Goal: Task Accomplishment & Management: Manage account settings

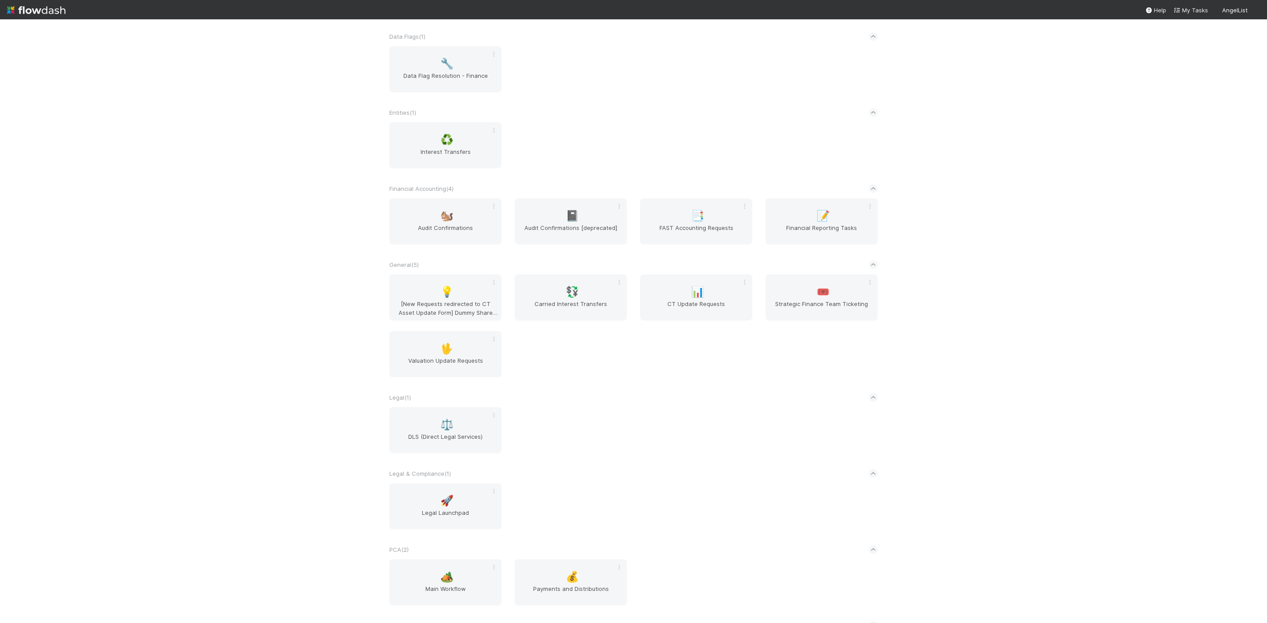
scroll to position [338, 0]
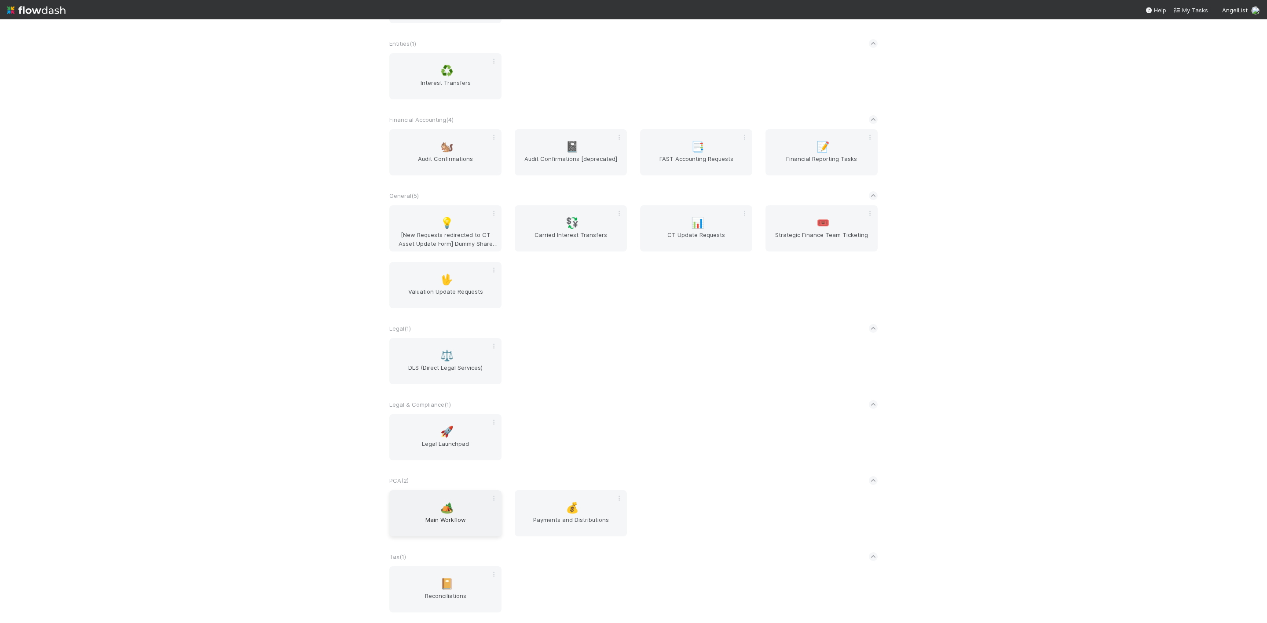
click at [462, 529] on span "Main Workflow" at bounding box center [445, 525] width 105 height 18
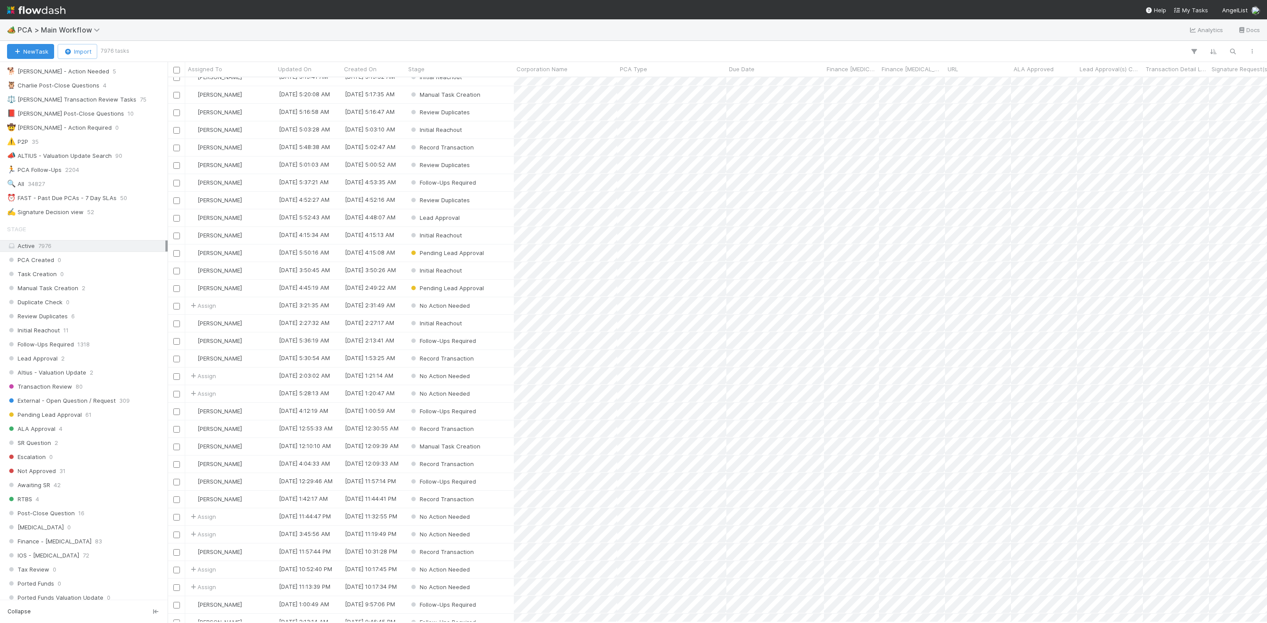
scroll to position [132, 0]
click at [124, 201] on span "50" at bounding box center [123, 197] width 7 height 11
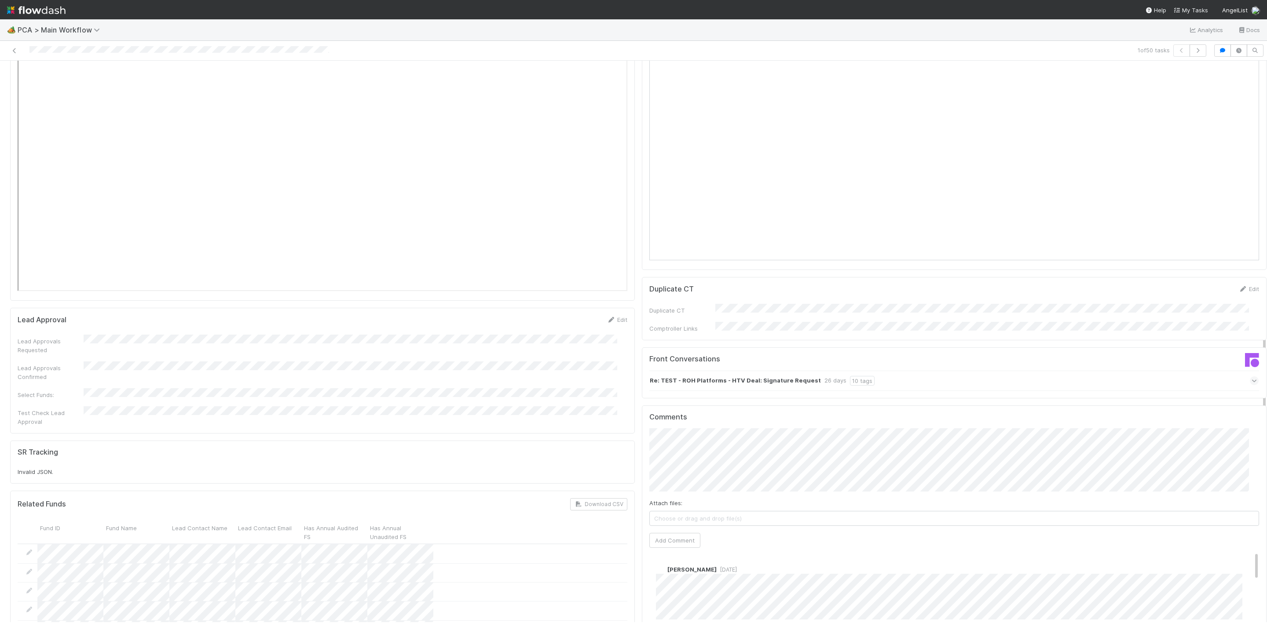
scroll to position [1452, 0]
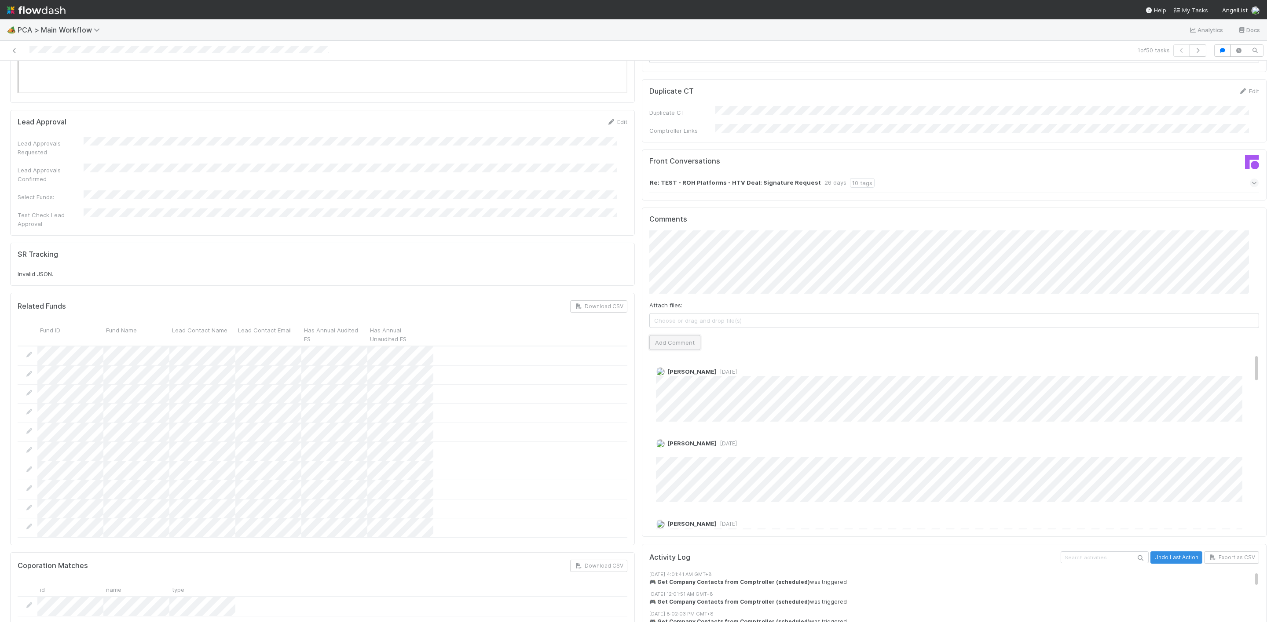
click at [669, 335] on button "Add Comment" at bounding box center [674, 342] width 51 height 15
click at [11, 51] on icon at bounding box center [14, 51] width 9 height 6
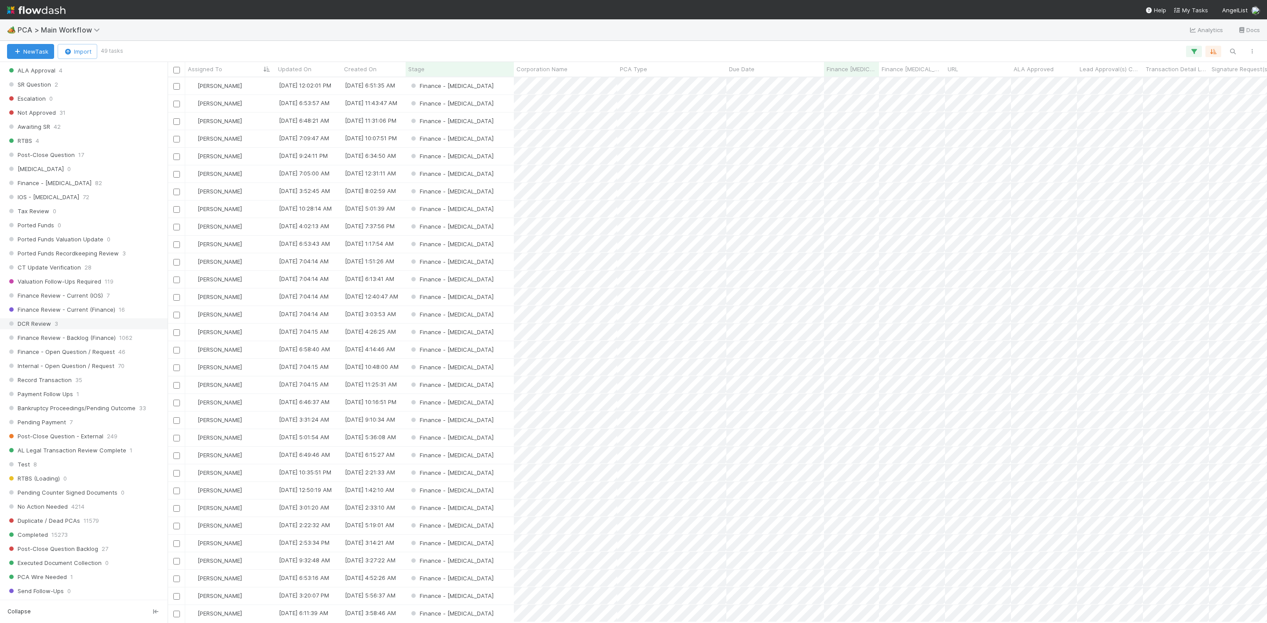
scroll to position [528, 0]
click at [66, 291] on div "DCR Review 3" at bounding box center [86, 285] width 158 height 11
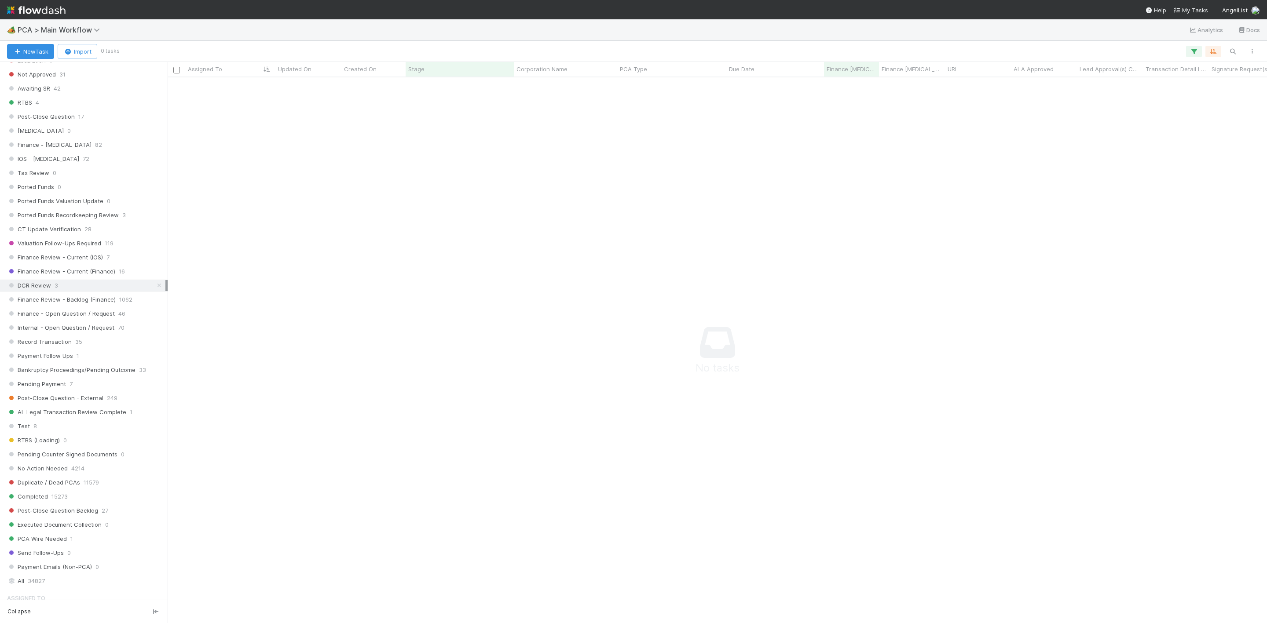
scroll to position [525, 1079]
click at [73, 263] on div "Finance Review - Current (IOS) 6" at bounding box center [84, 258] width 168 height 12
click at [84, 277] on span "Finance Review - Current (Finance)" at bounding box center [61, 271] width 108 height 11
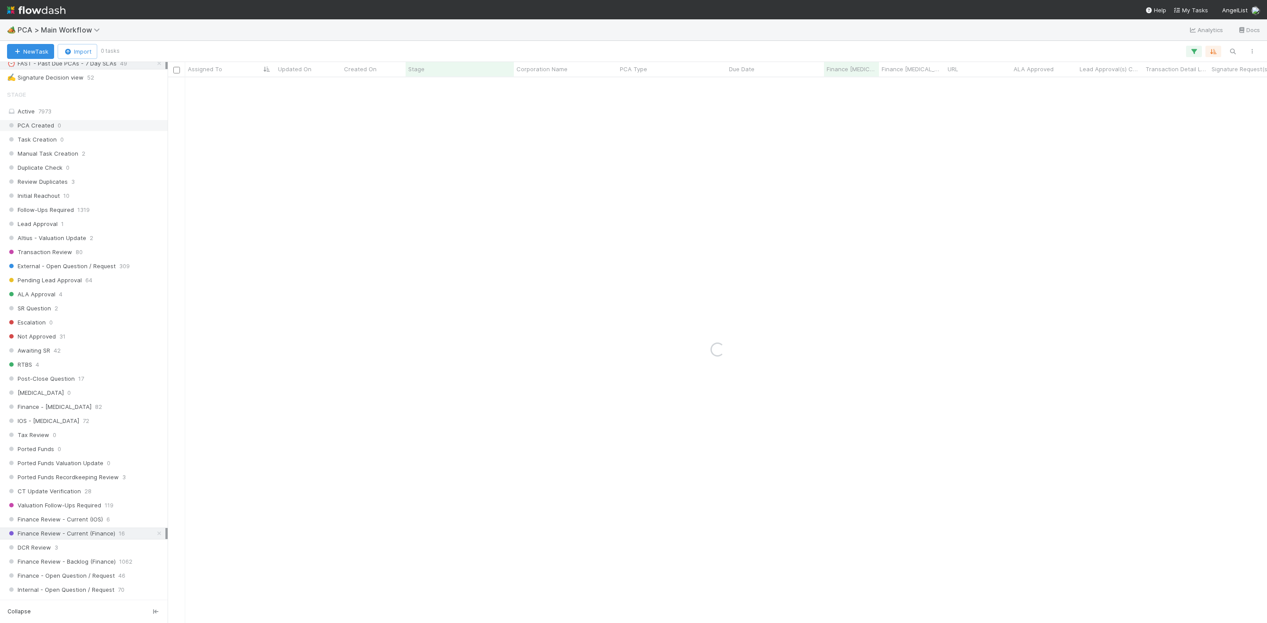
scroll to position [66, 0]
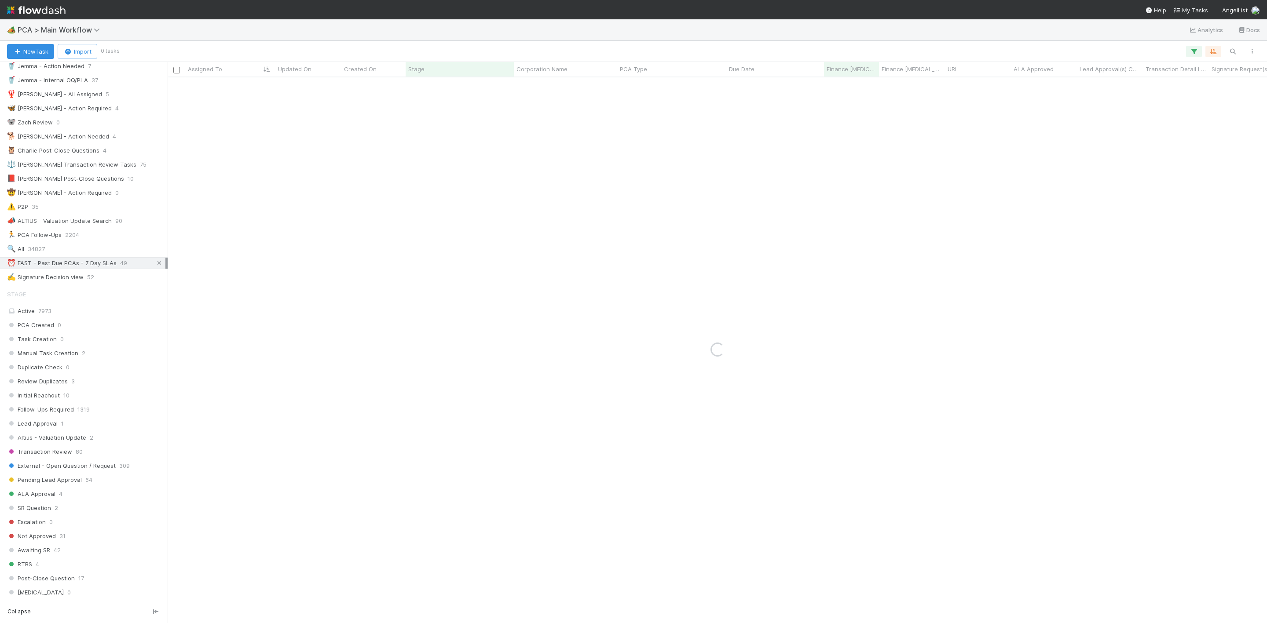
click at [155, 266] on icon at bounding box center [159, 263] width 9 height 6
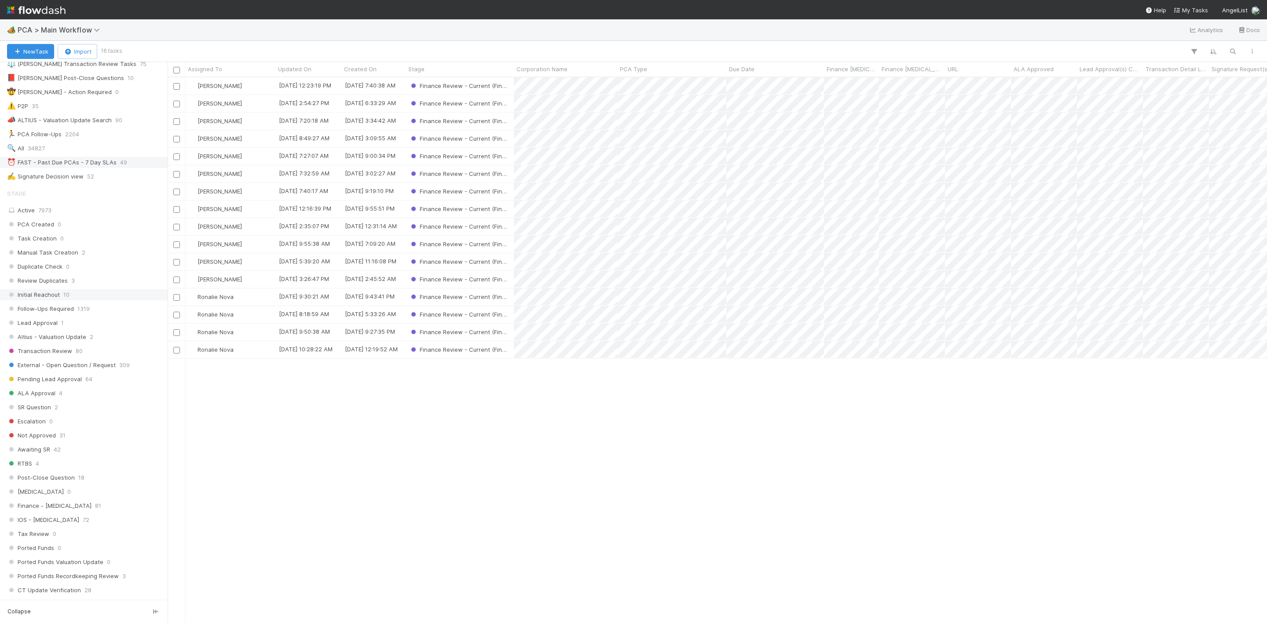
scroll to position [396, 0]
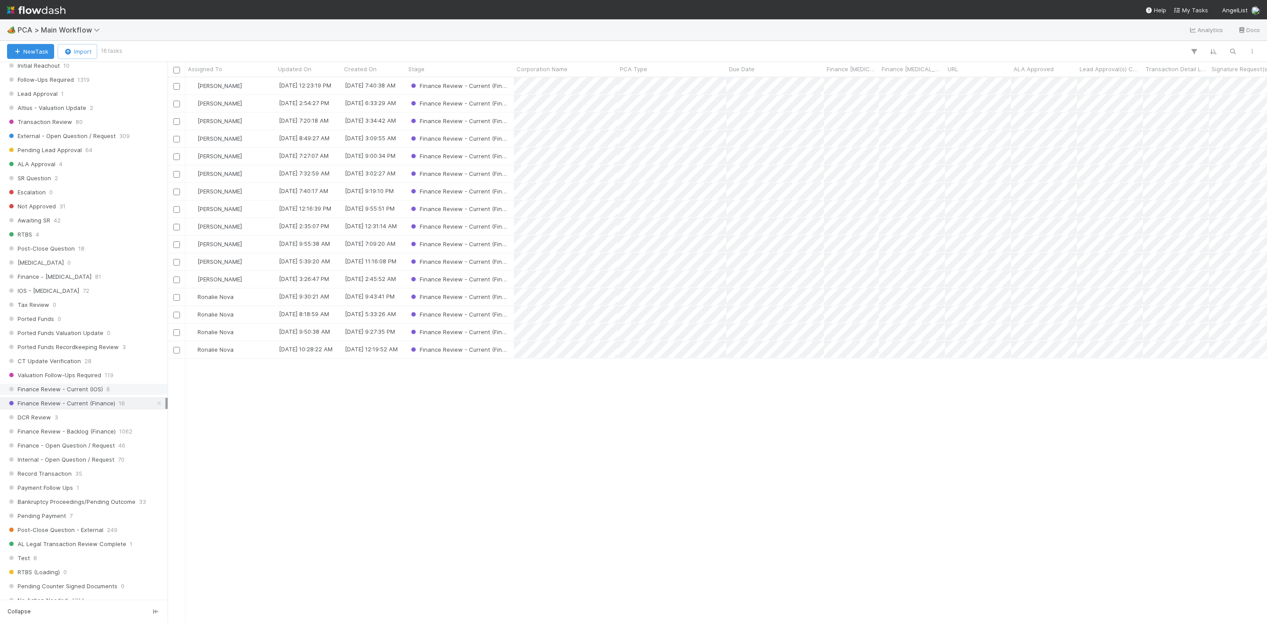
click at [102, 395] on div "Finance Review - Current (IOS) 6" at bounding box center [86, 389] width 158 height 11
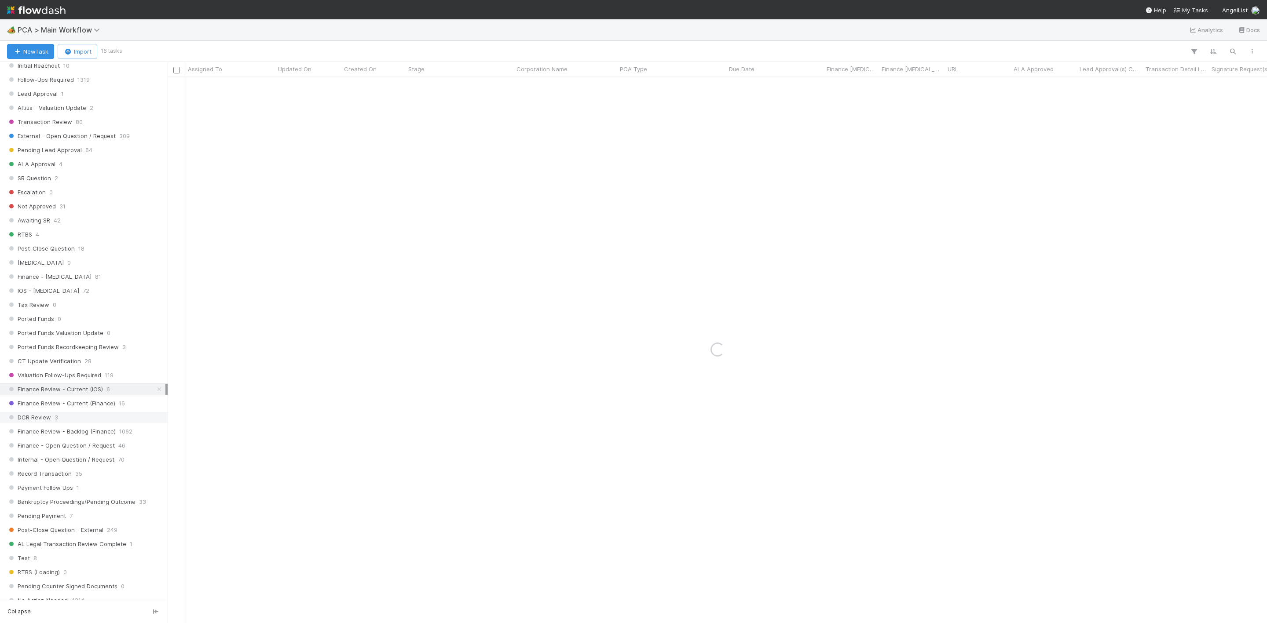
click at [51, 423] on div "DCR Review 3" at bounding box center [86, 417] width 158 height 11
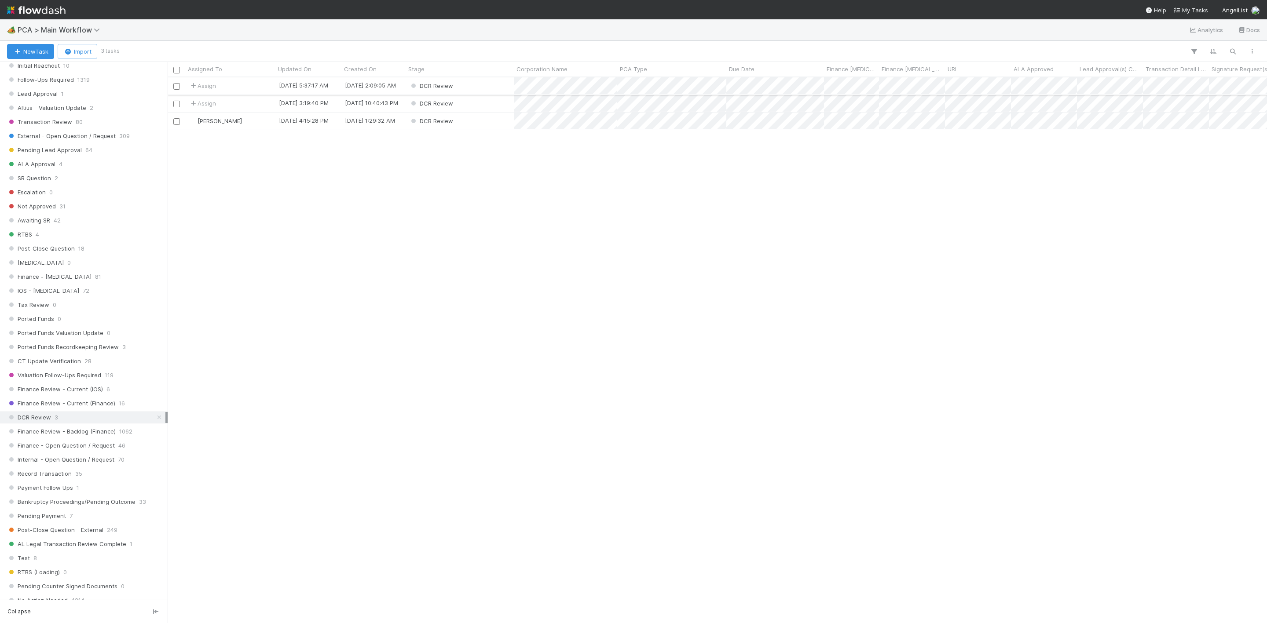
click at [470, 86] on div "DCR Review" at bounding box center [460, 85] width 108 height 17
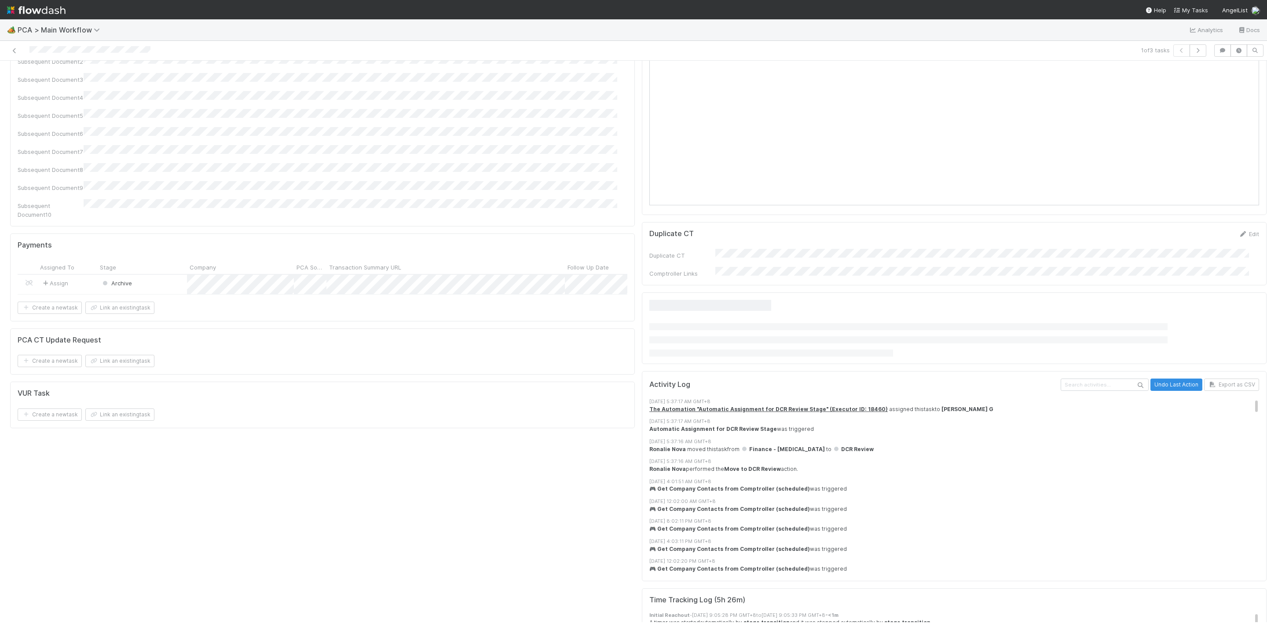
scroll to position [1518, 0]
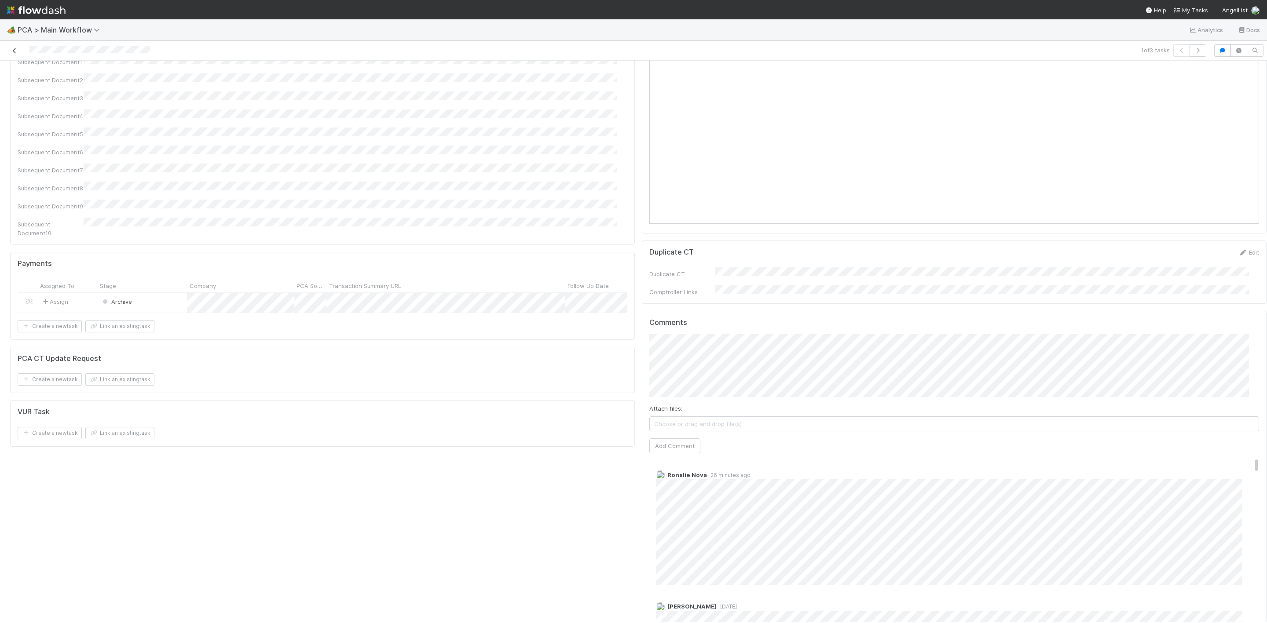
click at [15, 52] on icon at bounding box center [14, 51] width 9 height 6
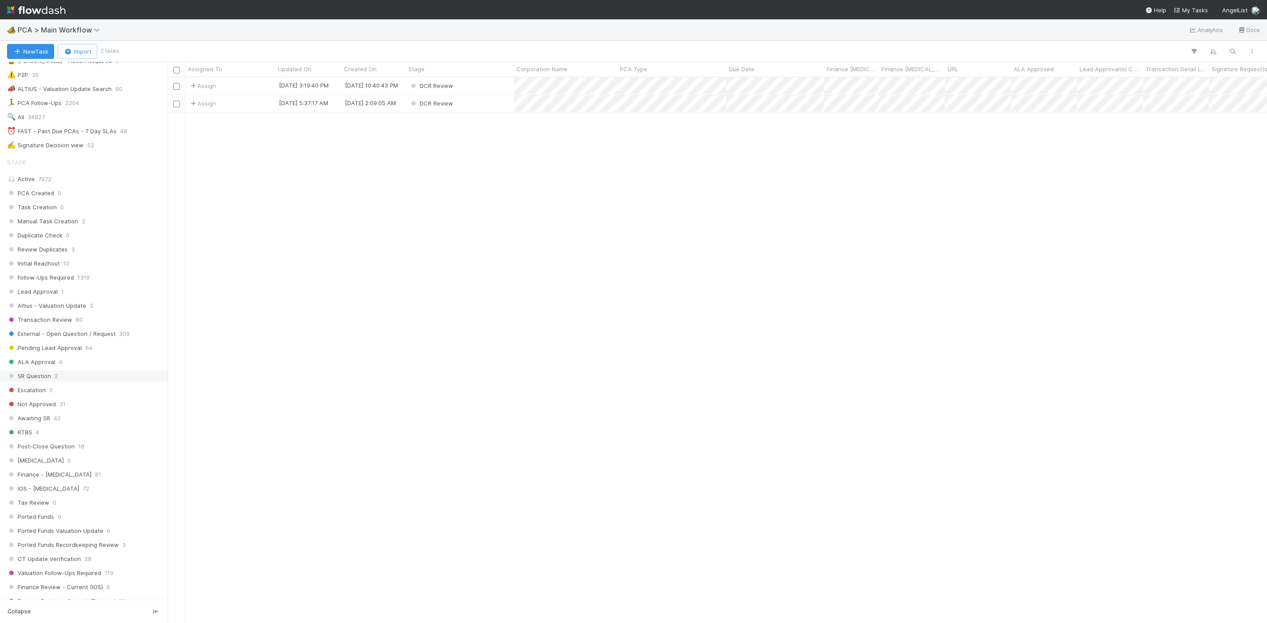
scroll to position [330, 0]
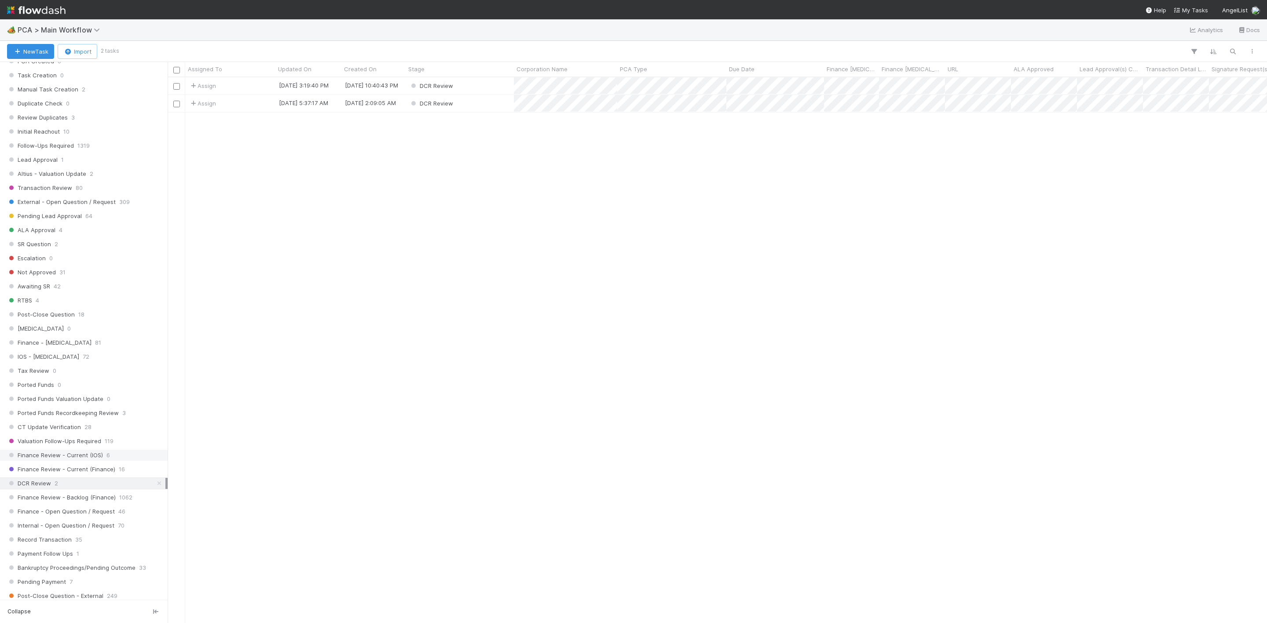
click at [107, 461] on span "6" at bounding box center [108, 455] width 4 height 11
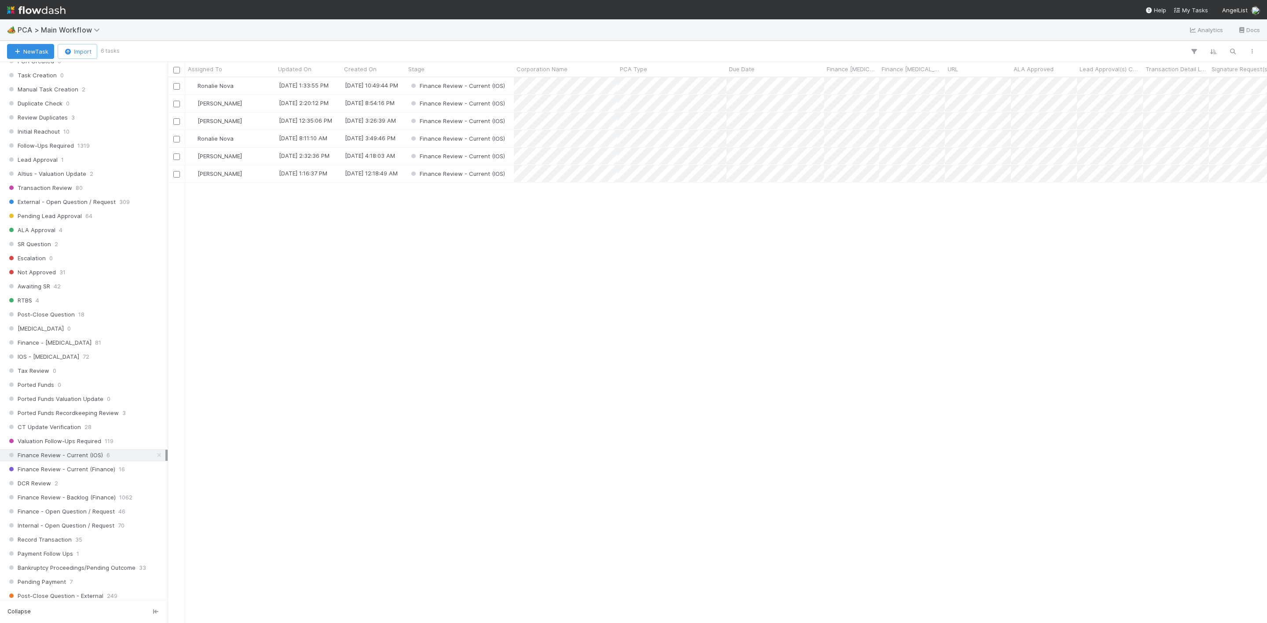
scroll to position [535, 1089]
click at [256, 157] on div "[PERSON_NAME]" at bounding box center [230, 156] width 90 height 17
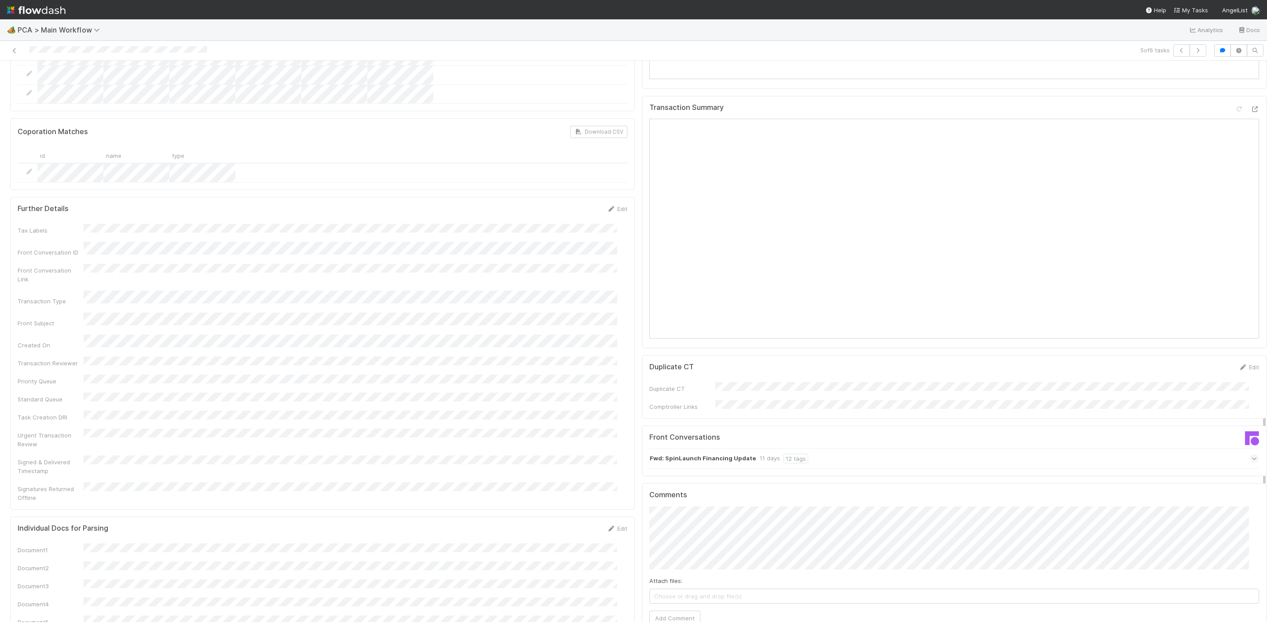
scroll to position [1122, 0]
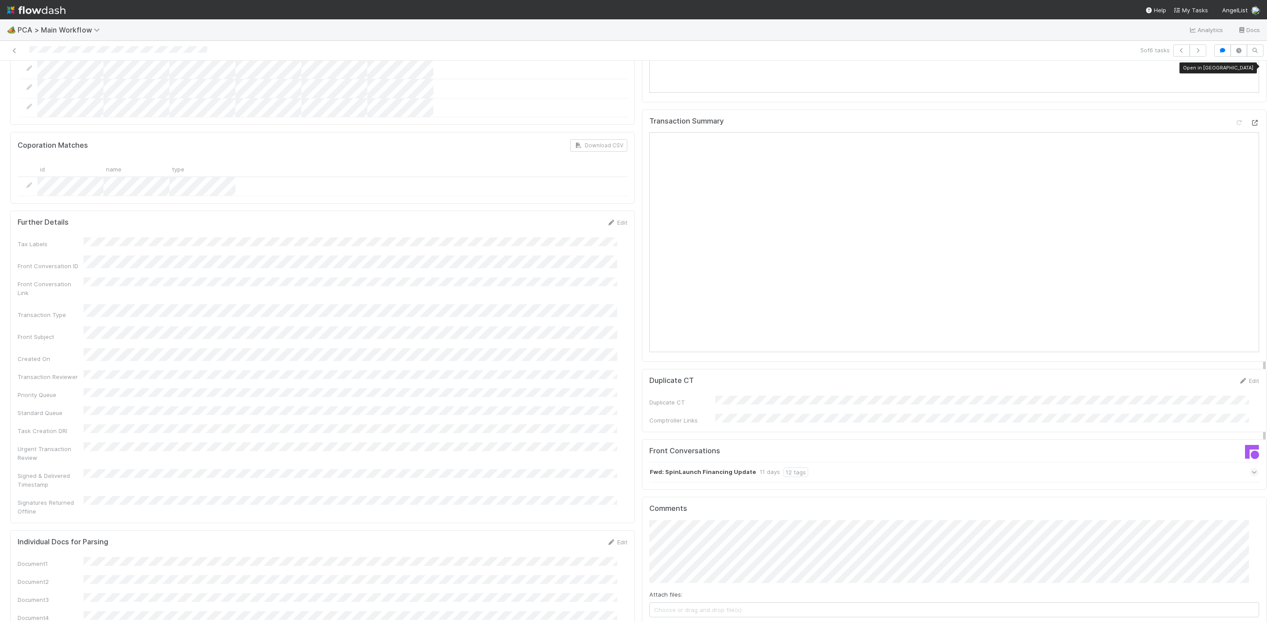
click at [1250, 120] on icon at bounding box center [1254, 123] width 9 height 6
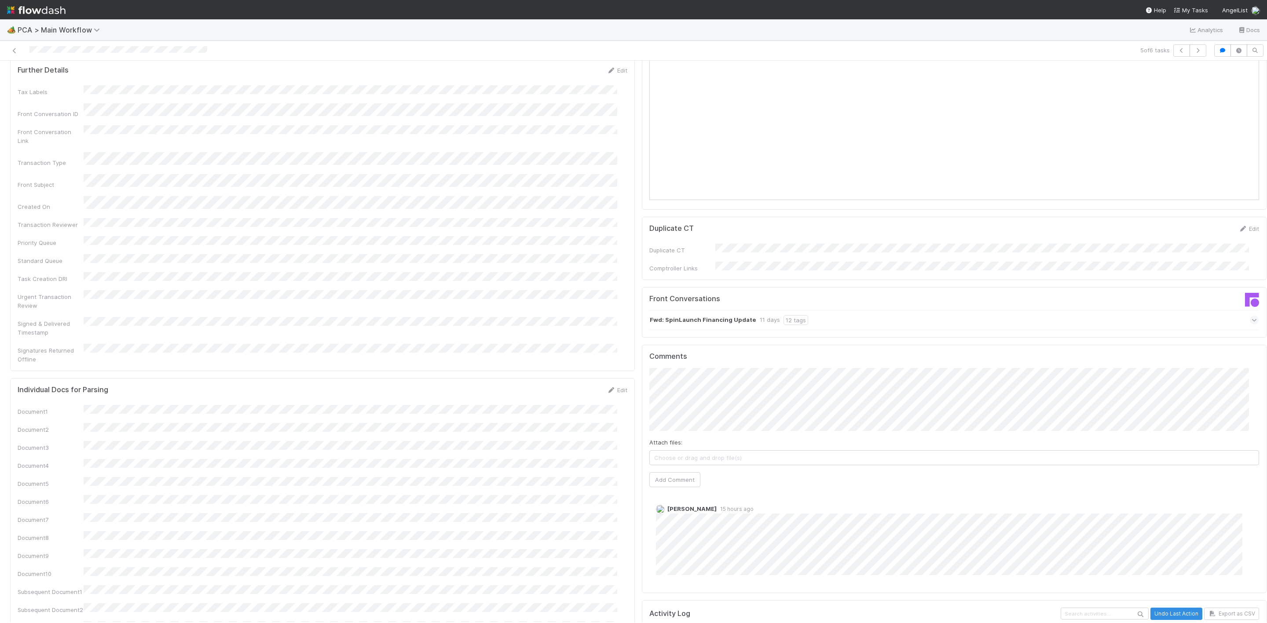
scroll to position [1320, 0]
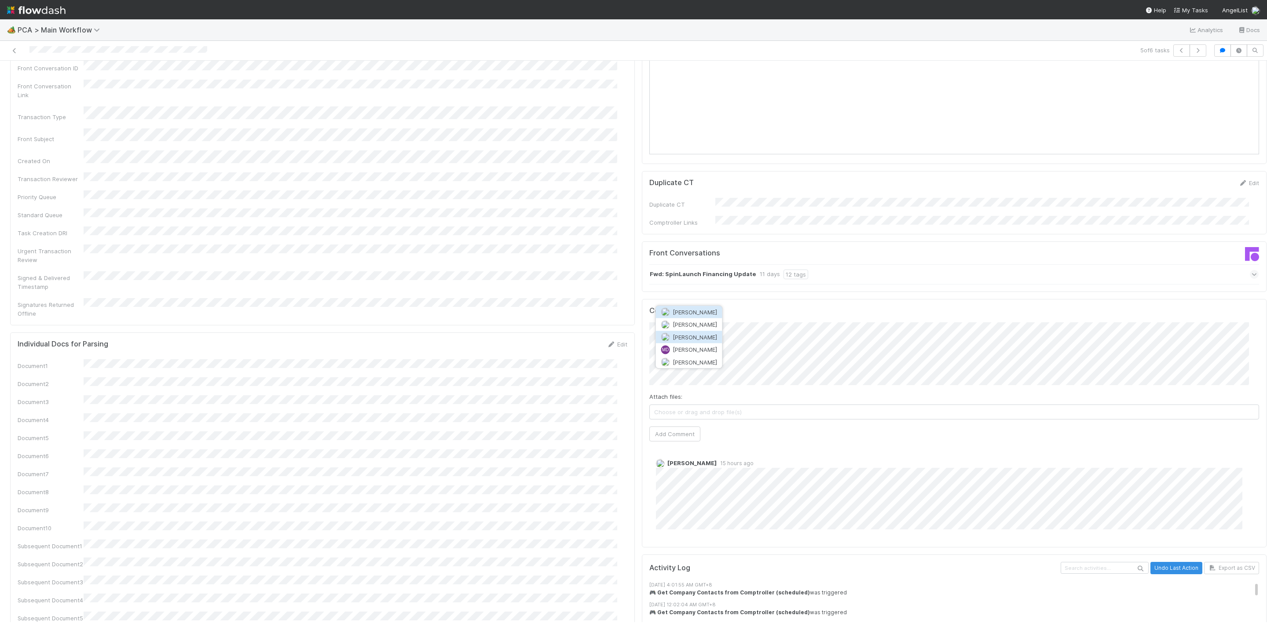
click at [711, 335] on span "[PERSON_NAME]" at bounding box center [695, 336] width 44 height 7
click at [682, 427] on button "Add Comment" at bounding box center [674, 434] width 51 height 15
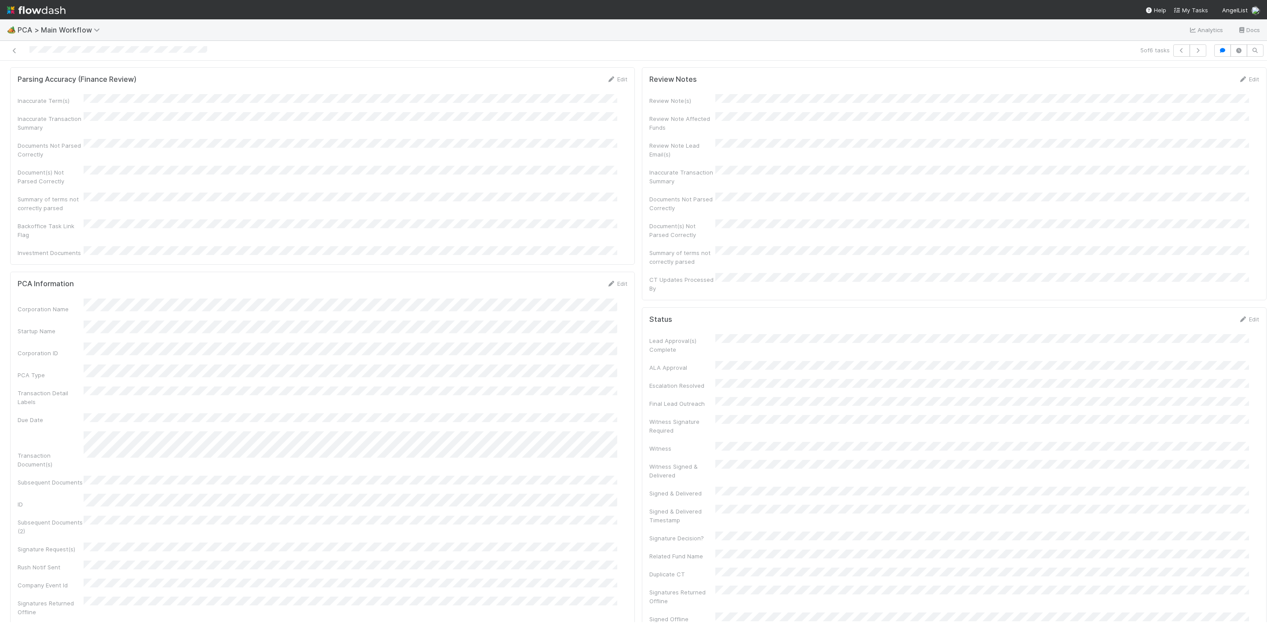
scroll to position [0, 0]
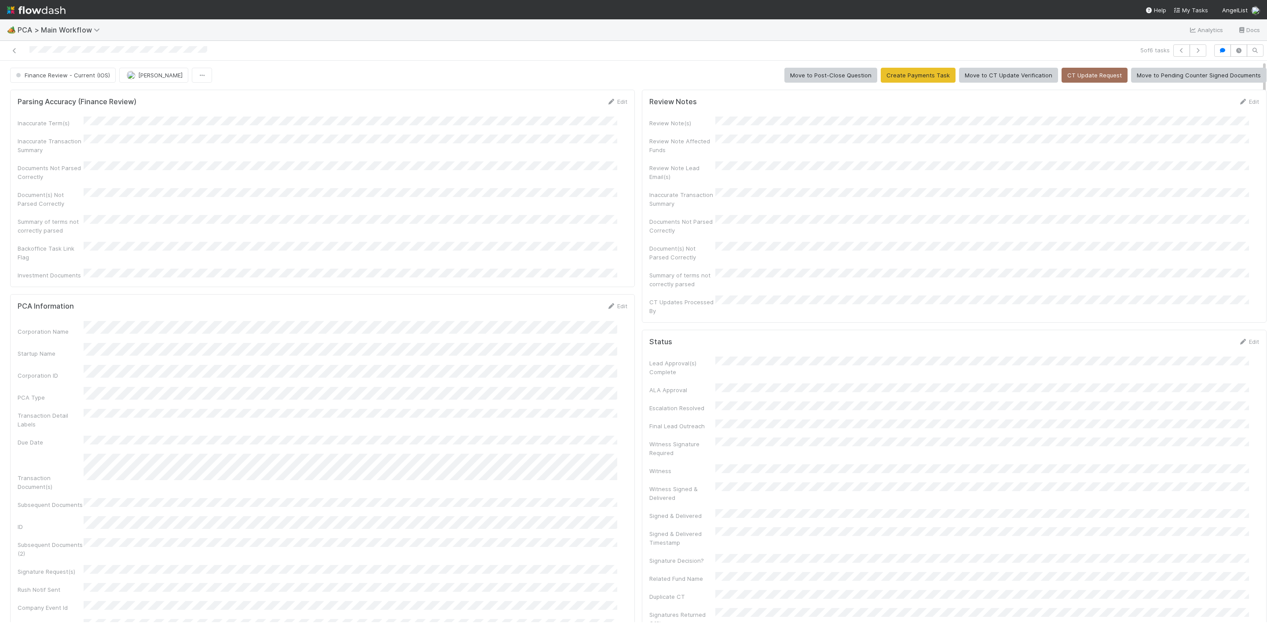
click at [44, 74] on span "Finance Review - Current (IOS)" at bounding box center [62, 75] width 96 height 7
click at [35, 148] on span "Completed" at bounding box center [33, 147] width 41 height 7
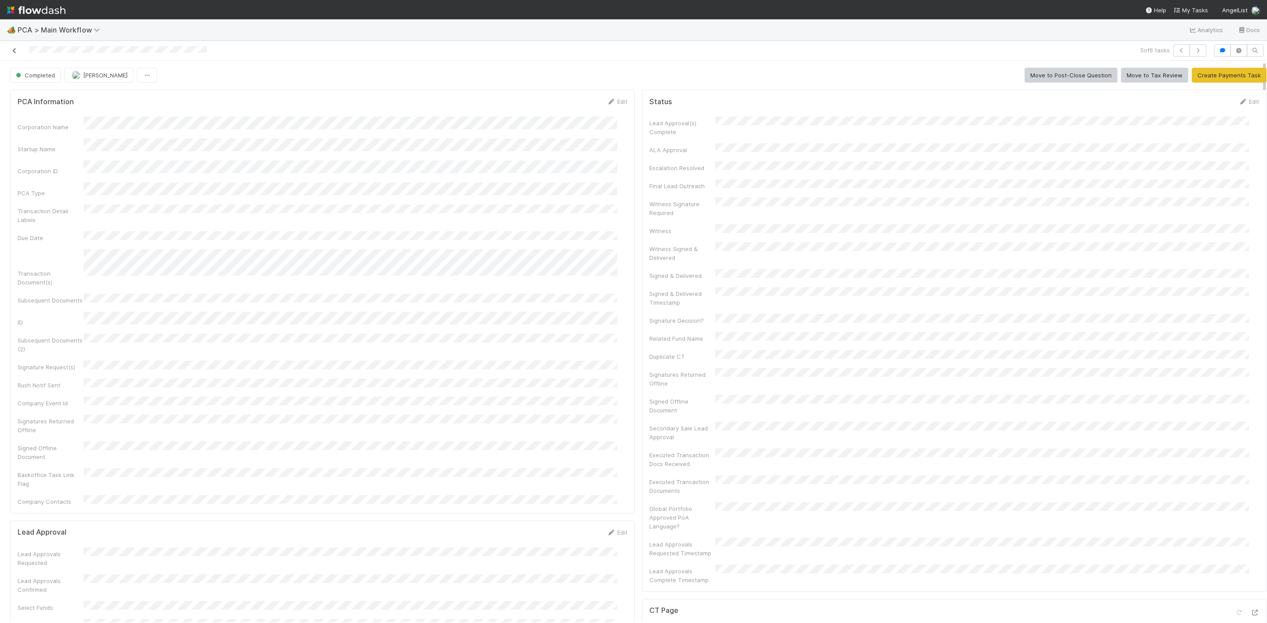
click at [15, 51] on icon at bounding box center [14, 51] width 9 height 6
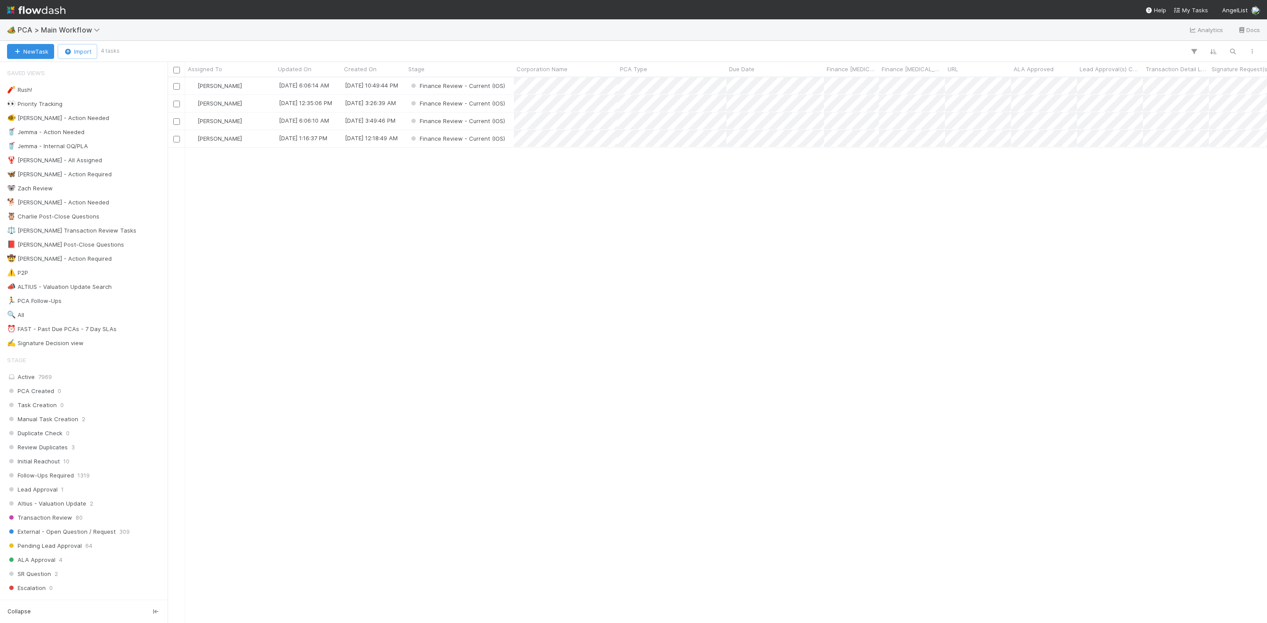
scroll to position [535, 1089]
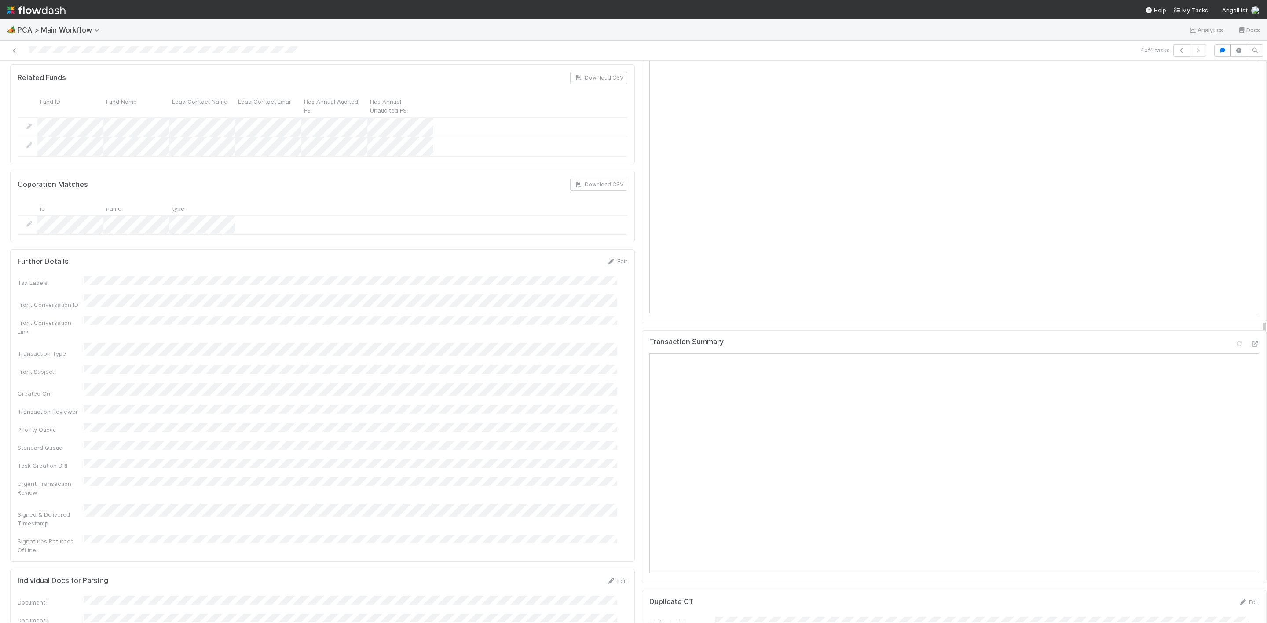
scroll to position [924, 0]
click at [1240, 315] on div "Transaction Summary" at bounding box center [954, 441] width 625 height 253
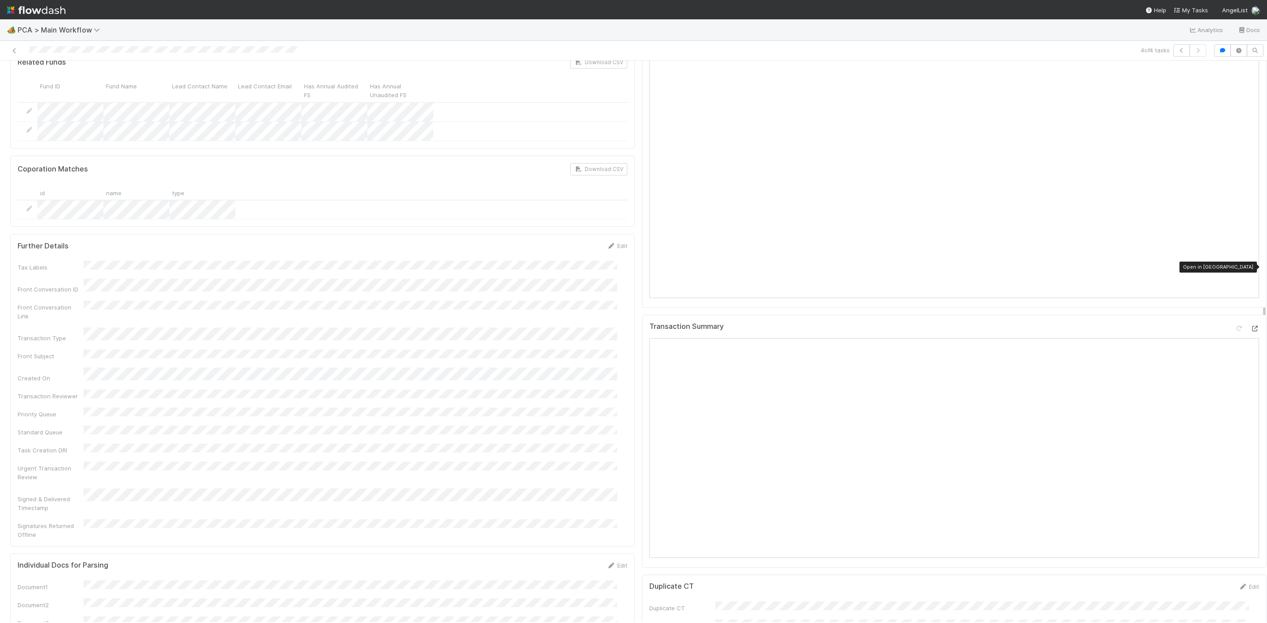
click at [1250, 326] on icon at bounding box center [1254, 329] width 9 height 6
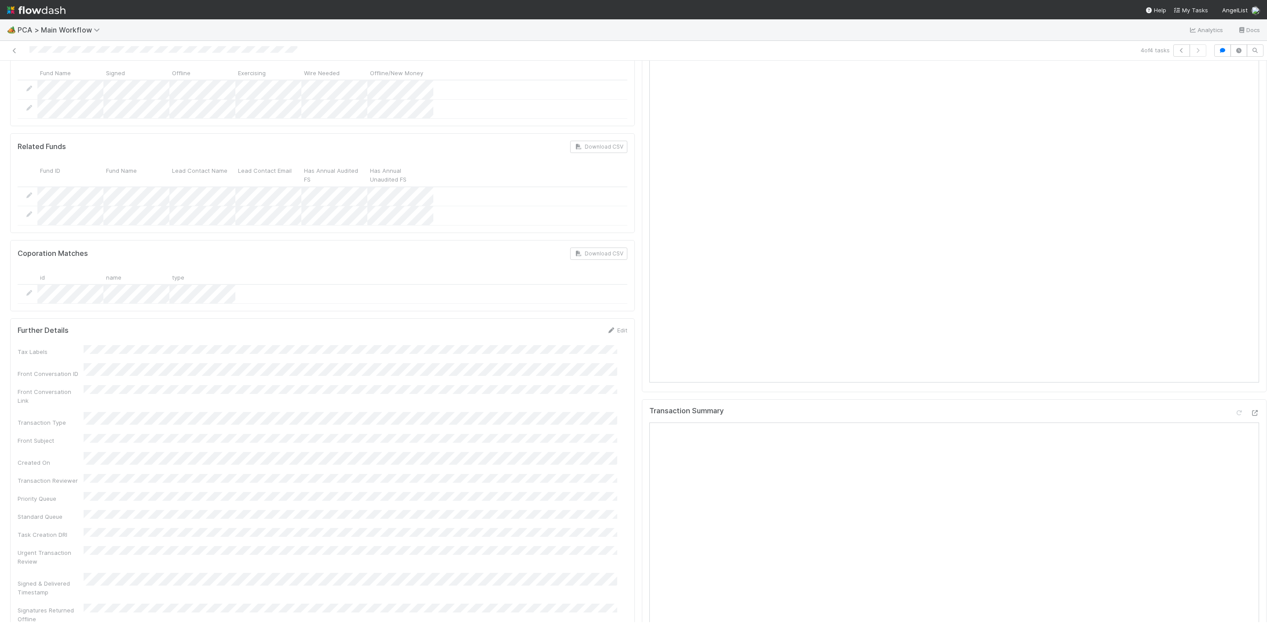
scroll to position [726, 0]
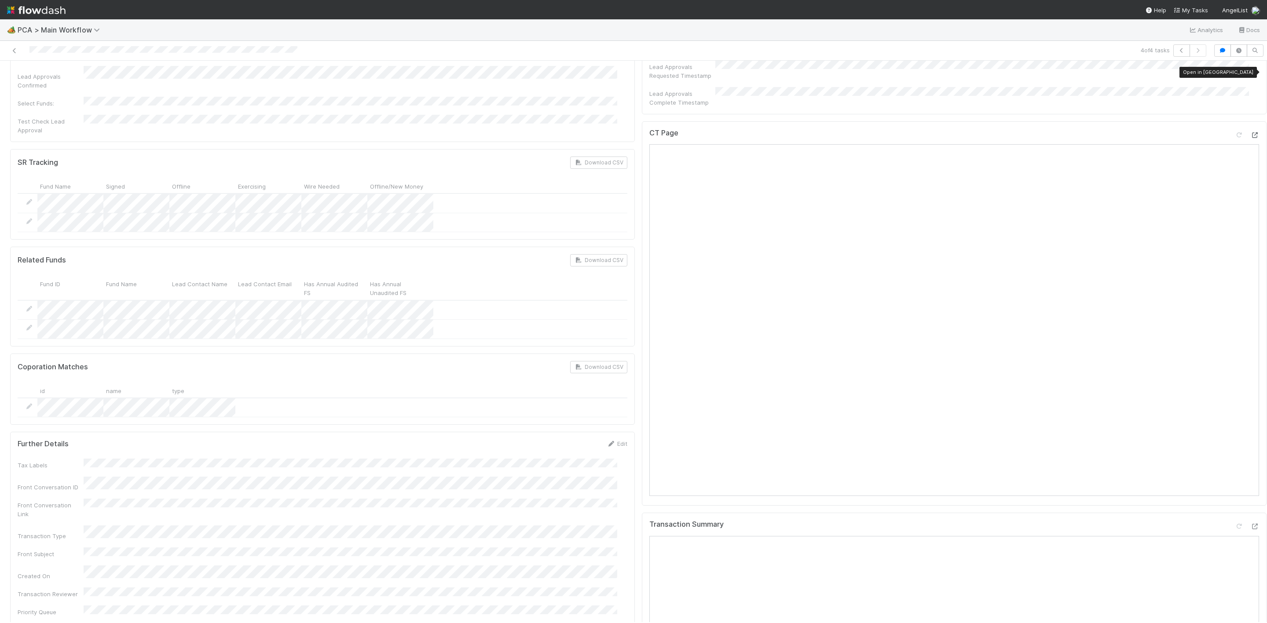
click at [1250, 132] on icon at bounding box center [1254, 135] width 9 height 6
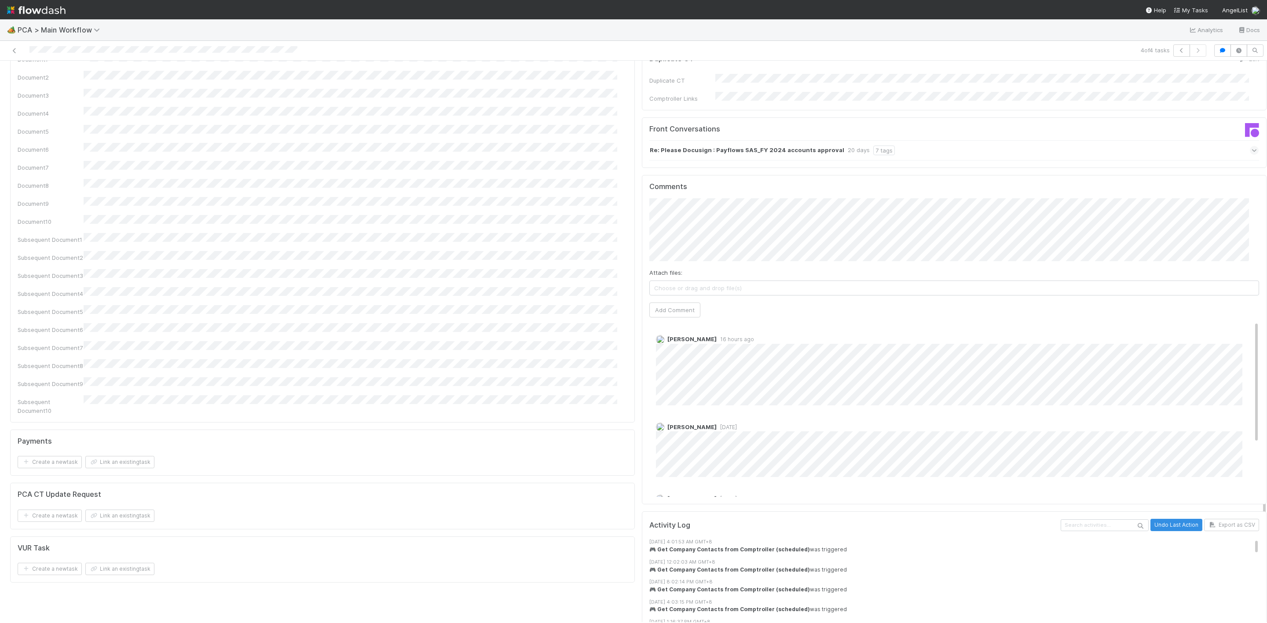
scroll to position [1320, 0]
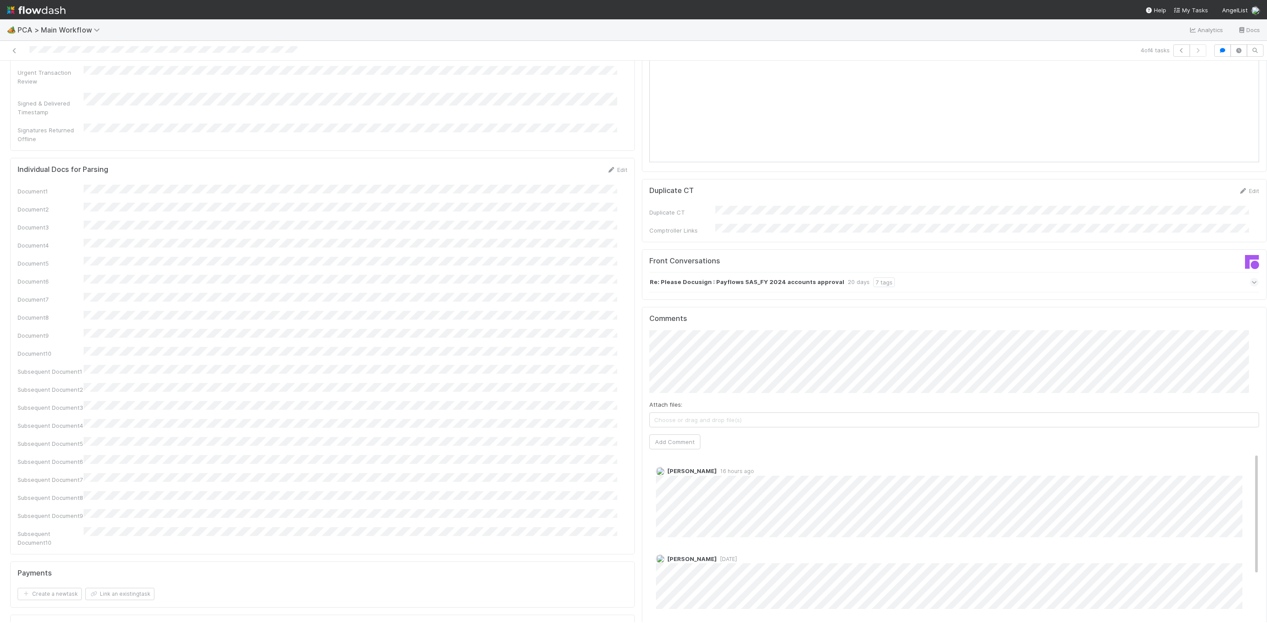
click at [666, 388] on div "Comments Attach files: Choose or drag and drop file(s) Add Comment Michael Capi…" at bounding box center [954, 471] width 610 height 314
click at [676, 435] on button "Add Comment" at bounding box center [674, 442] width 51 height 15
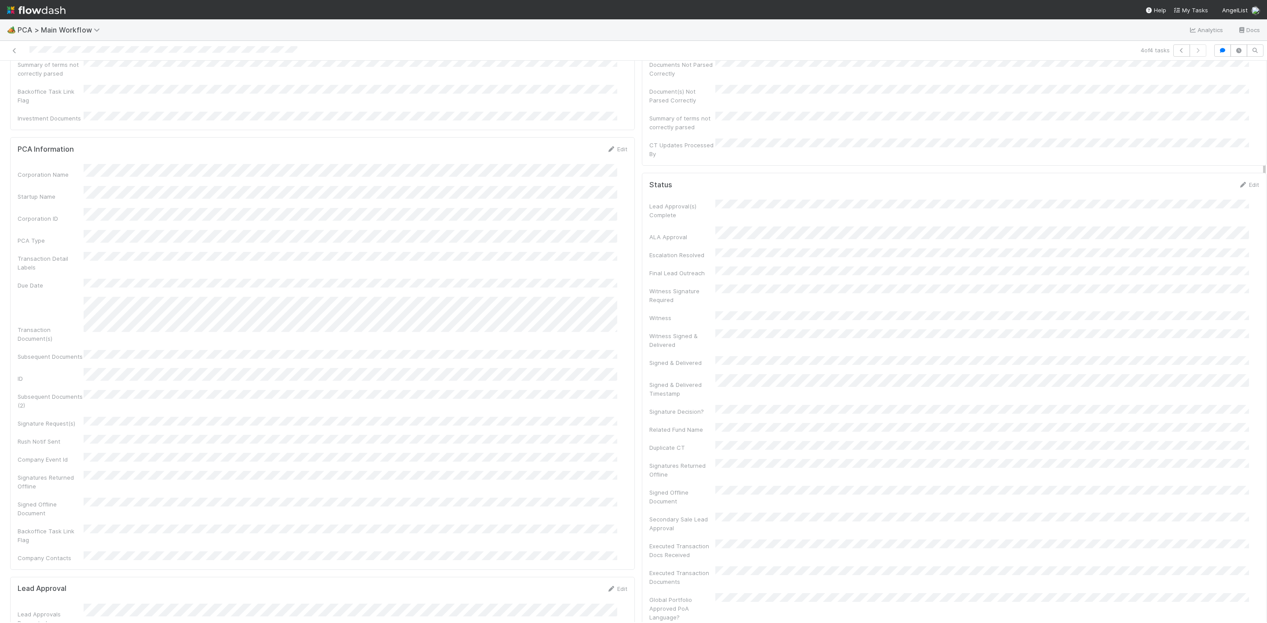
scroll to position [0, 0]
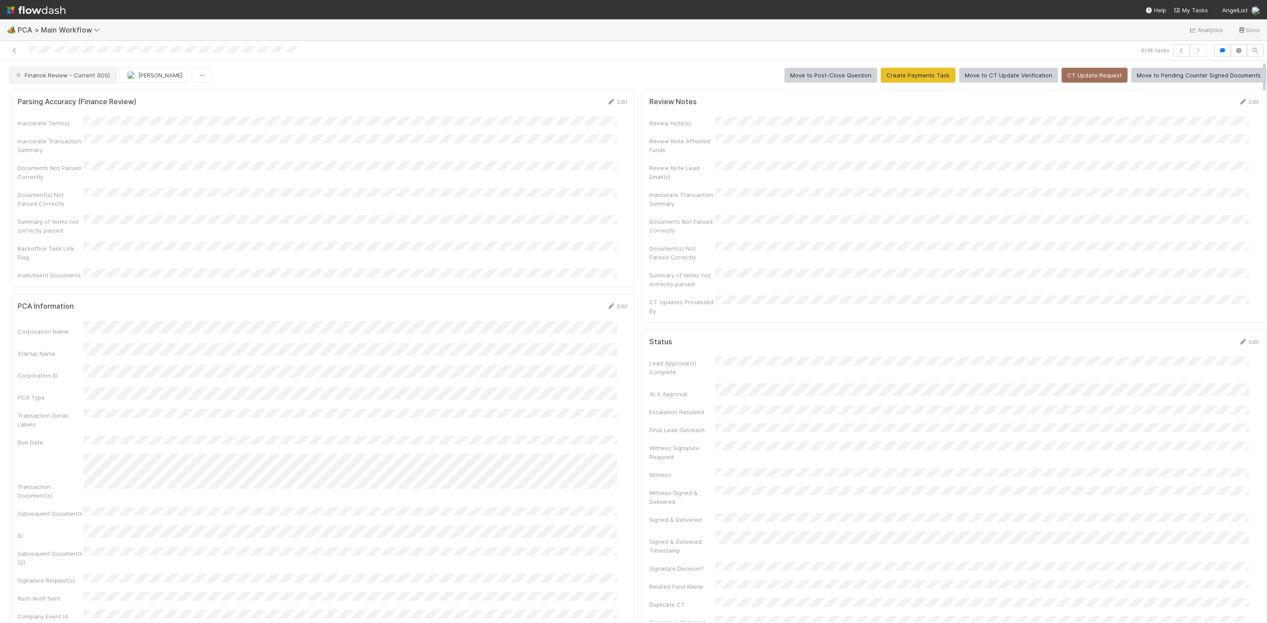
click at [80, 75] on span "Finance Review - Current (IOS)" at bounding box center [62, 75] width 96 height 7
click at [65, 150] on div "Completed" at bounding box center [69, 148] width 124 height 16
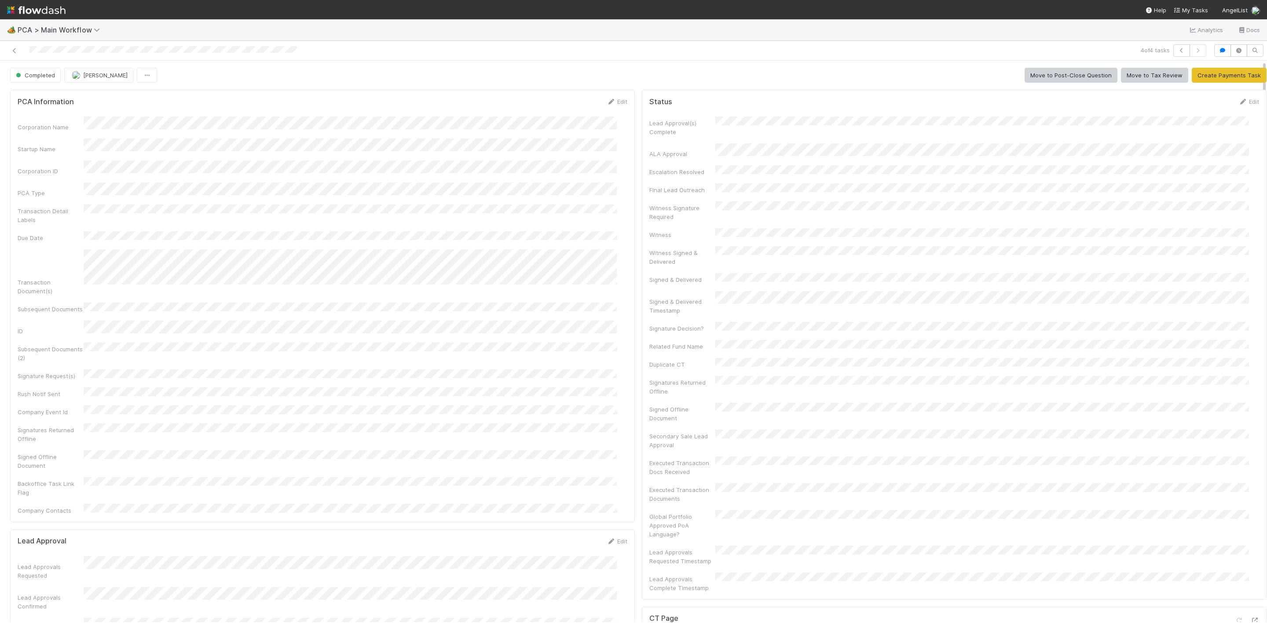
click at [7, 52] on div at bounding box center [306, 50] width 605 height 12
click at [16, 48] on icon at bounding box center [14, 51] width 9 height 6
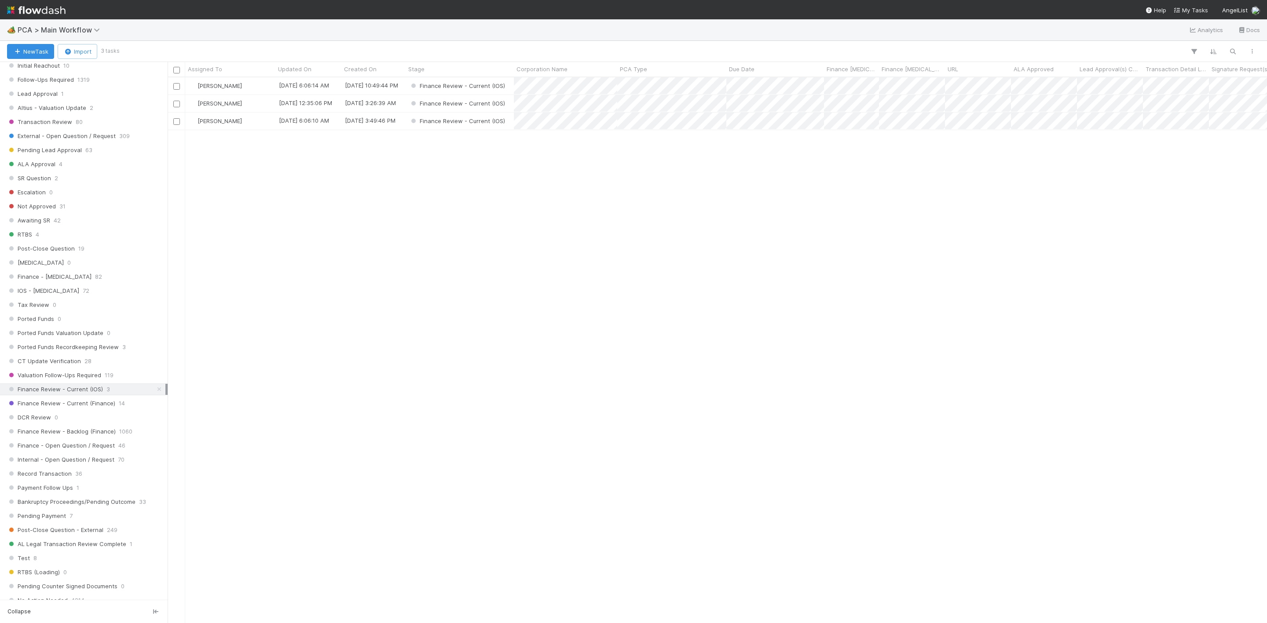
scroll to position [594, 0]
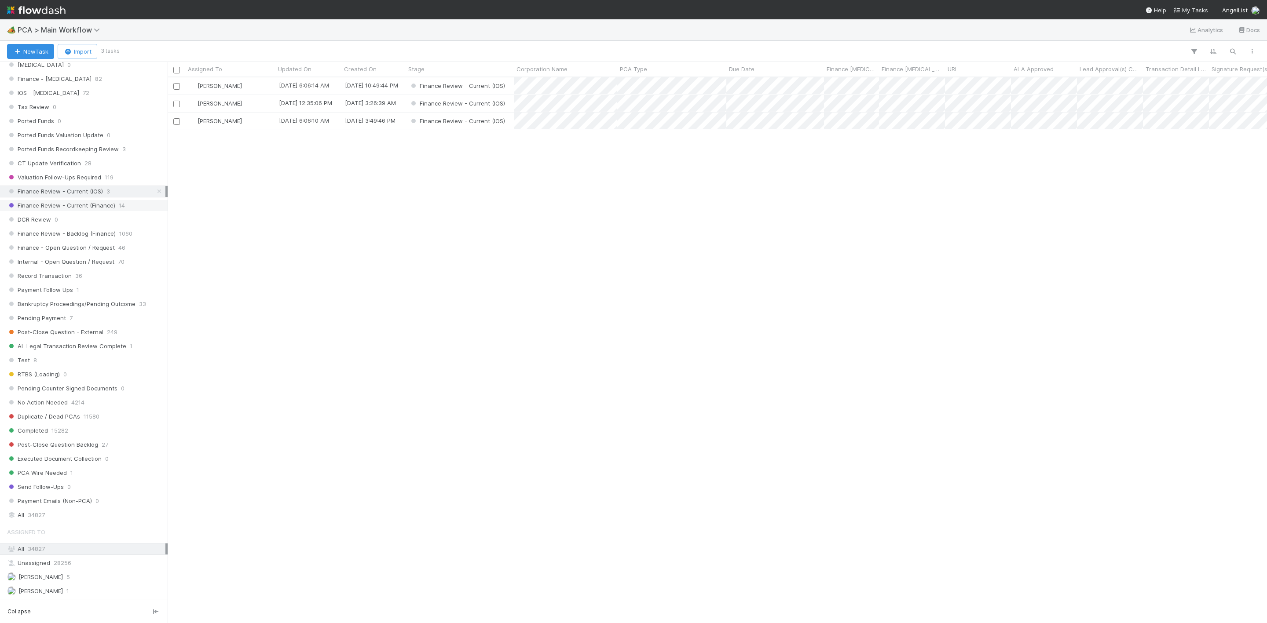
click at [91, 211] on span "Finance Review - Current (Finance)" at bounding box center [61, 205] width 108 height 11
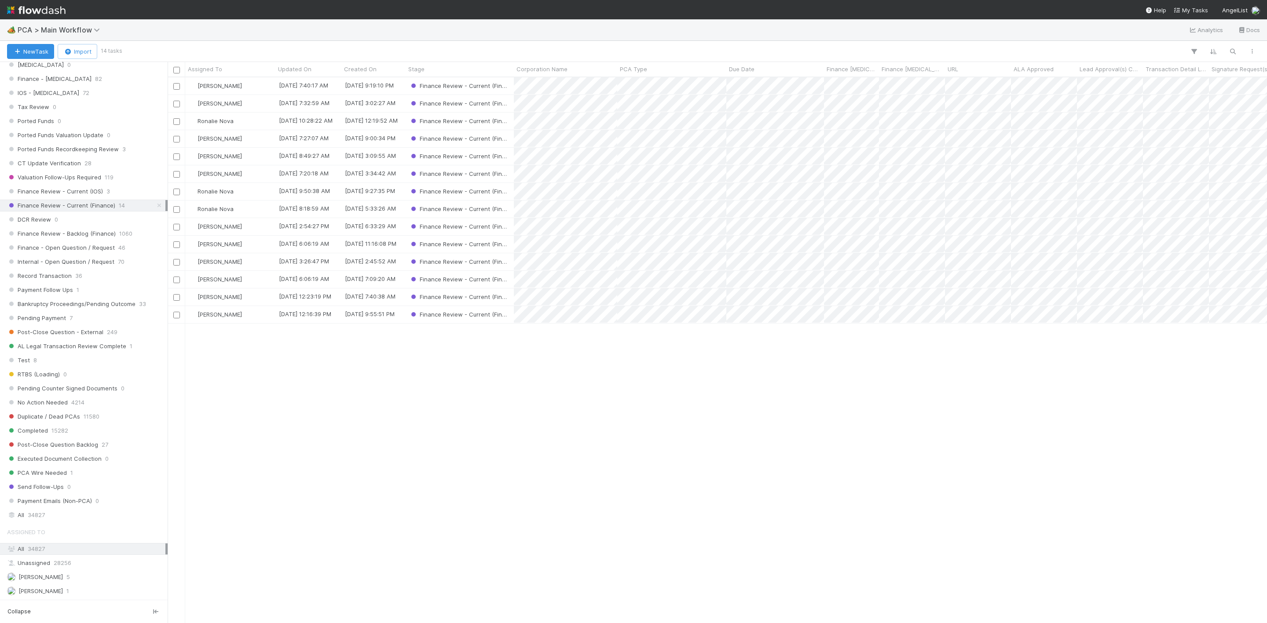
scroll to position [535, 1089]
click at [218, 65] on span "Assigned To" at bounding box center [205, 69] width 34 height 9
click at [226, 81] on div "Sort A → Z" at bounding box center [239, 85] width 100 height 13
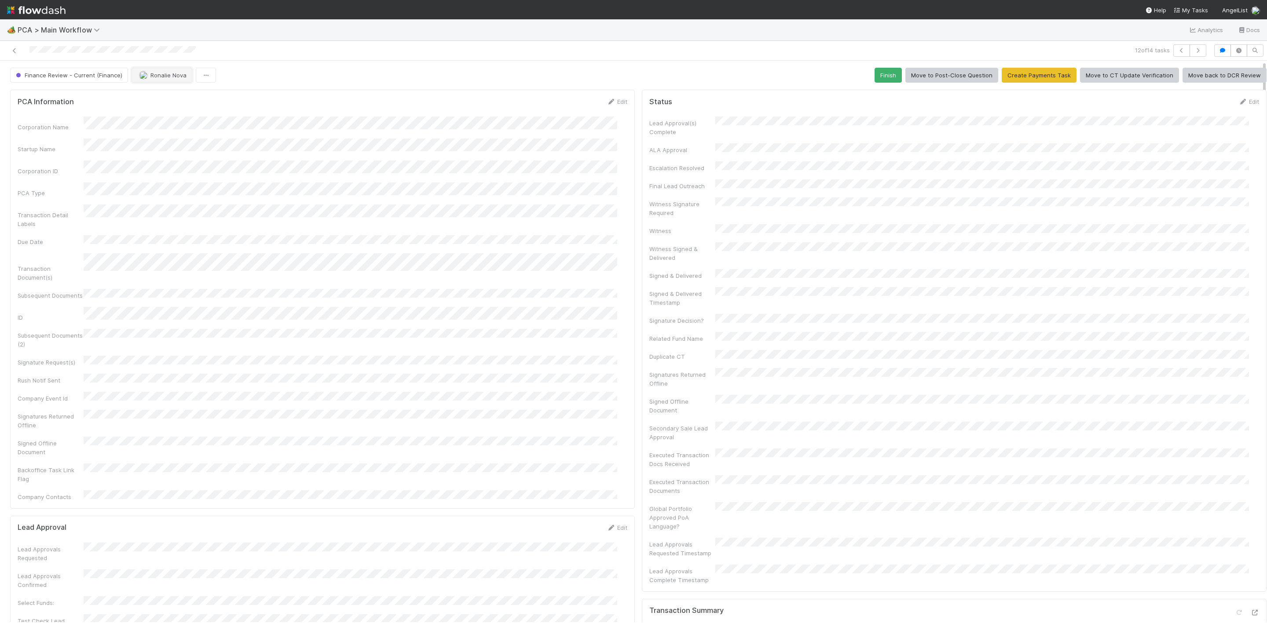
click at [154, 80] on button "Ronalie Nova" at bounding box center [162, 75] width 61 height 15
click at [172, 91] on div "Janice Garcia you" at bounding box center [189, 99] width 124 height 16
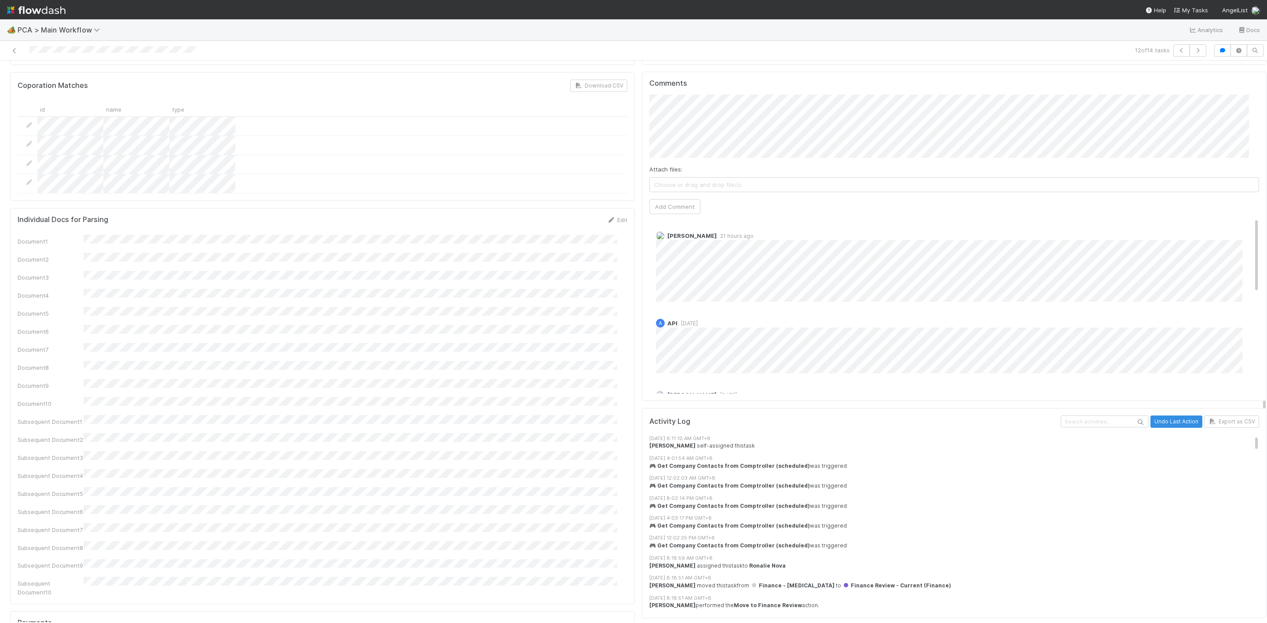
click at [717, 233] on span "21 hours ago" at bounding box center [735, 236] width 37 height 7
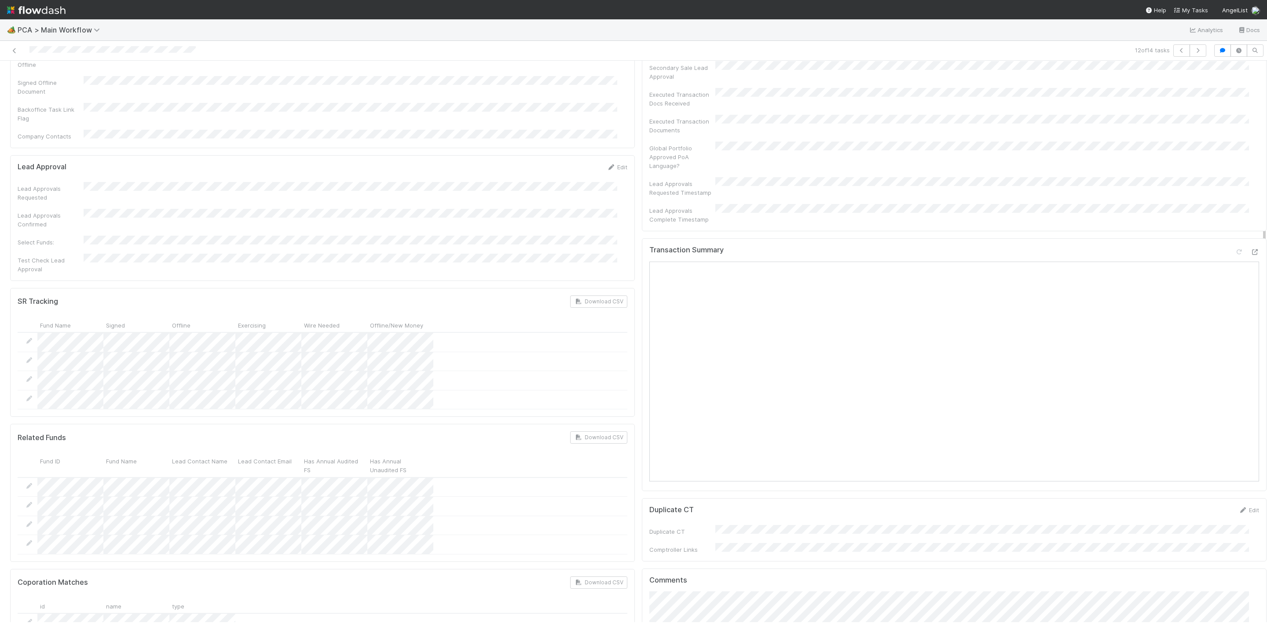
scroll to position [330, 0]
click at [1250, 280] on icon at bounding box center [1254, 283] width 9 height 6
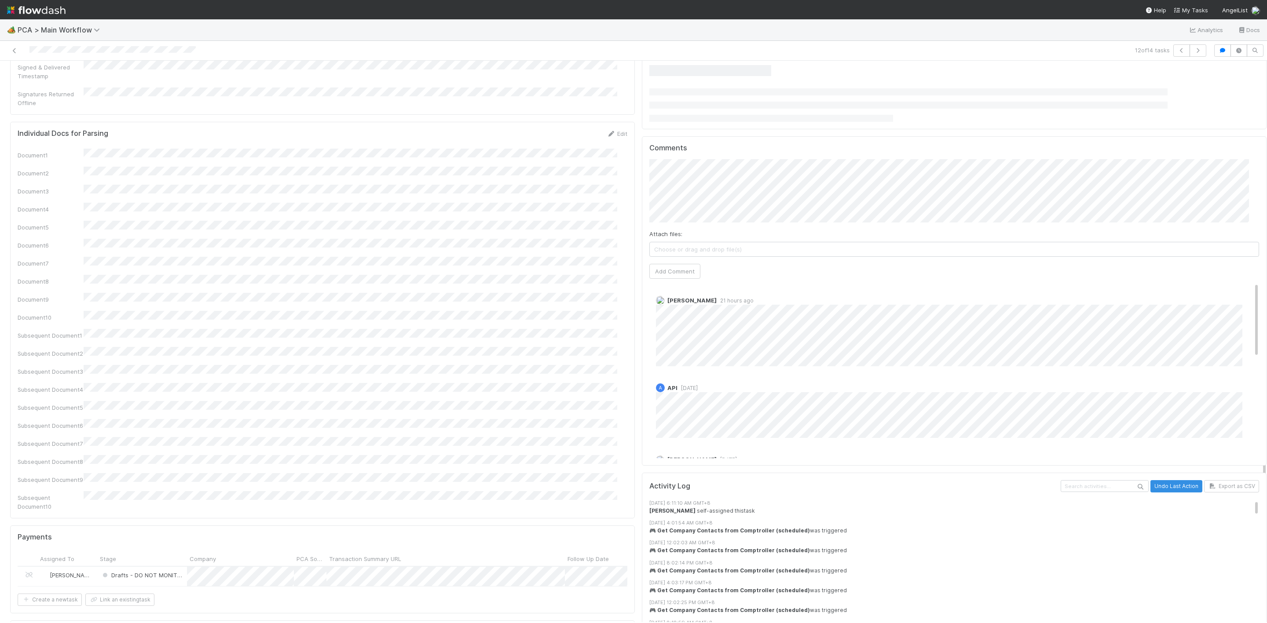
scroll to position [1243, 0]
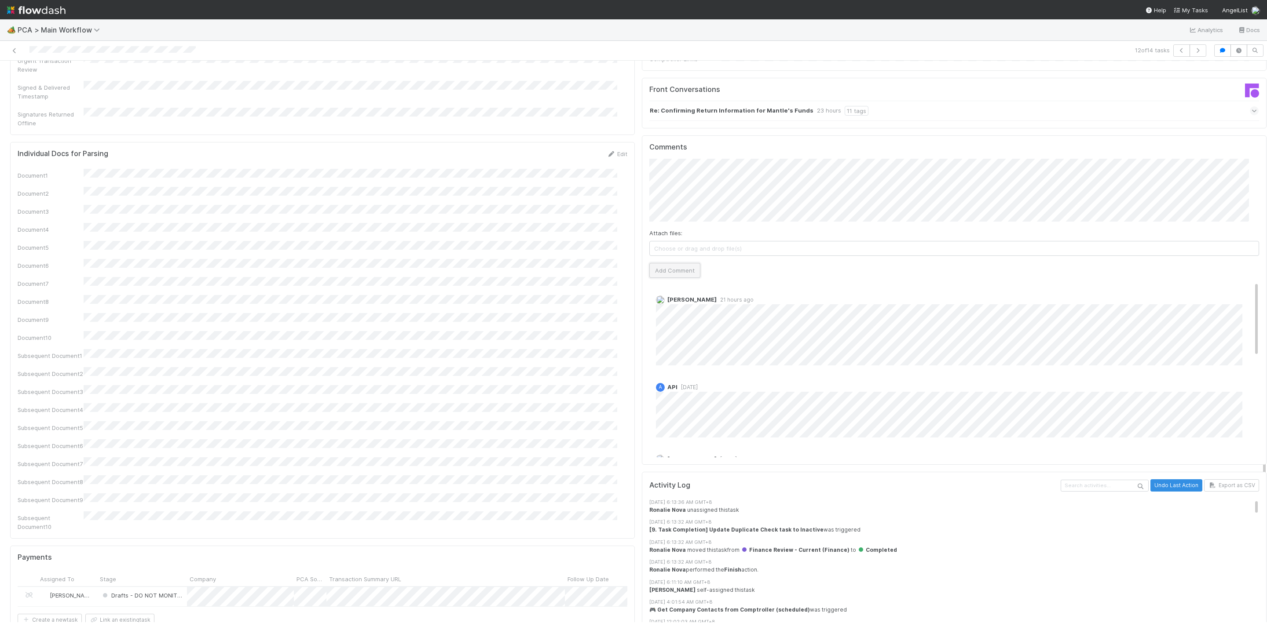
click at [678, 263] on button "Add Comment" at bounding box center [674, 270] width 51 height 15
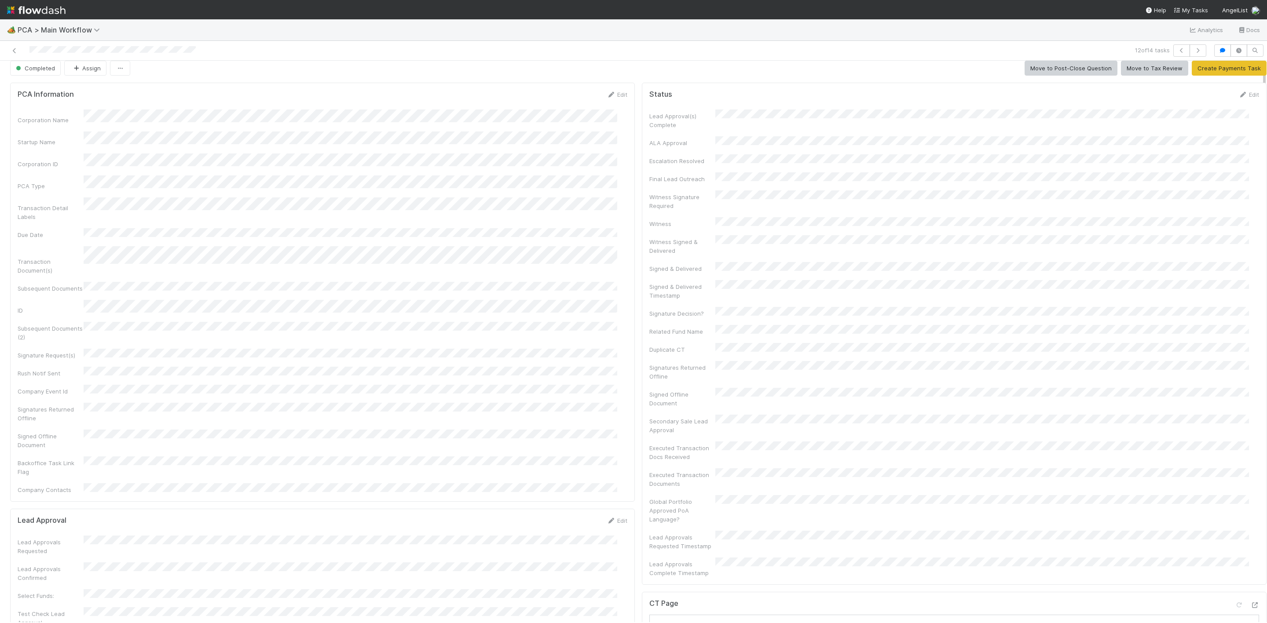
scroll to position [0, 0]
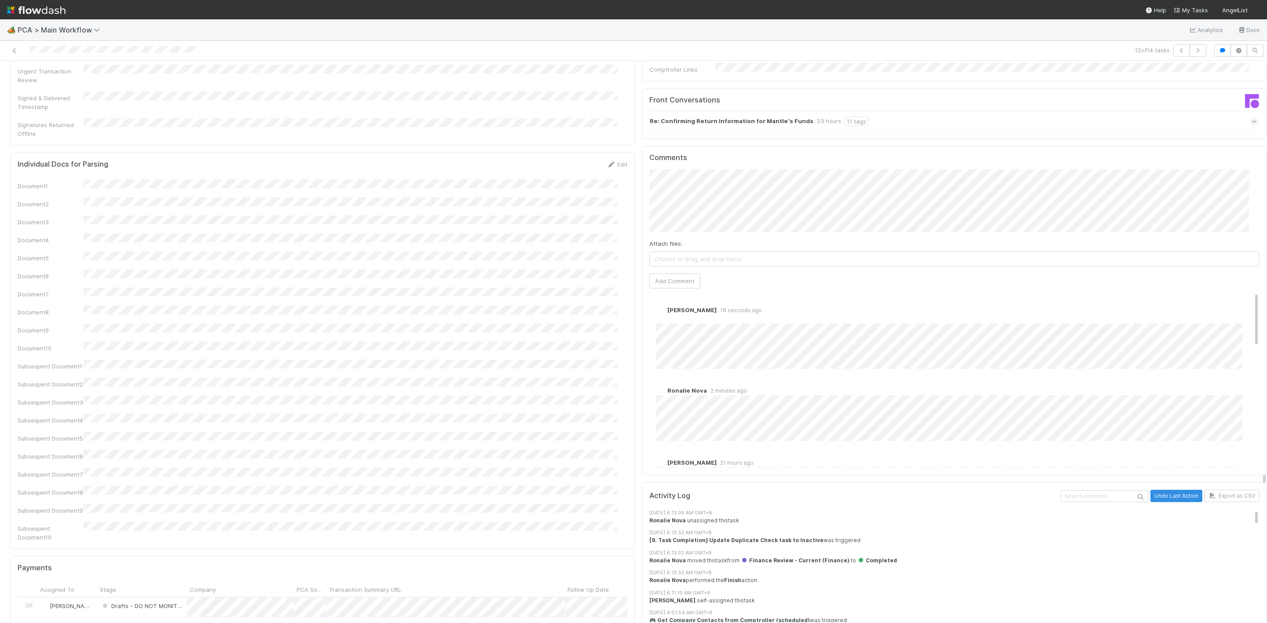
scroll to position [1122, 0]
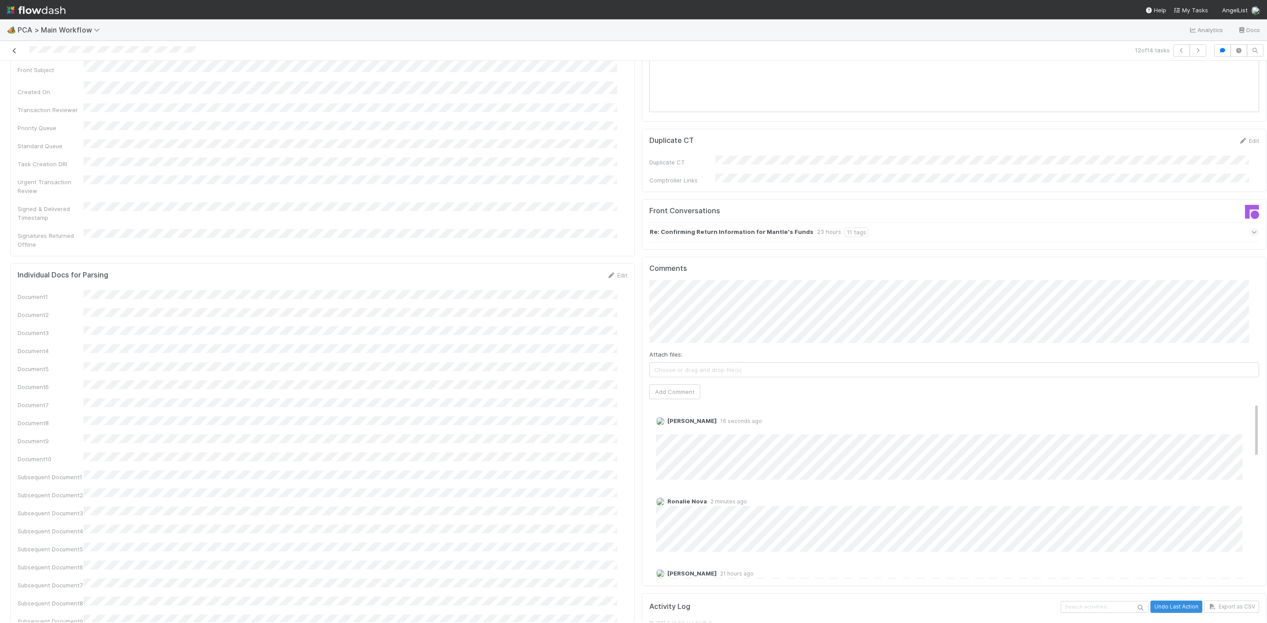
click at [15, 50] on icon at bounding box center [14, 51] width 9 height 6
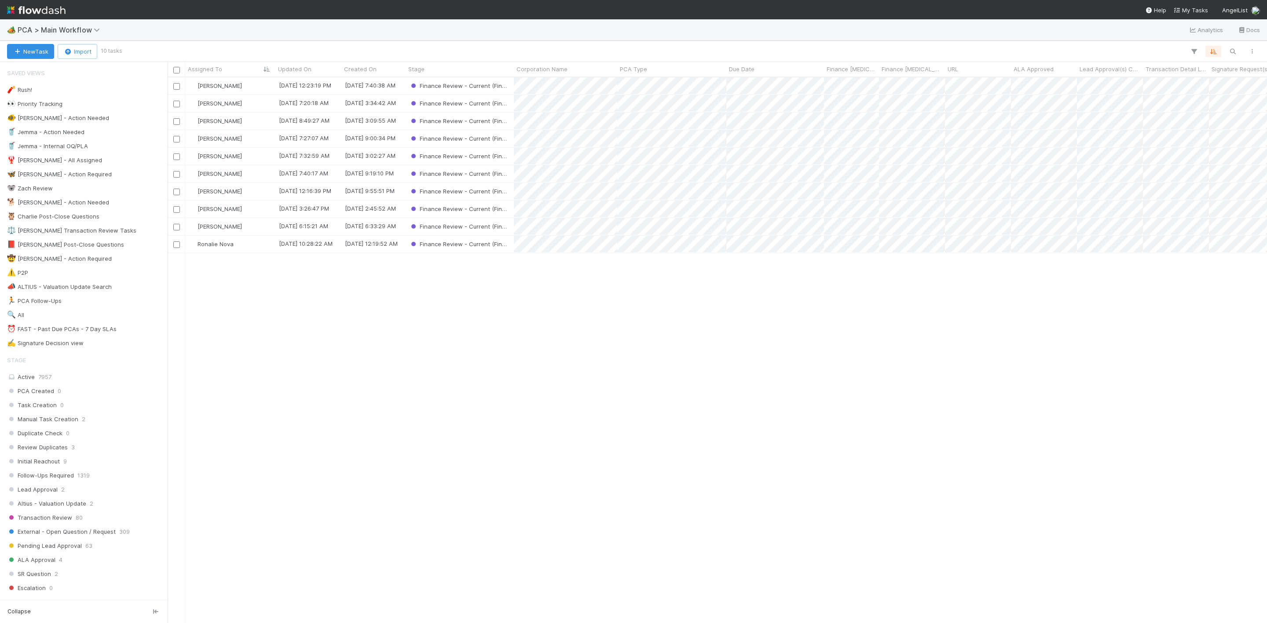
scroll to position [535, 1089]
click at [248, 243] on div "Ronalie Nova" at bounding box center [230, 244] width 90 height 17
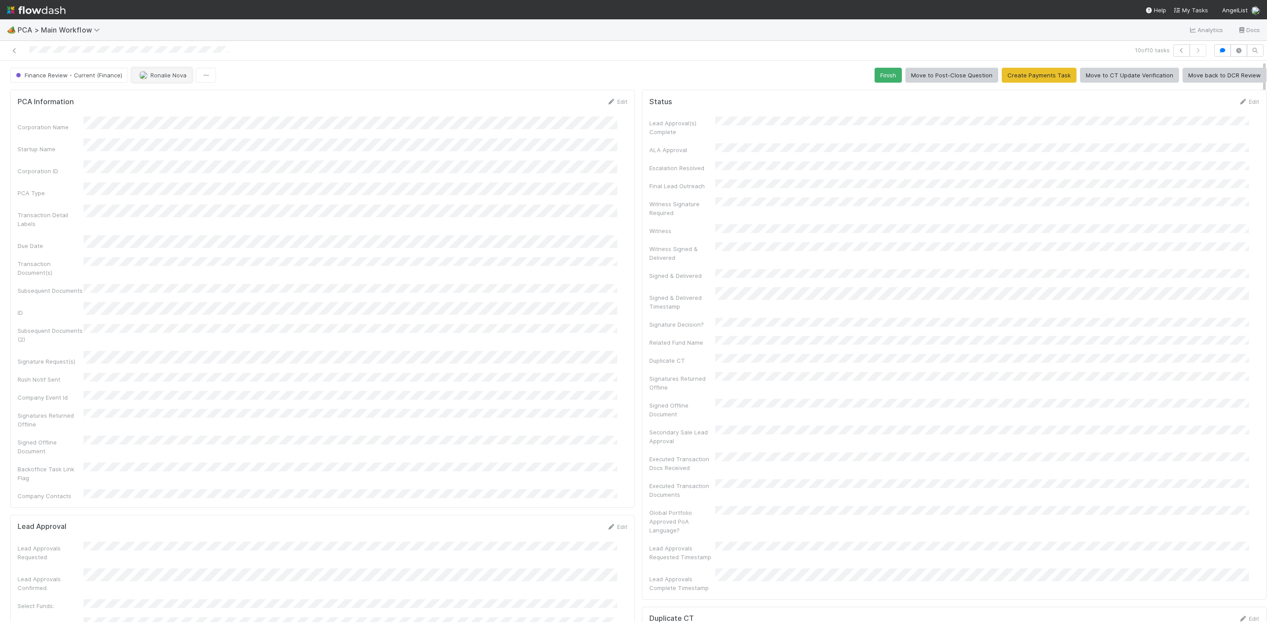
click at [152, 74] on span "Ronalie Nova" at bounding box center [168, 75] width 36 height 7
click at [161, 101] on div "[PERSON_NAME] you" at bounding box center [189, 99] width 124 height 16
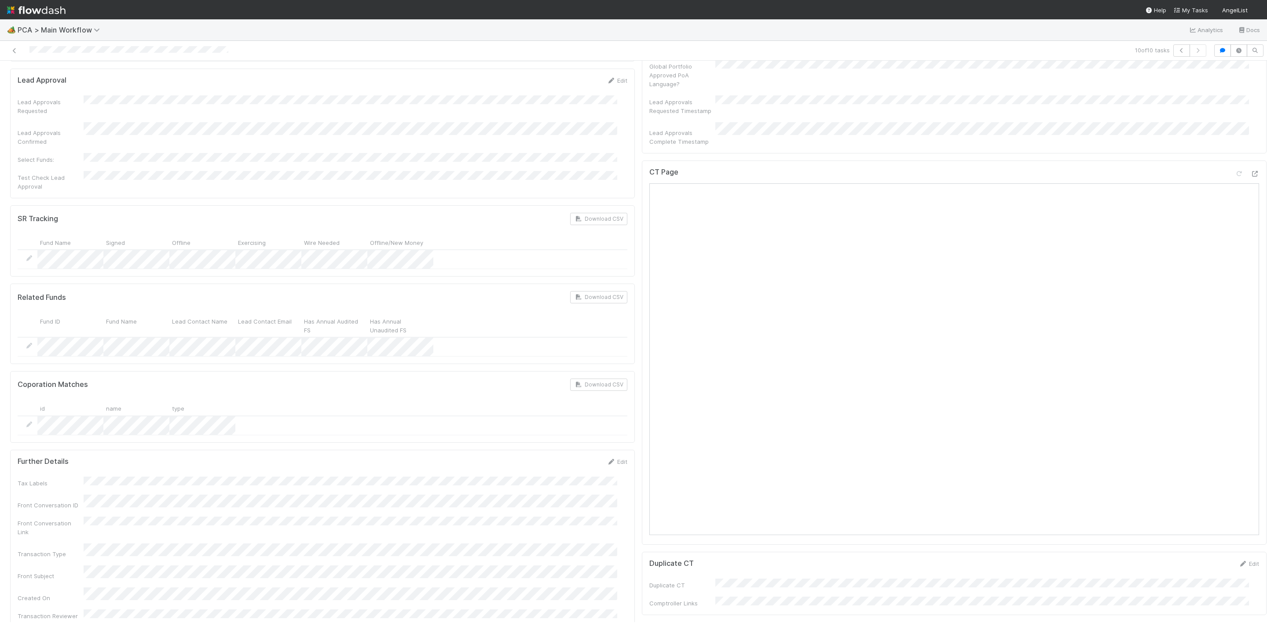
scroll to position [396, 0]
click at [16, 45] on div at bounding box center [306, 50] width 605 height 12
click at [13, 51] on icon at bounding box center [14, 51] width 9 height 6
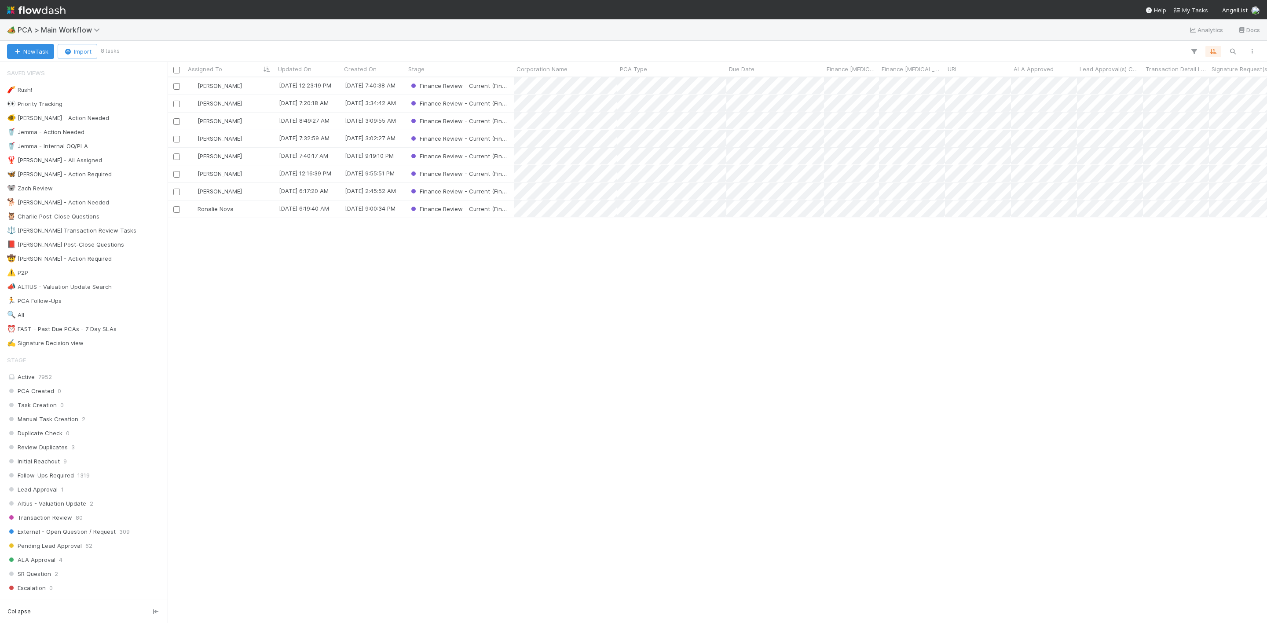
scroll to position [535, 1089]
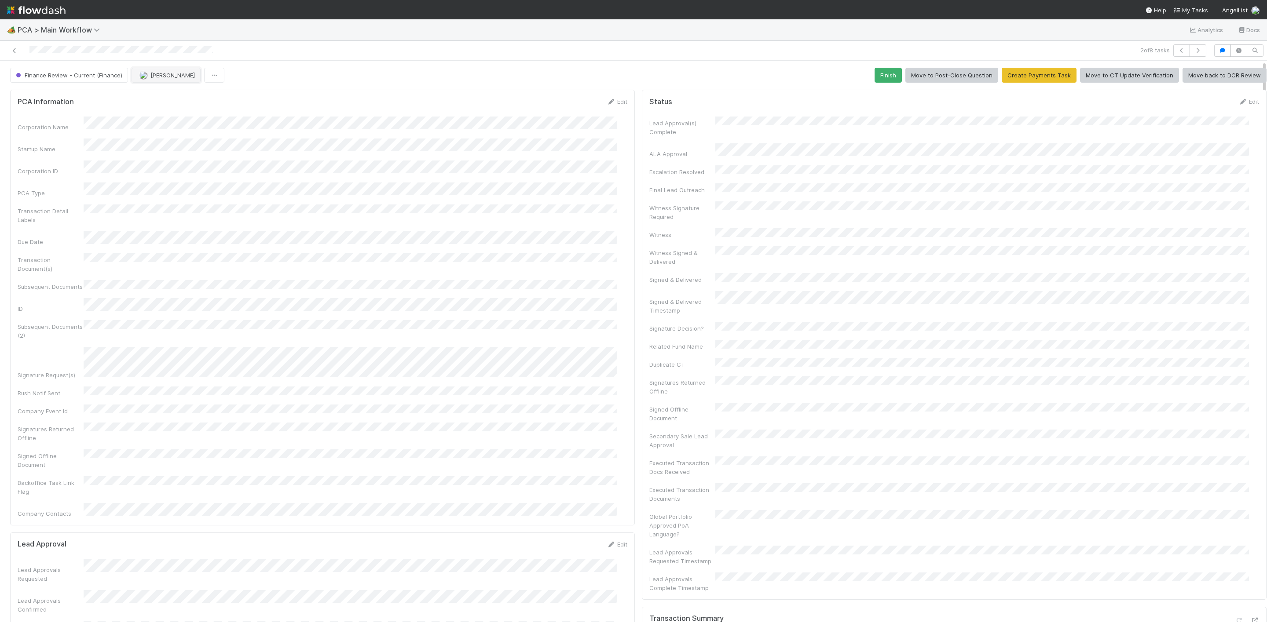
click at [167, 82] on button "[PERSON_NAME]" at bounding box center [166, 75] width 69 height 15
click at [155, 98] on span "[PERSON_NAME] you" at bounding box center [172, 98] width 58 height 7
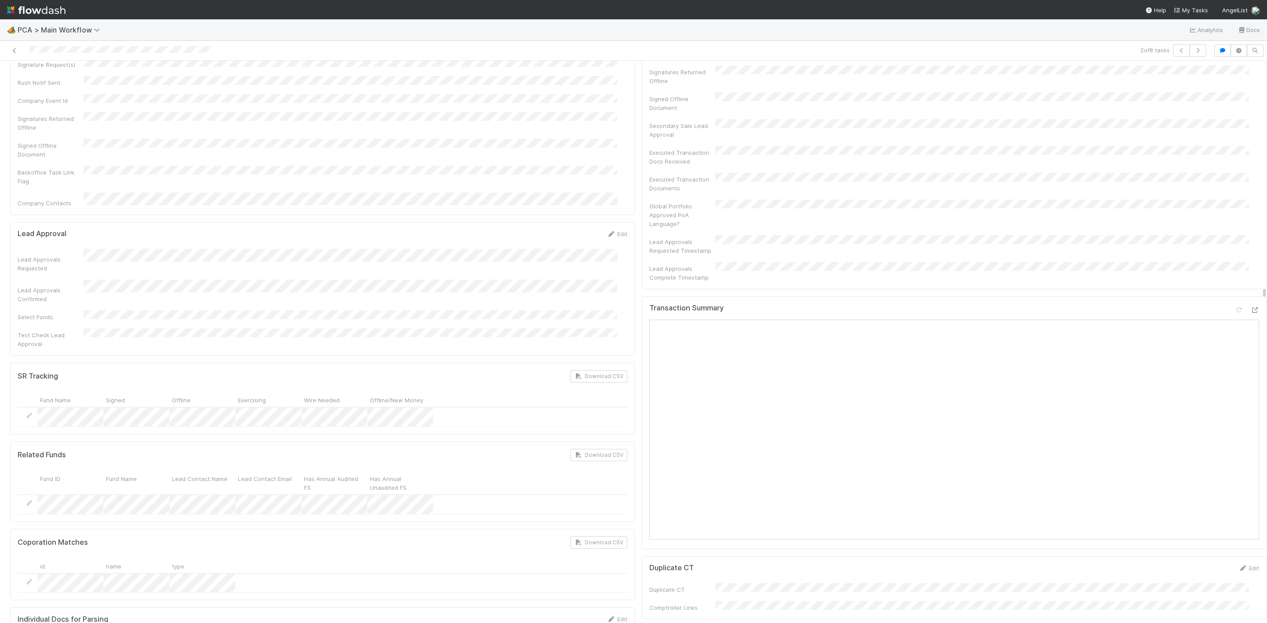
scroll to position [330, 0]
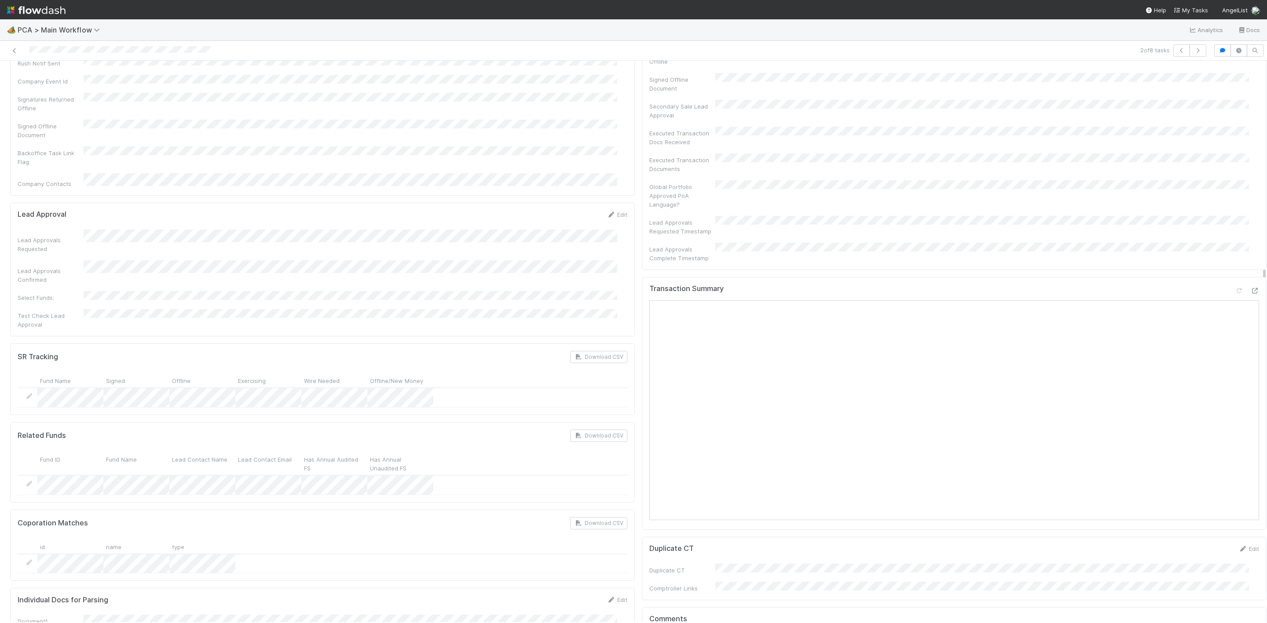
click at [1234, 286] on div at bounding box center [1246, 292] width 25 height 12
click at [1250, 288] on icon at bounding box center [1254, 291] width 9 height 6
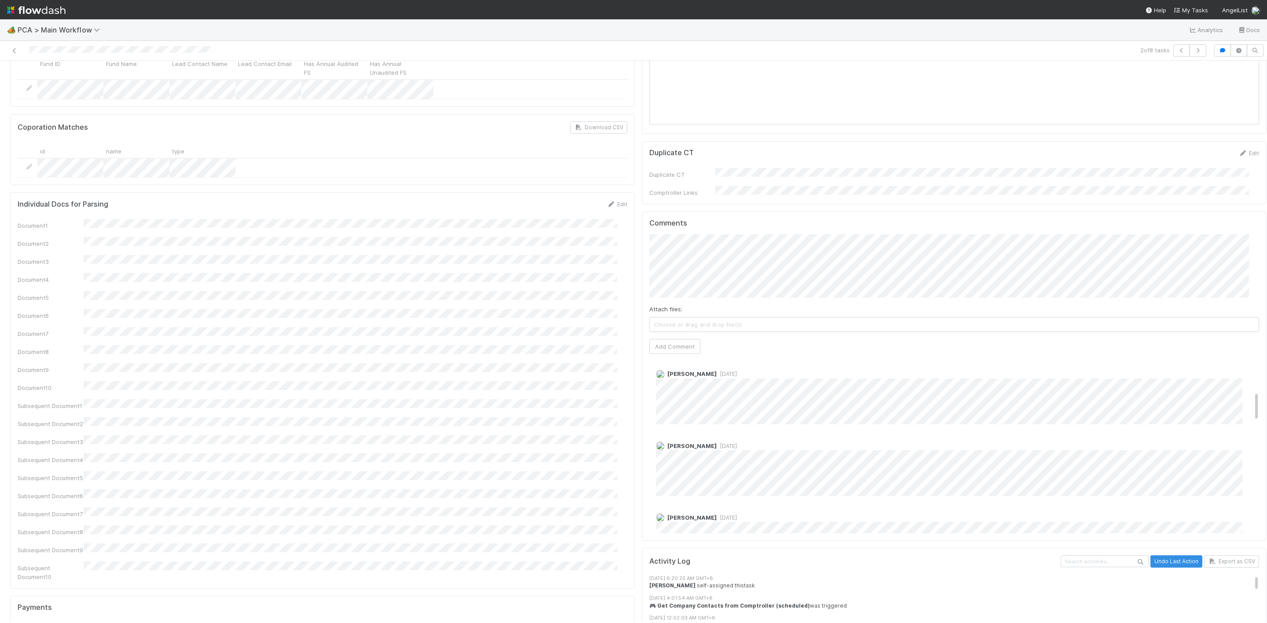
scroll to position [66, 0]
click at [677, 339] on button "Add Comment" at bounding box center [674, 346] width 51 height 15
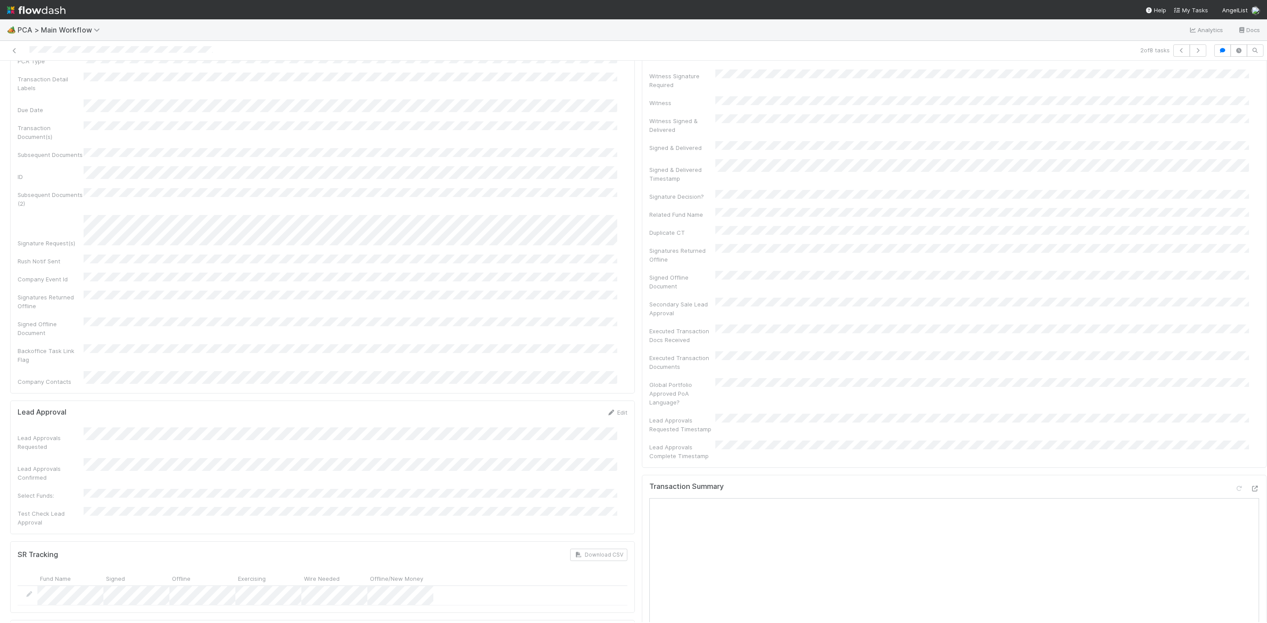
scroll to position [0, 0]
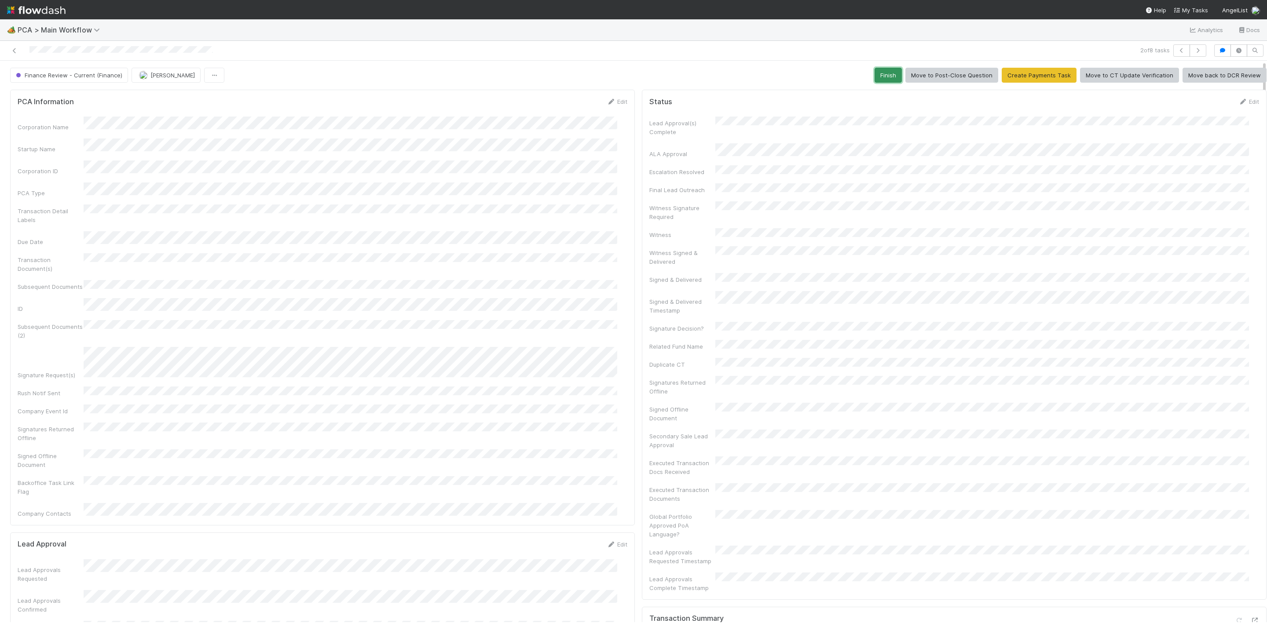
click at [880, 76] on button "Finish" at bounding box center [887, 75] width 27 height 15
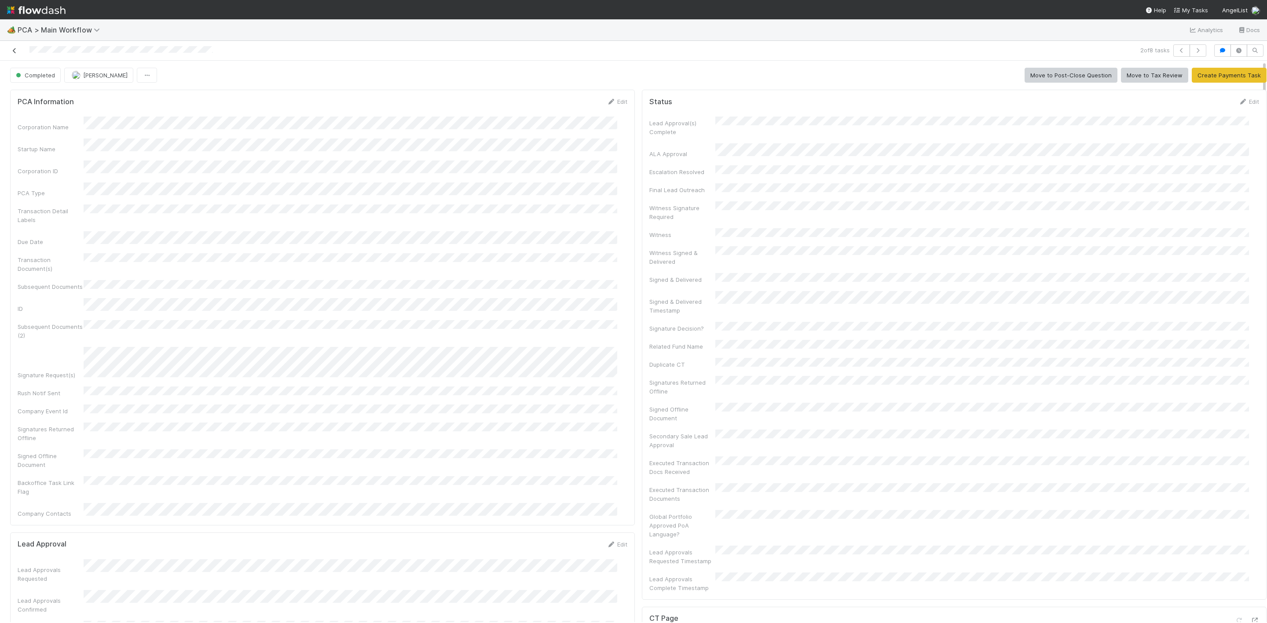
click at [12, 53] on icon at bounding box center [14, 51] width 9 height 6
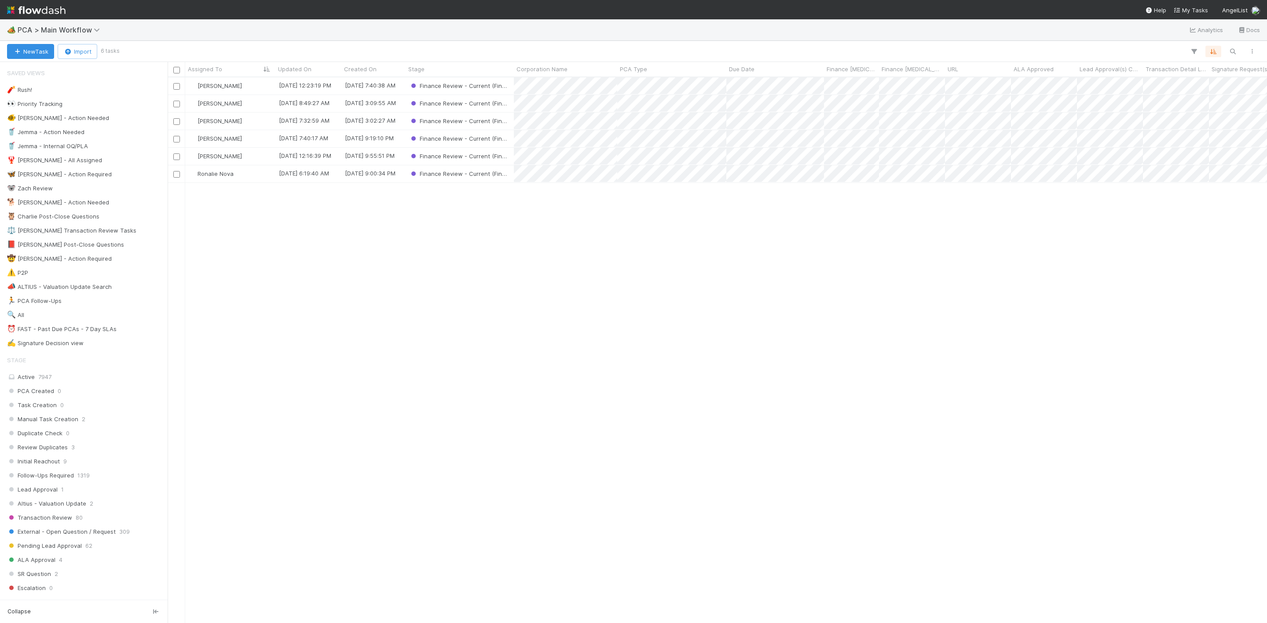
scroll to position [535, 1089]
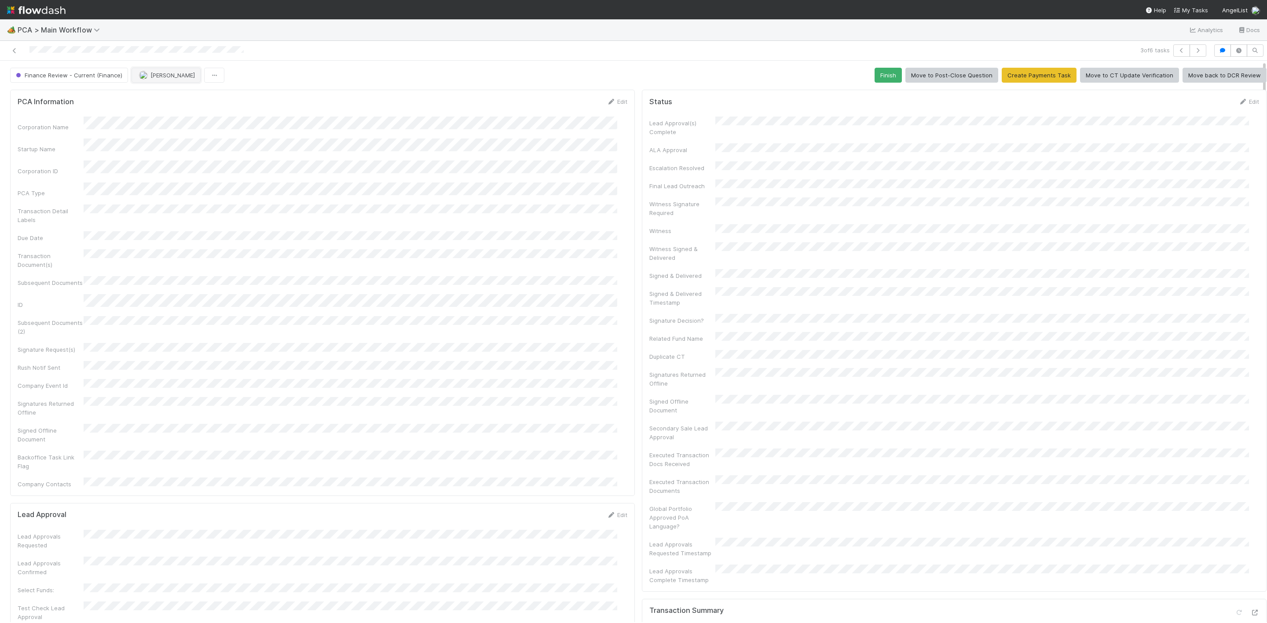
click at [168, 79] on button "[PERSON_NAME]" at bounding box center [166, 75] width 69 height 15
drag, startPoint x: 999, startPoint y: 348, endPoint x: 999, endPoint y: 355, distance: 6.6
click at [999, 350] on div at bounding box center [633, 311] width 1267 height 623
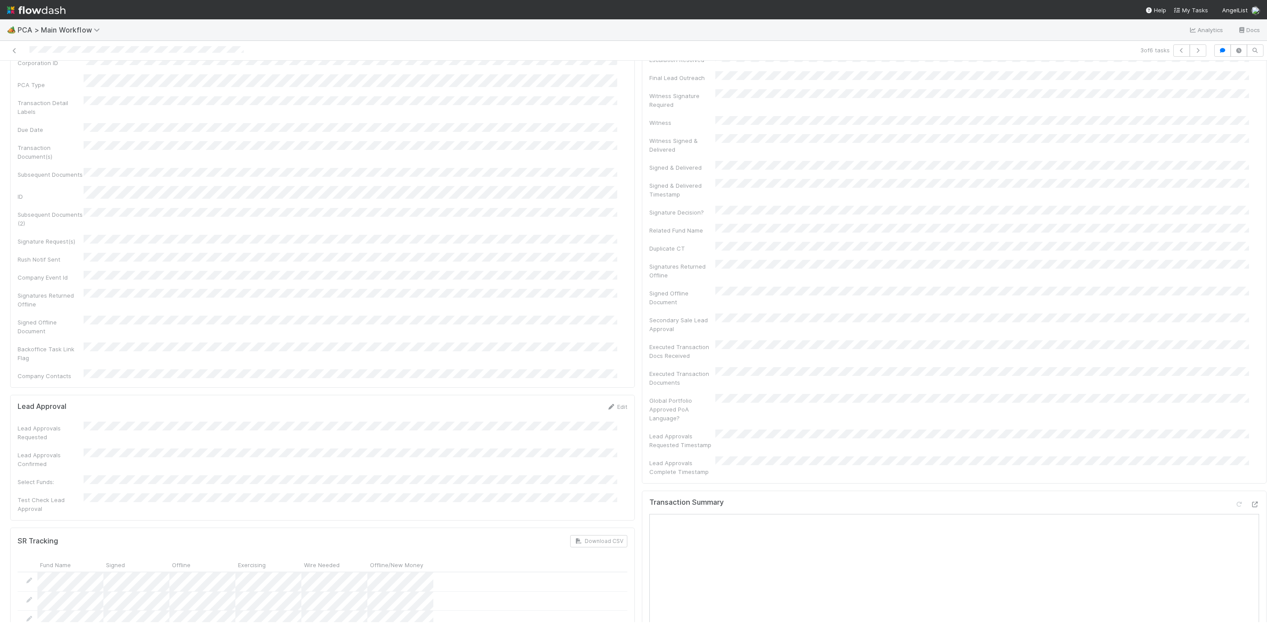
scroll to position [0, 0]
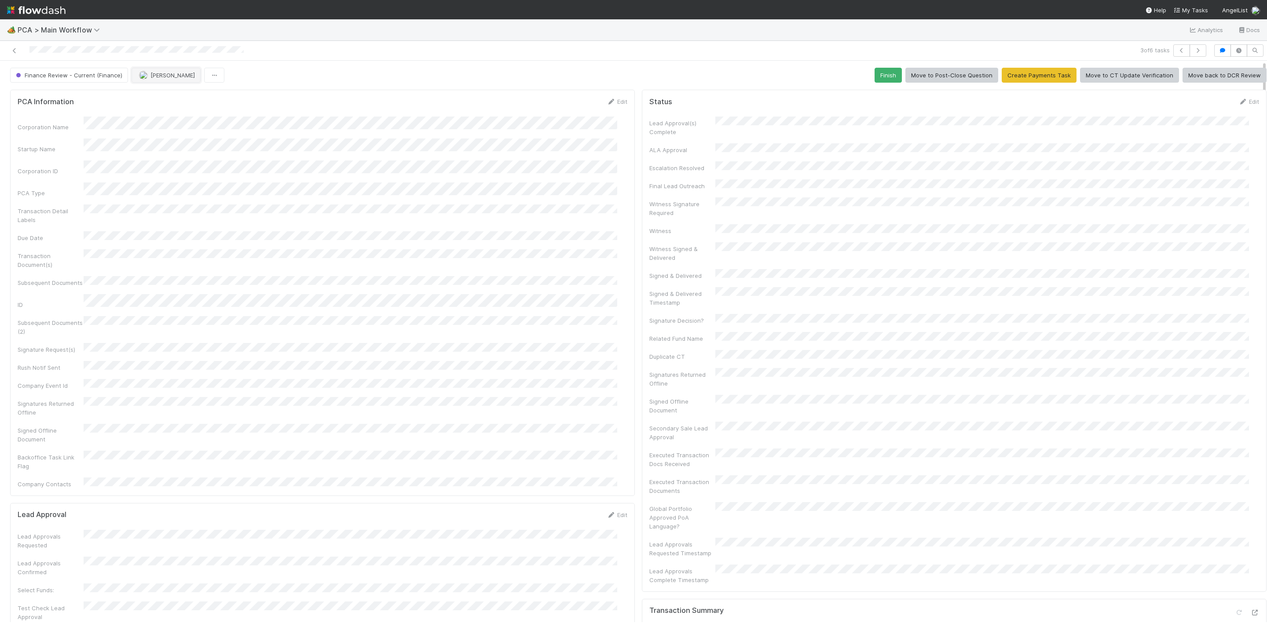
click at [150, 75] on span "[PERSON_NAME]" at bounding box center [172, 75] width 44 height 7
click at [151, 98] on span "Janice Garcia you" at bounding box center [172, 98] width 58 height 7
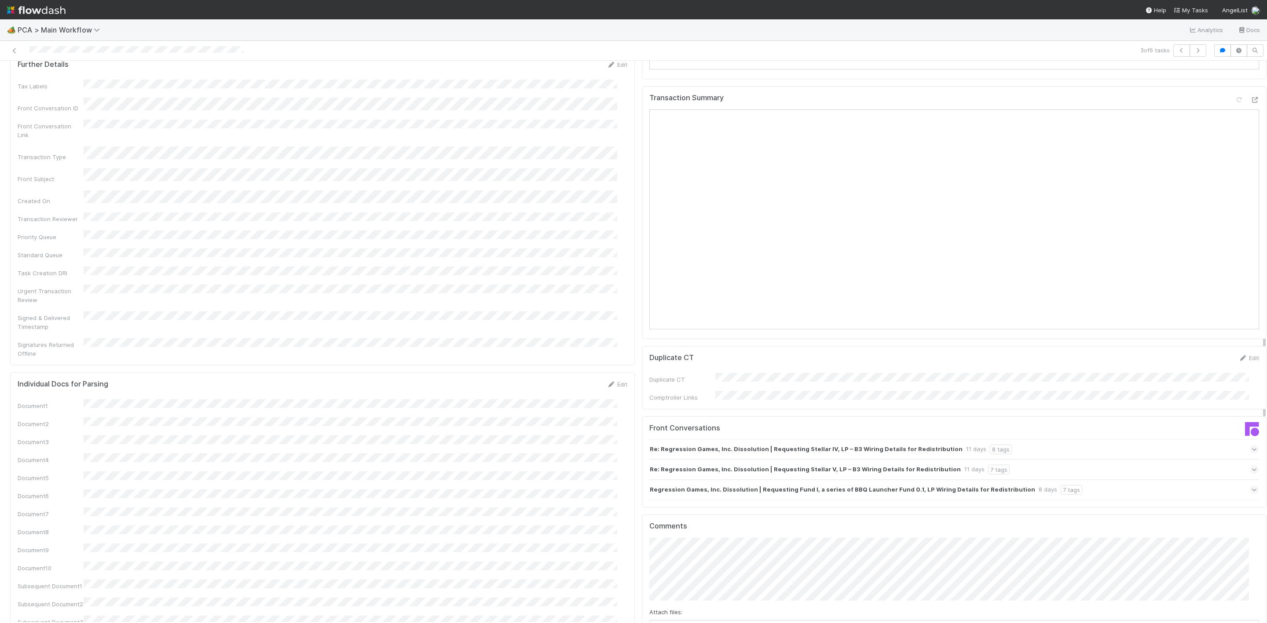
scroll to position [811, 0]
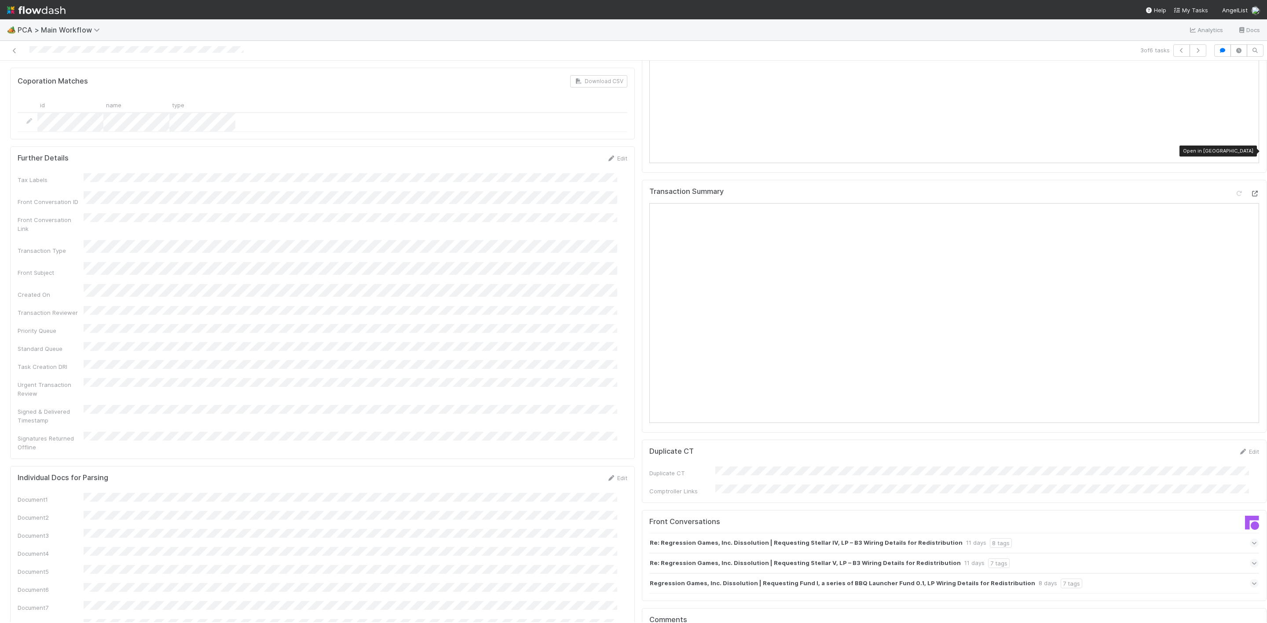
click at [1250, 191] on icon at bounding box center [1254, 194] width 9 height 6
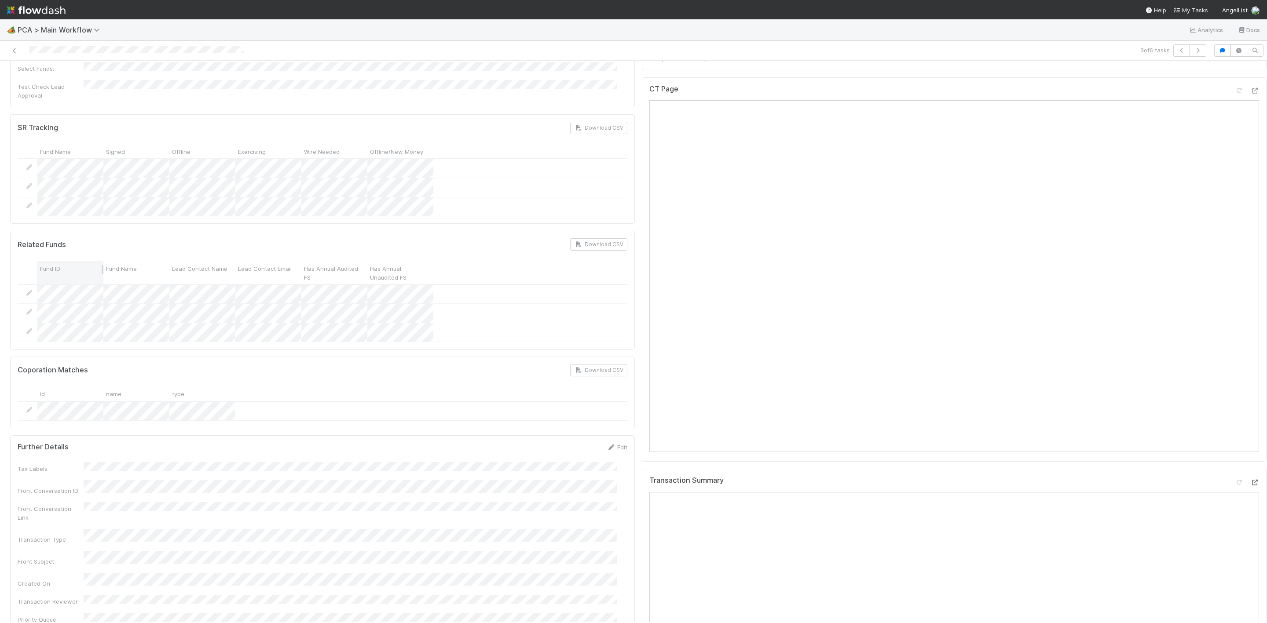
scroll to position [481, 0]
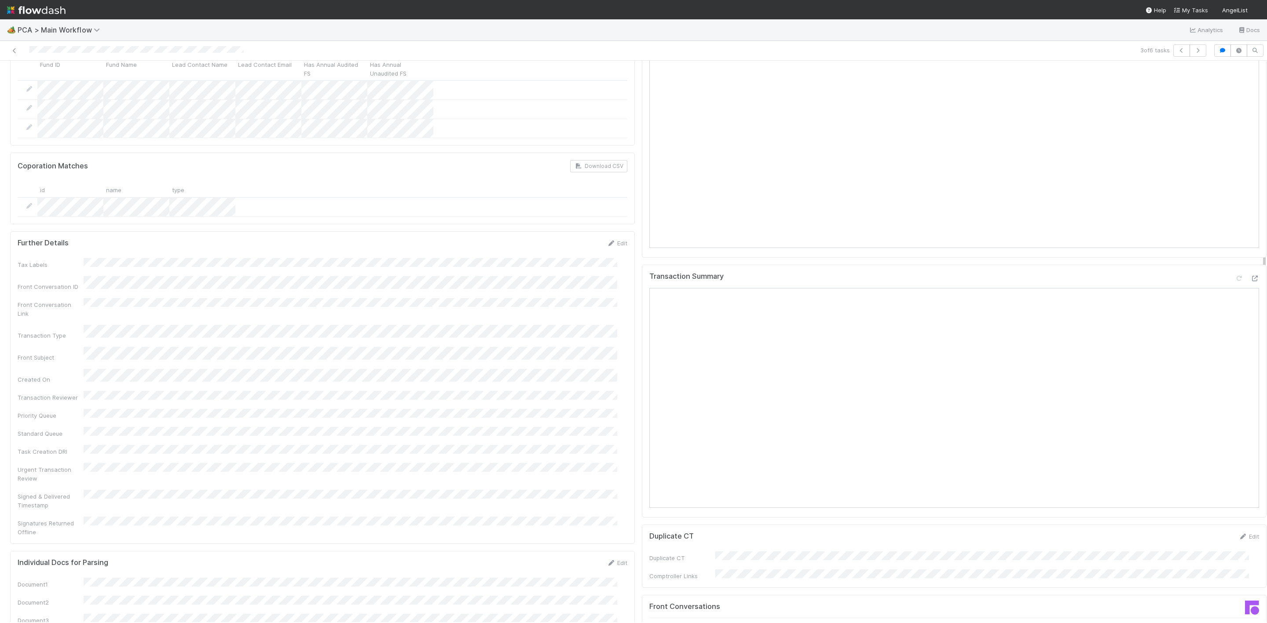
scroll to position [594, 0]
click at [16, 53] on icon at bounding box center [14, 51] width 9 height 6
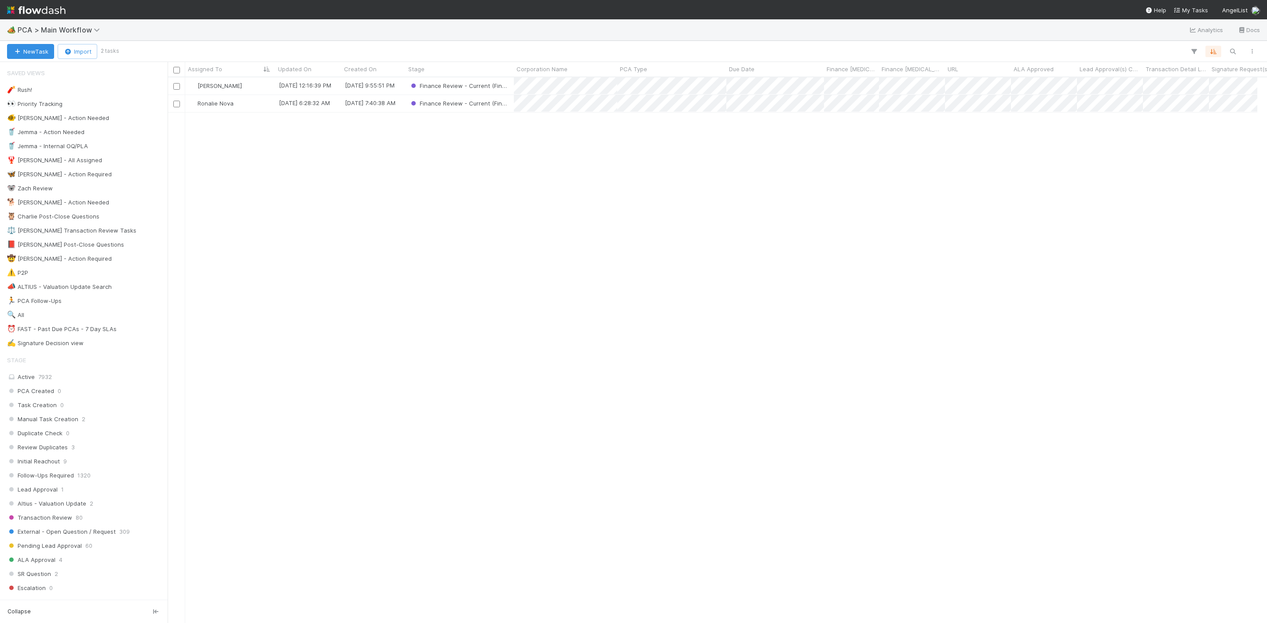
scroll to position [11, 11]
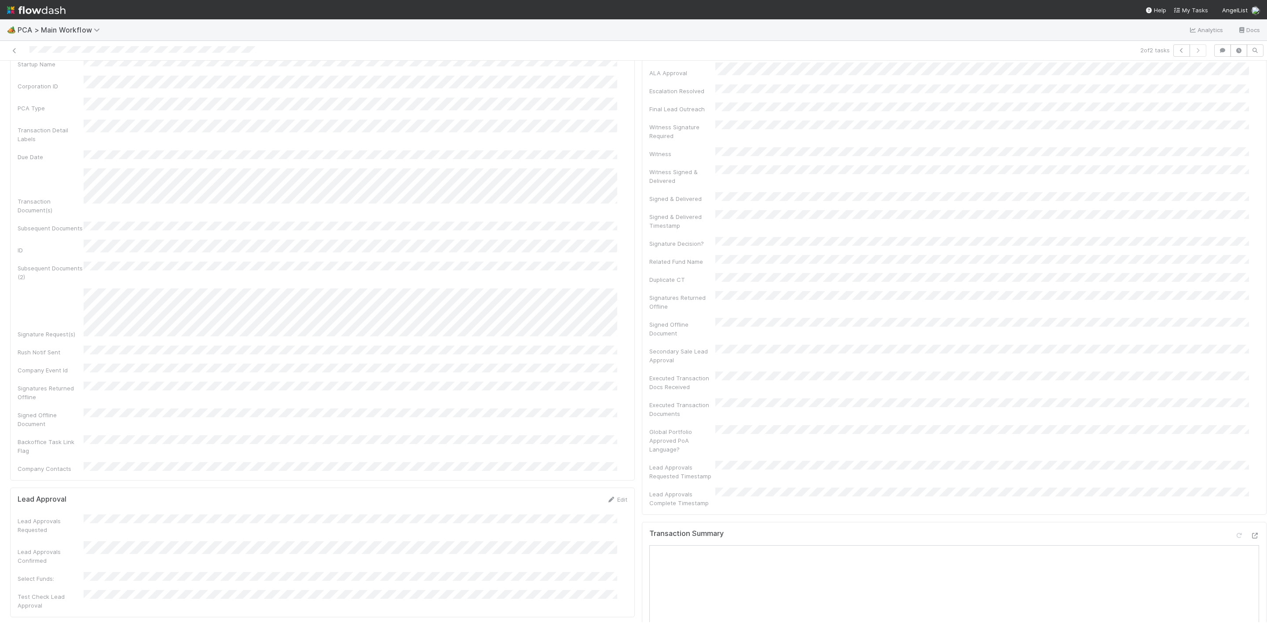
scroll to position [396, 0]
click at [1239, 207] on div "Transaction Summary Open in New Tab" at bounding box center [954, 333] width 625 height 253
click at [1250, 218] on icon at bounding box center [1254, 221] width 9 height 6
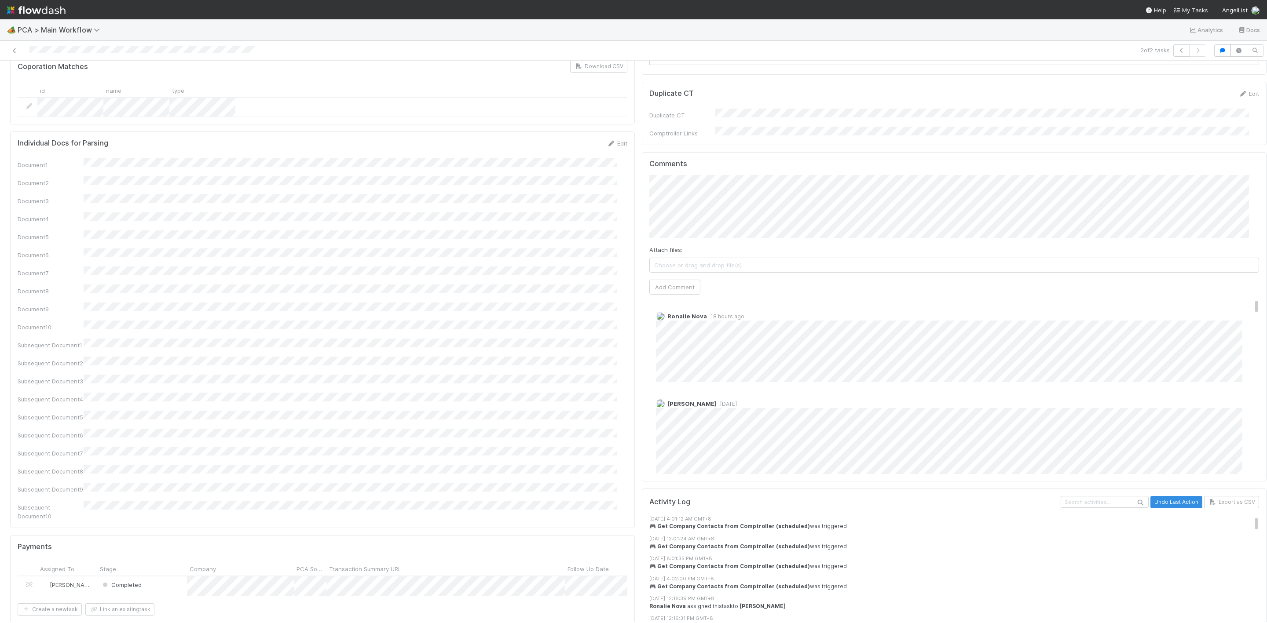
scroll to position [726, 0]
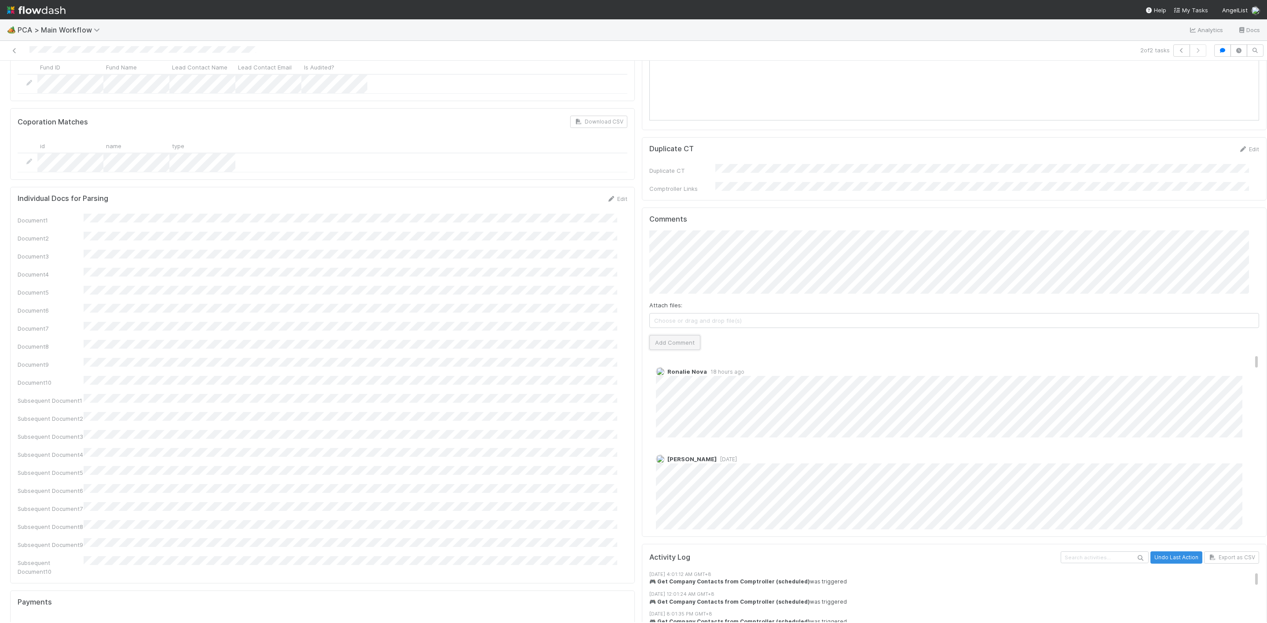
click at [651, 335] on button "Add Comment" at bounding box center [674, 342] width 51 height 15
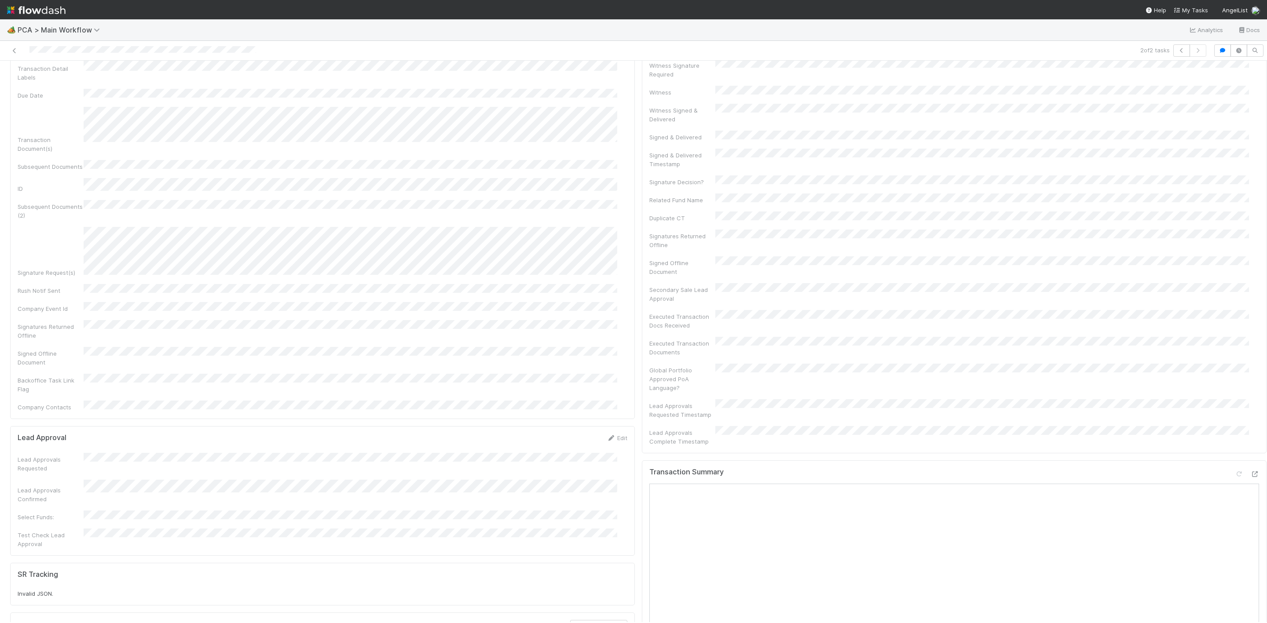
scroll to position [0, 0]
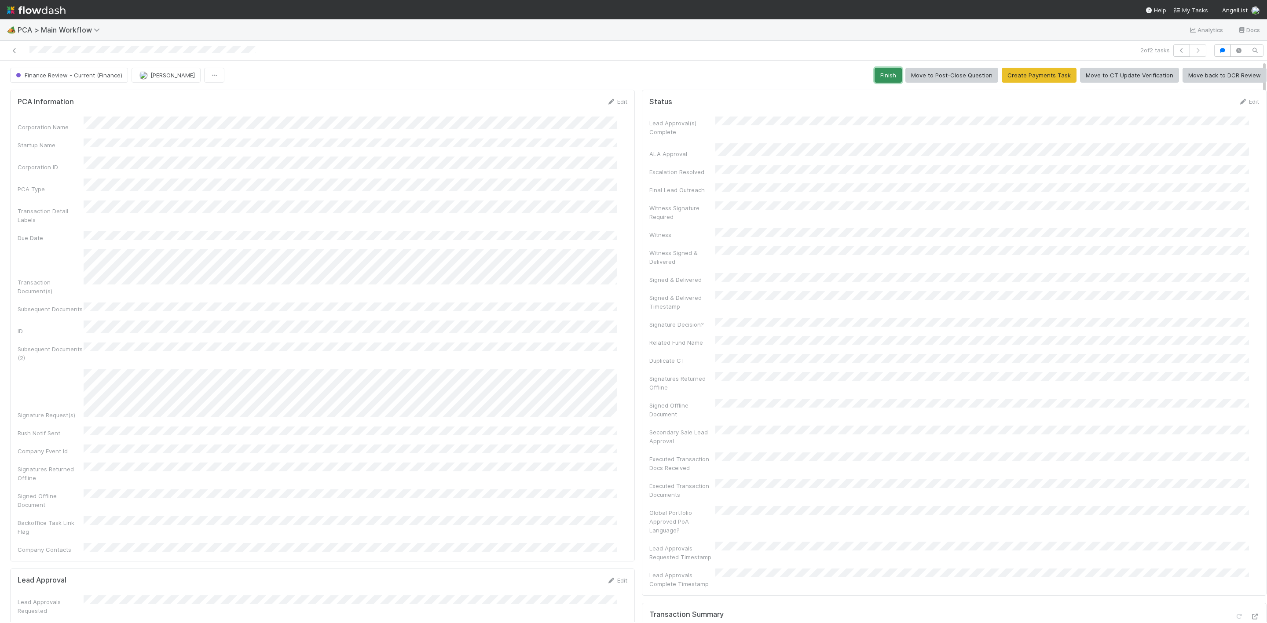
click at [879, 74] on button "Finish" at bounding box center [887, 75] width 27 height 15
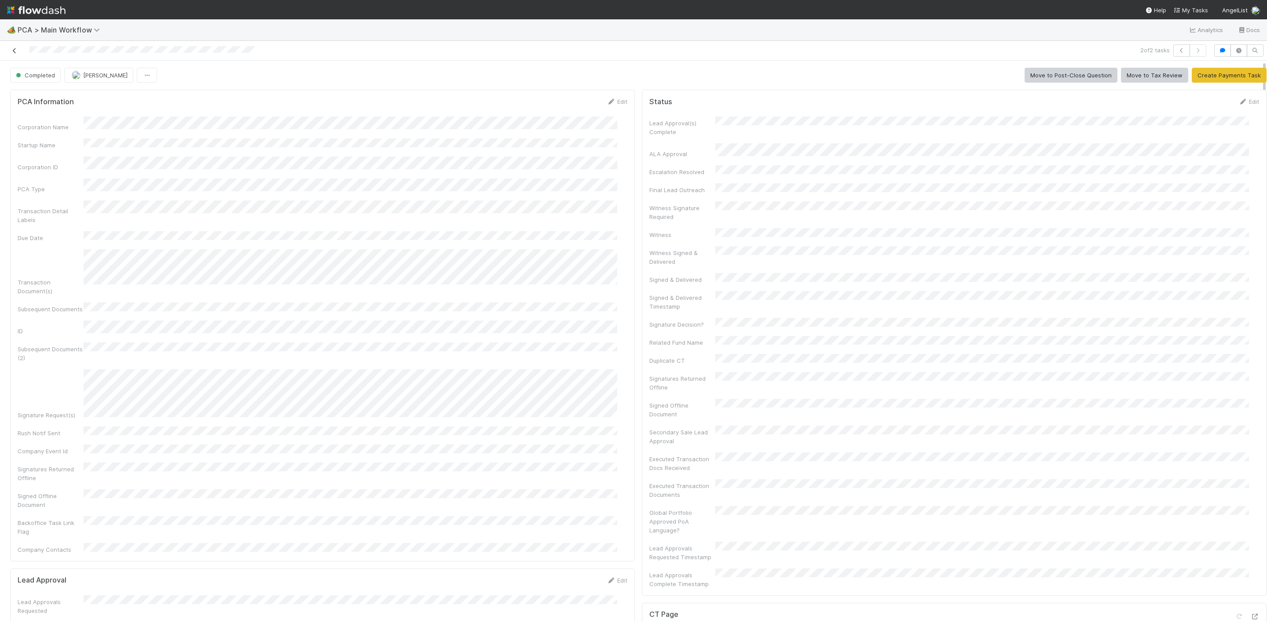
click at [12, 51] on icon at bounding box center [14, 51] width 9 height 6
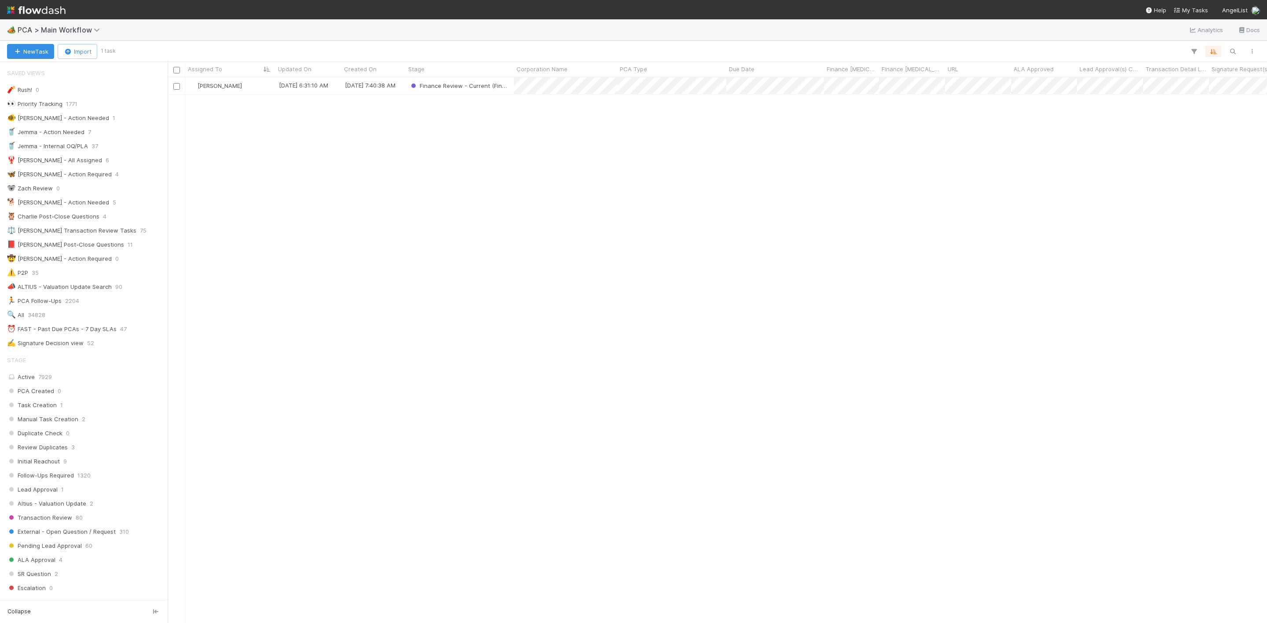
scroll to position [11, 11]
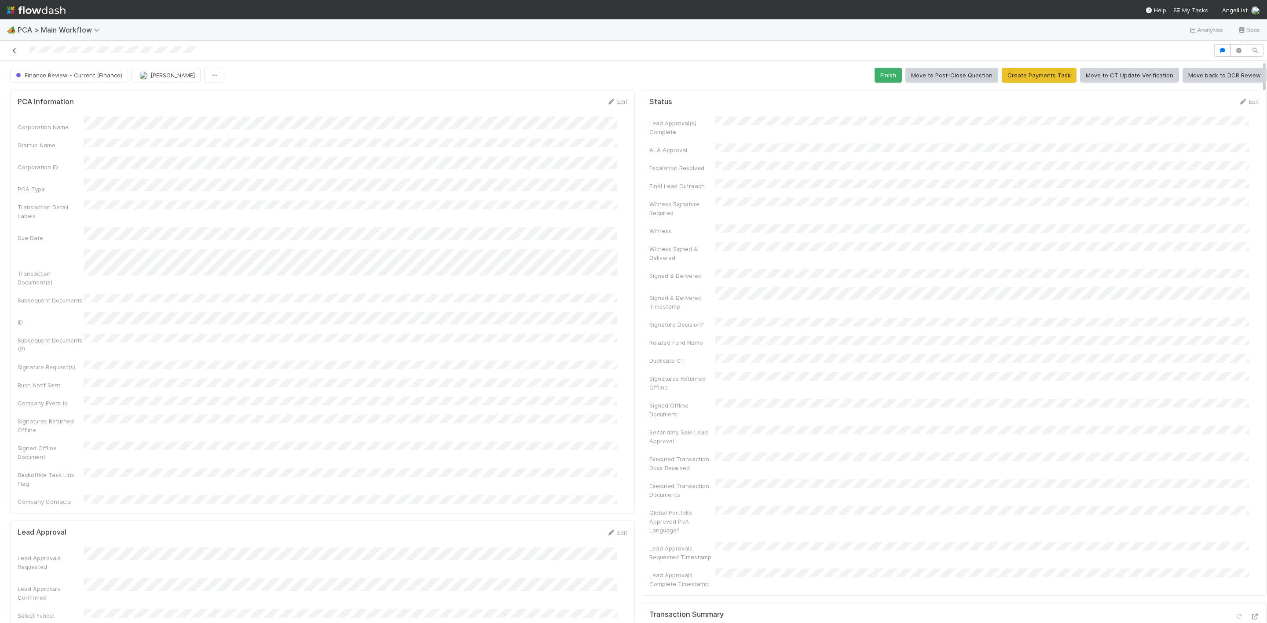
click at [13, 51] on icon at bounding box center [14, 51] width 9 height 6
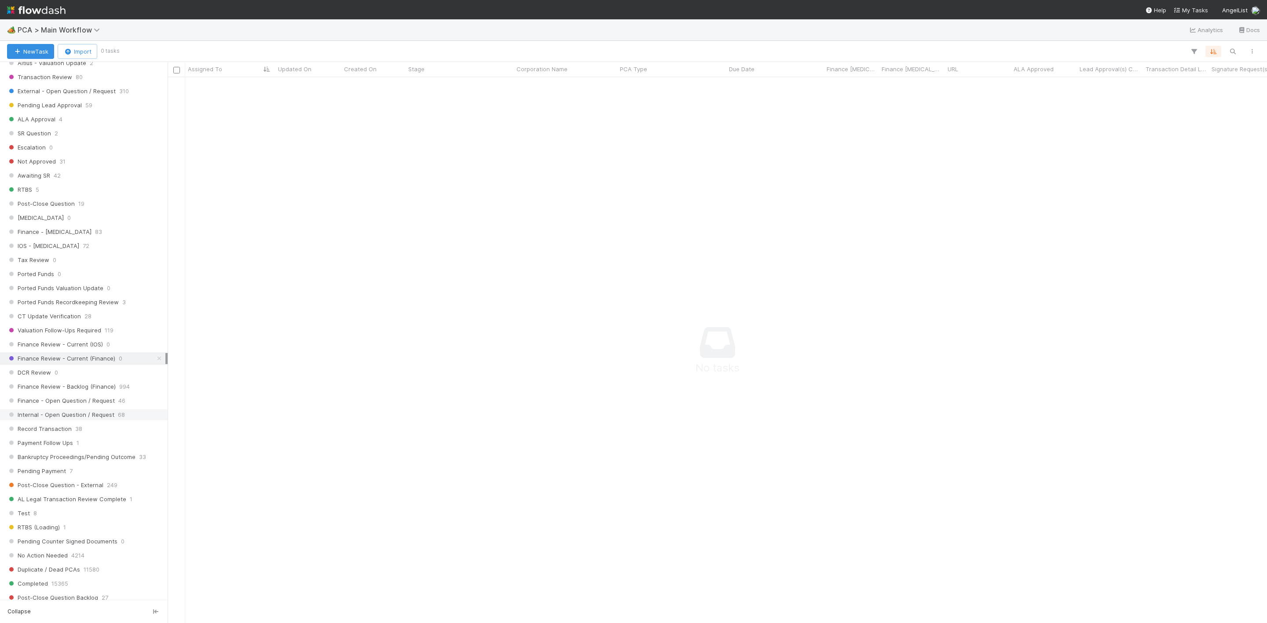
scroll to position [462, 0]
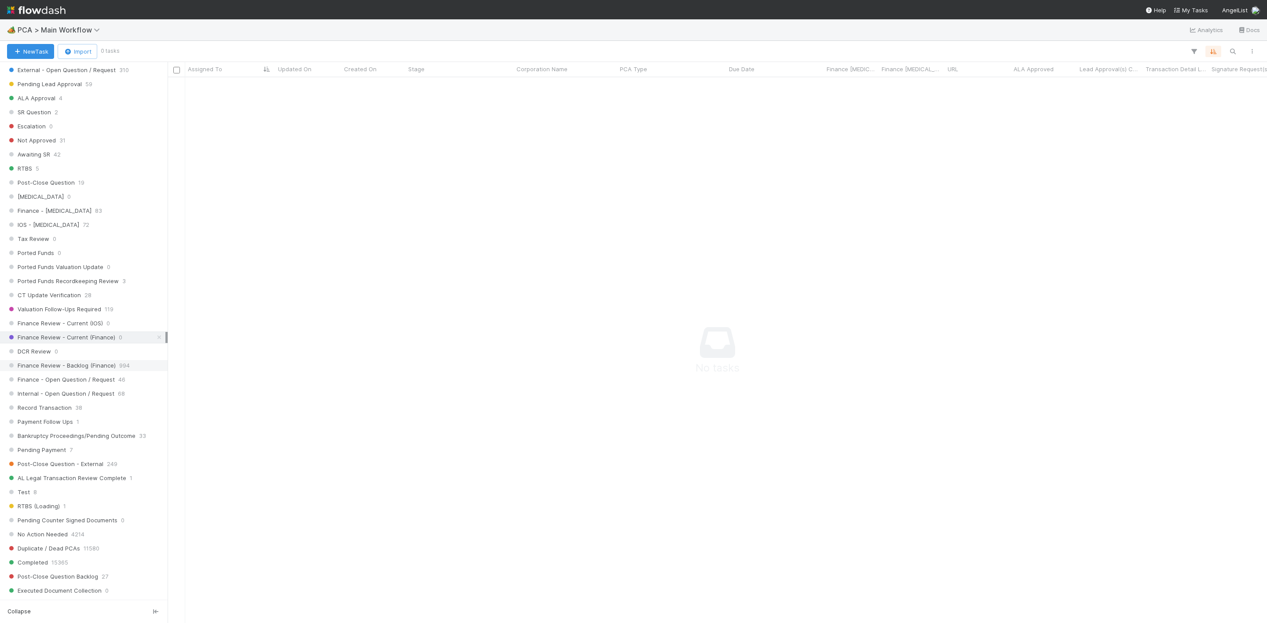
click at [110, 371] on span "Finance Review - Backlog (Finance)" at bounding box center [61, 365] width 109 height 11
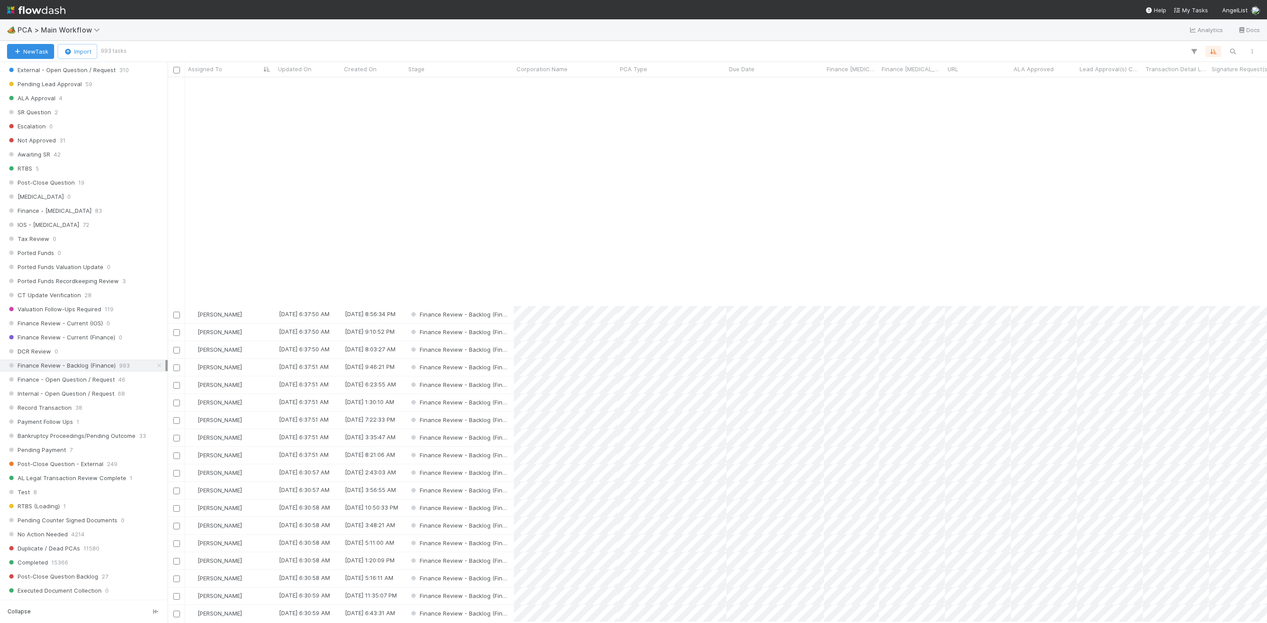
scroll to position [264, 0]
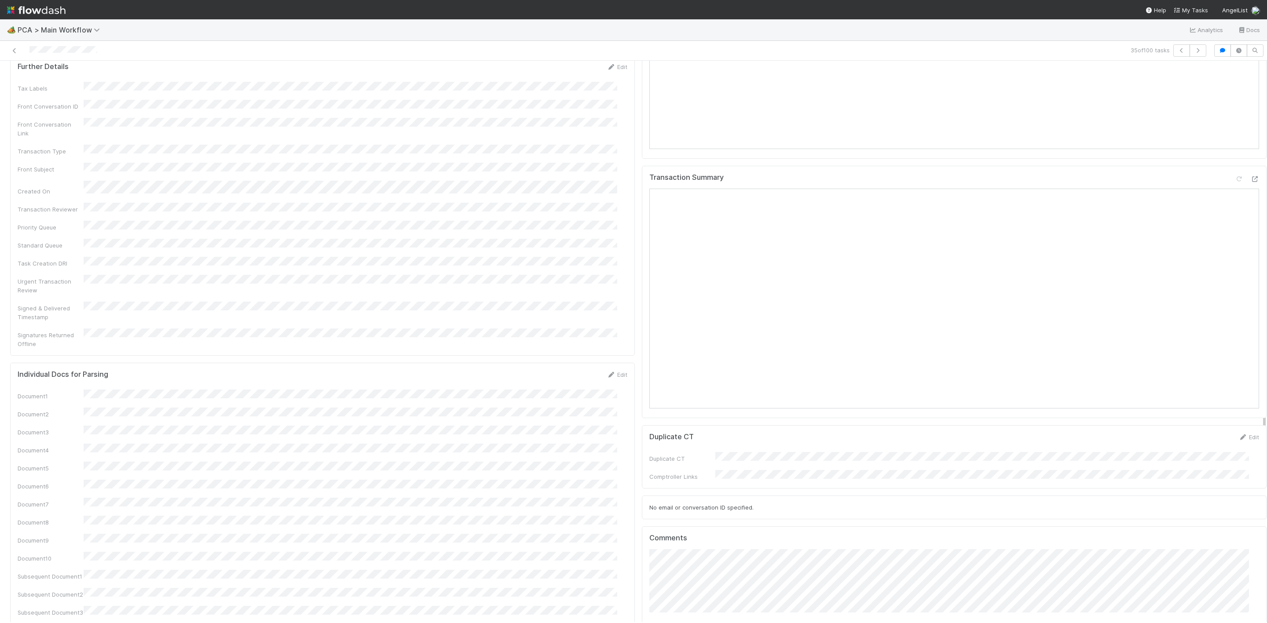
scroll to position [1056, 0]
click at [1250, 190] on icon at bounding box center [1254, 193] width 9 height 6
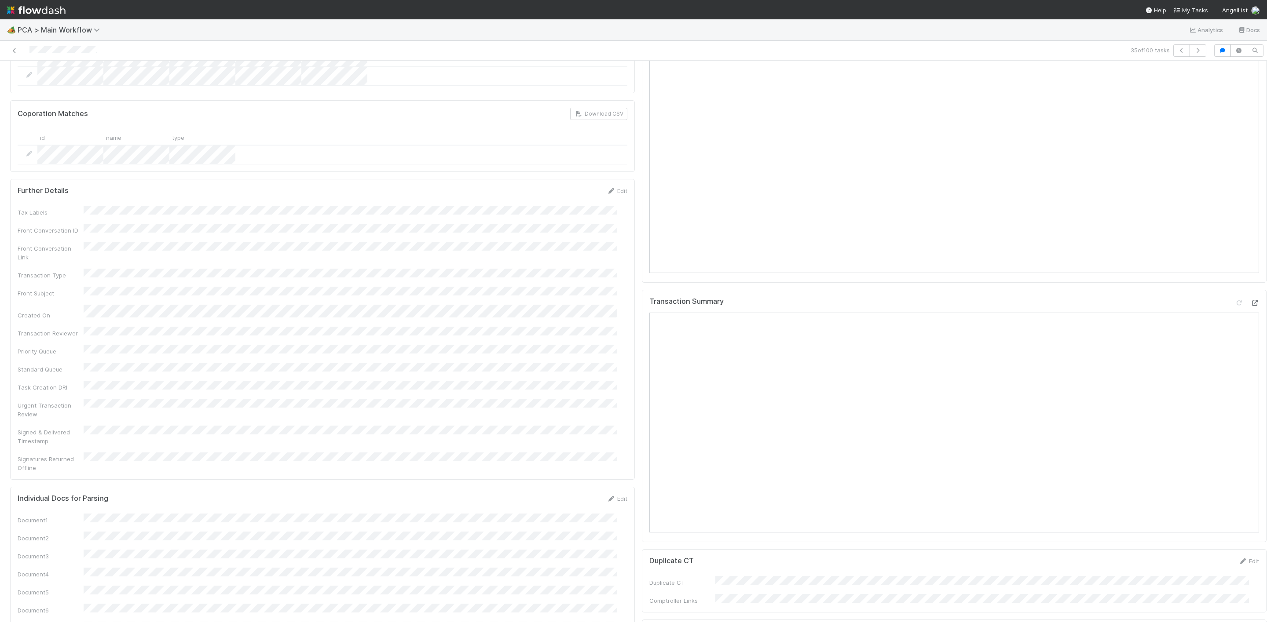
scroll to position [858, 0]
click at [19, 53] on div at bounding box center [306, 50] width 605 height 12
click at [10, 48] on icon at bounding box center [14, 51] width 9 height 6
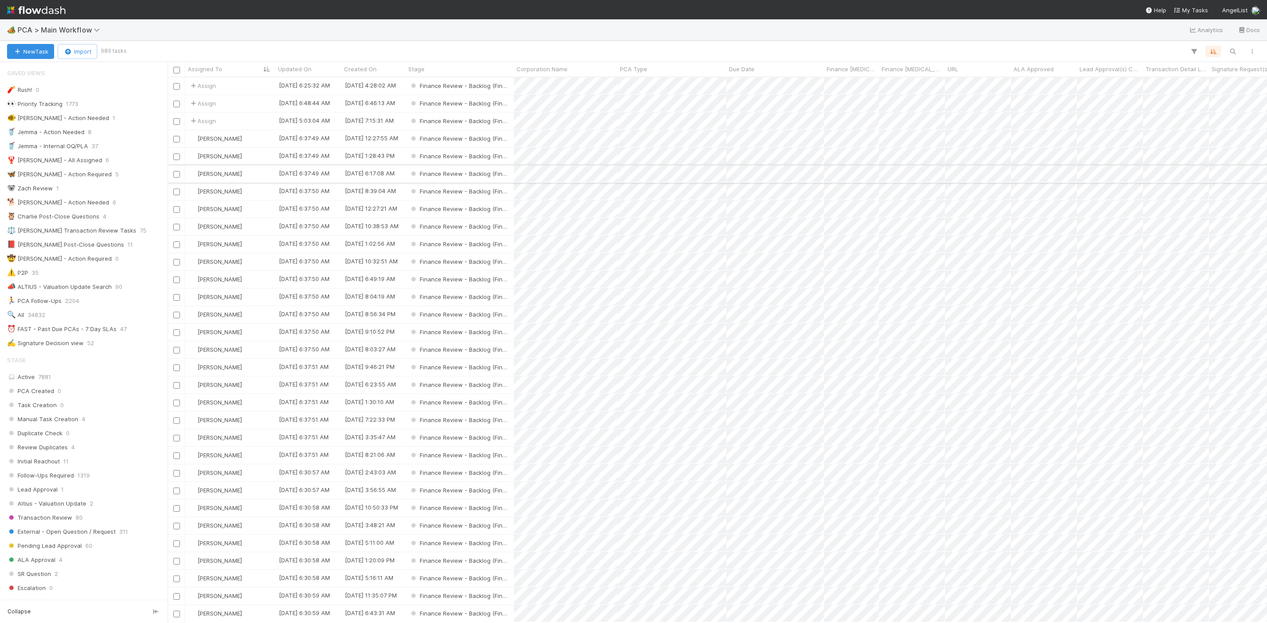
scroll to position [11, 11]
click at [105, 335] on div "⏰ FAST - Past Due PCAs - 7 Day SLAs" at bounding box center [62, 329] width 110 height 11
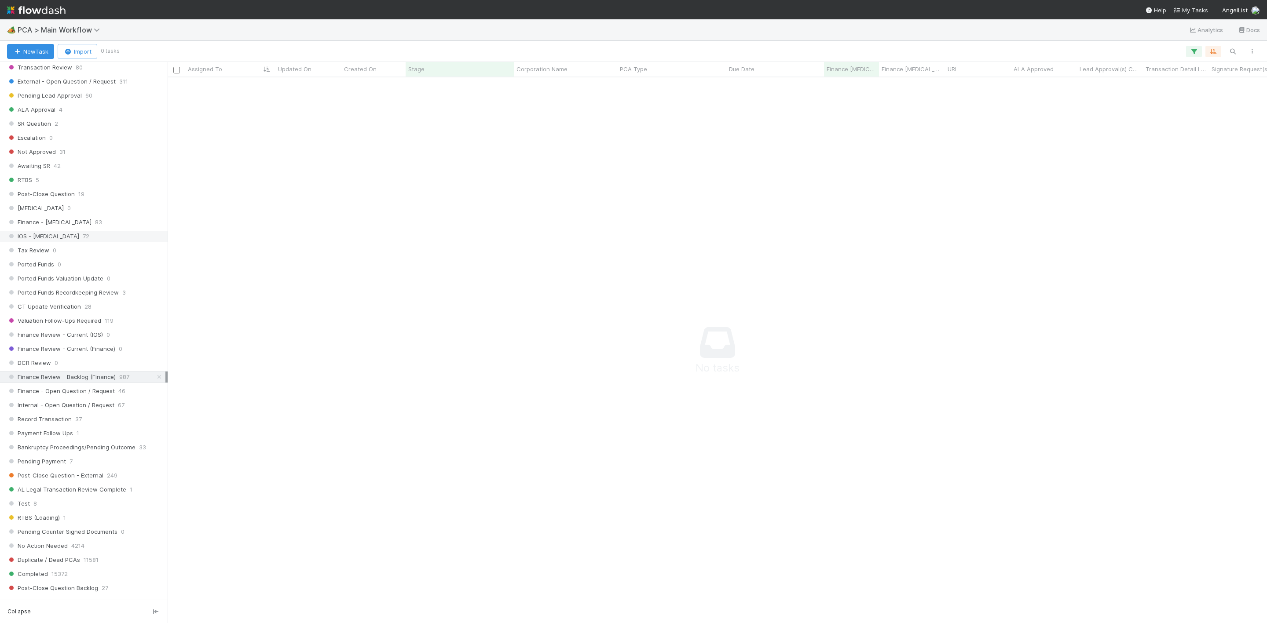
scroll to position [462, 0]
click at [155, 369] on icon at bounding box center [159, 366] width 9 height 6
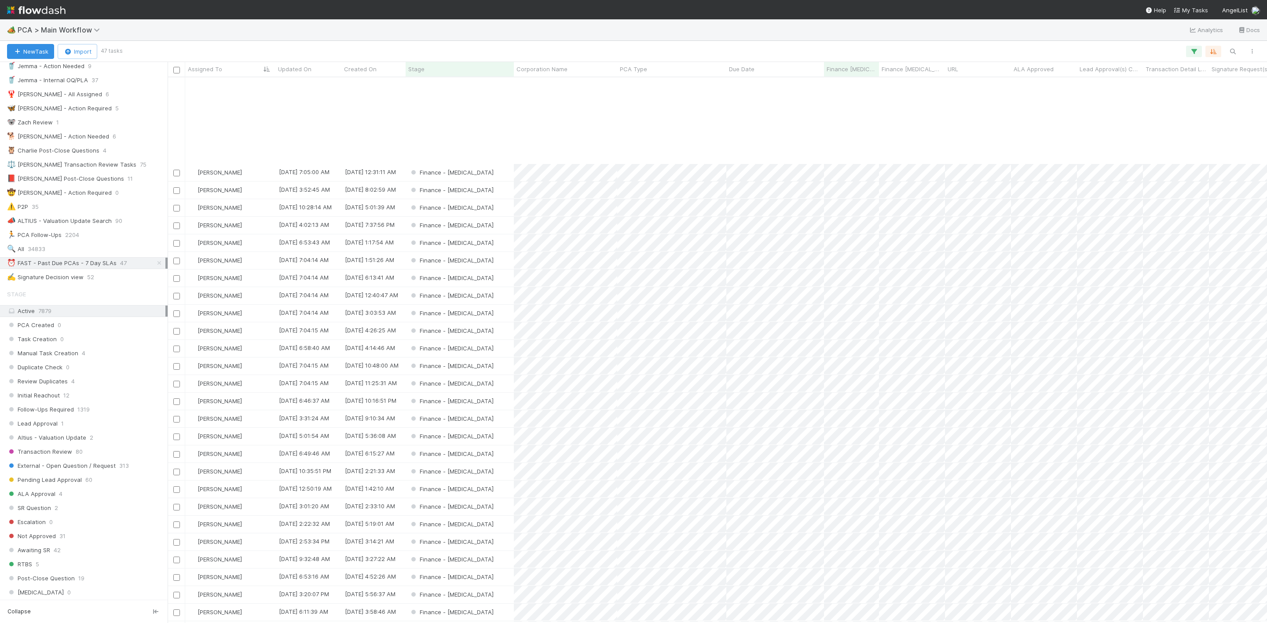
scroll to position [132, 0]
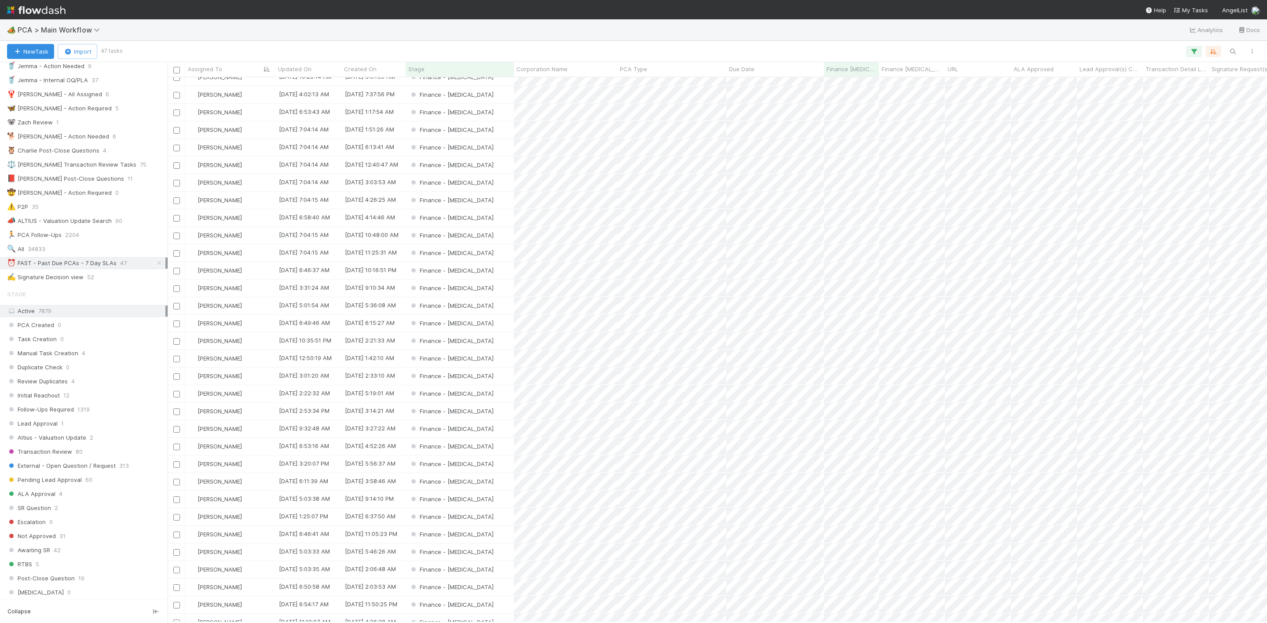
click at [8, 11] on img at bounding box center [36, 10] width 59 height 15
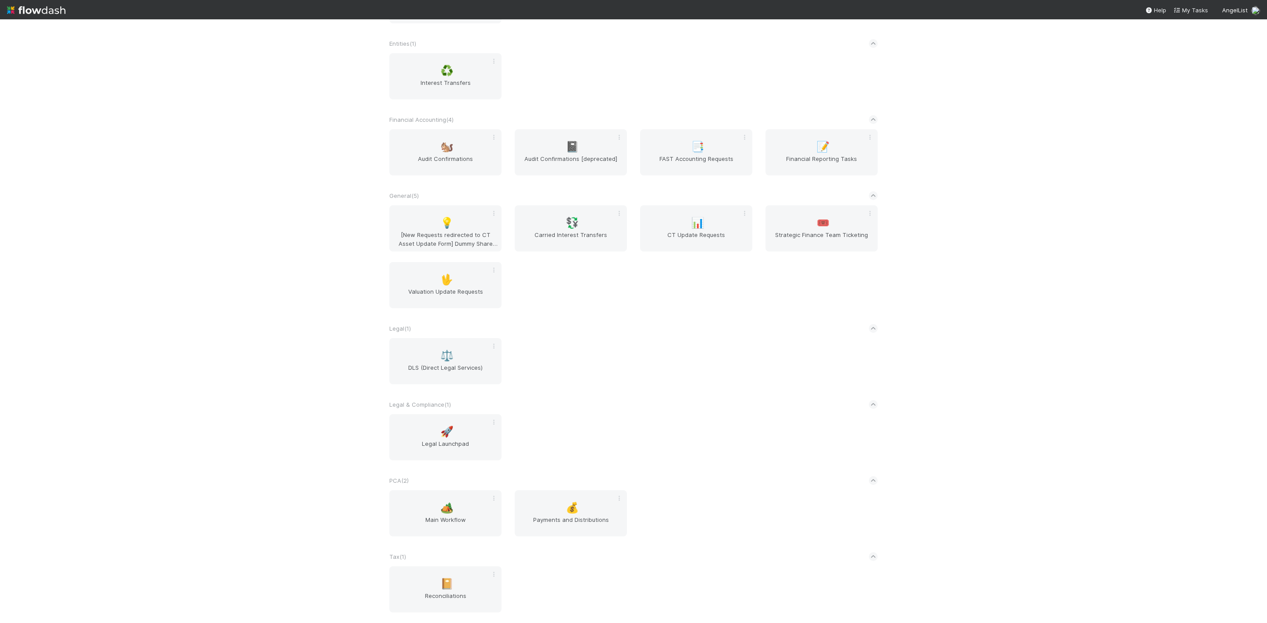
scroll to position [272, 0]
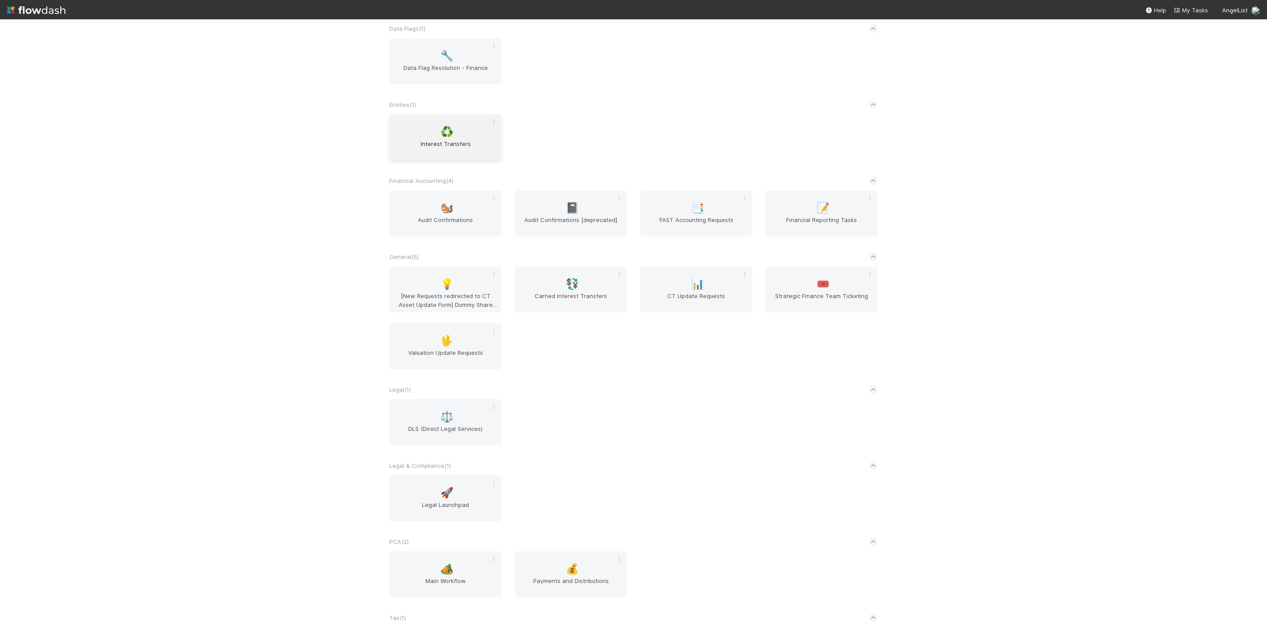
click at [419, 132] on div "♻️ Interest Transfers" at bounding box center [445, 137] width 112 height 46
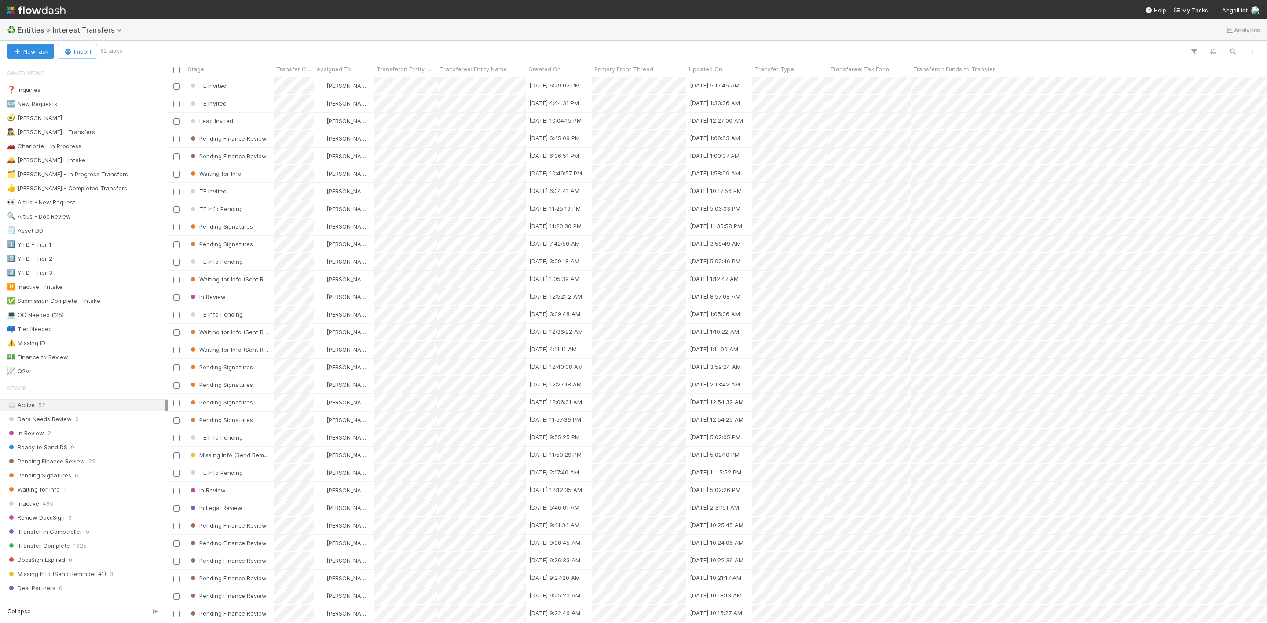
scroll to position [535, 1089]
click at [217, 67] on div "Stage" at bounding box center [230, 69] width 84 height 9
click at [66, 364] on div "Sort First → Last Sort Last → First" at bounding box center [633, 311] width 1267 height 623
click at [67, 363] on div "💵 Finance to Review 22" at bounding box center [86, 357] width 158 height 11
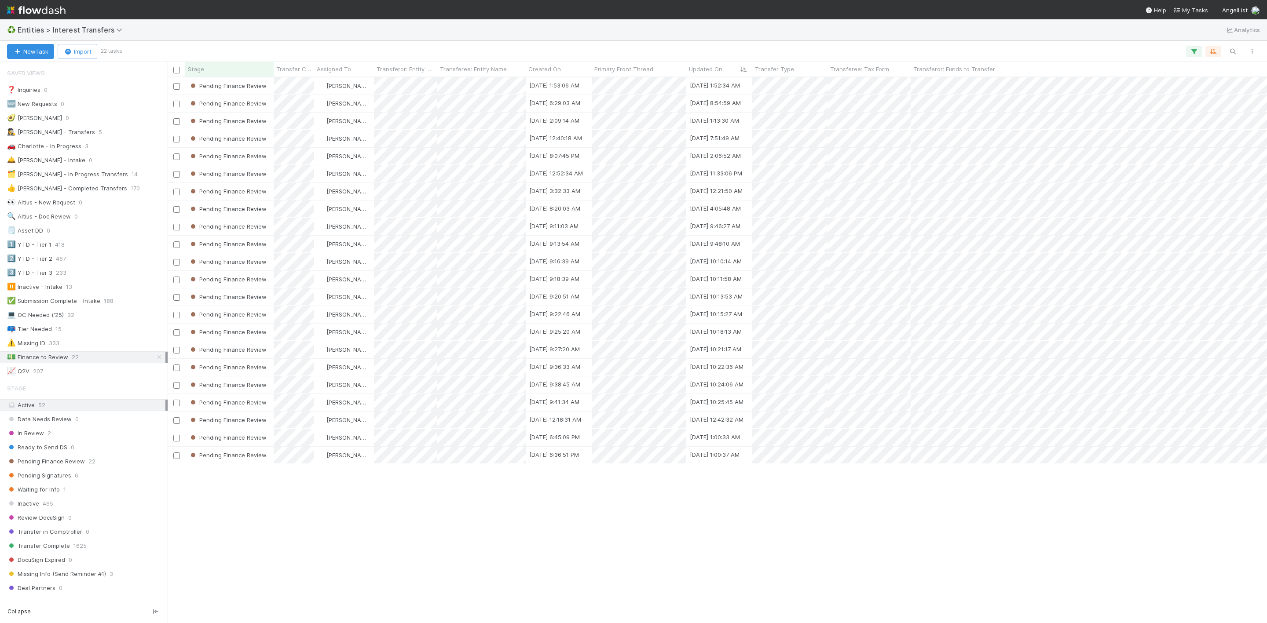
scroll to position [535, 1089]
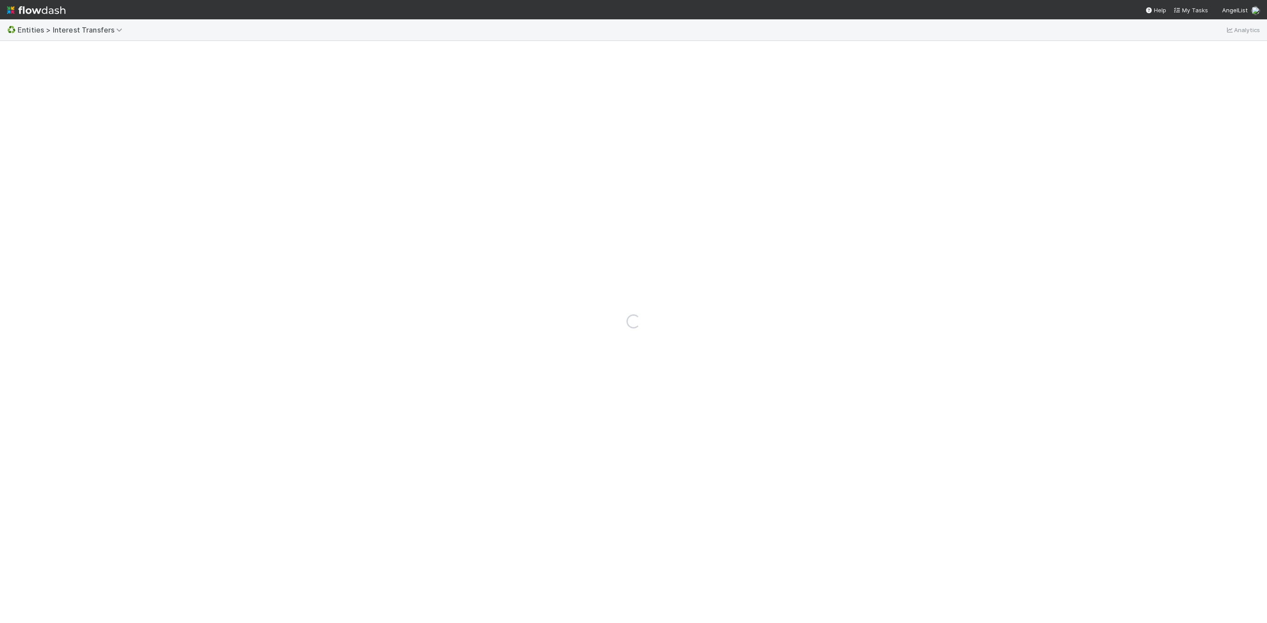
click at [445, 0] on html "♻️ Entities > Interest Transfers Analytics Loading... Help My Tasks AngelList" at bounding box center [633, 311] width 1267 height 623
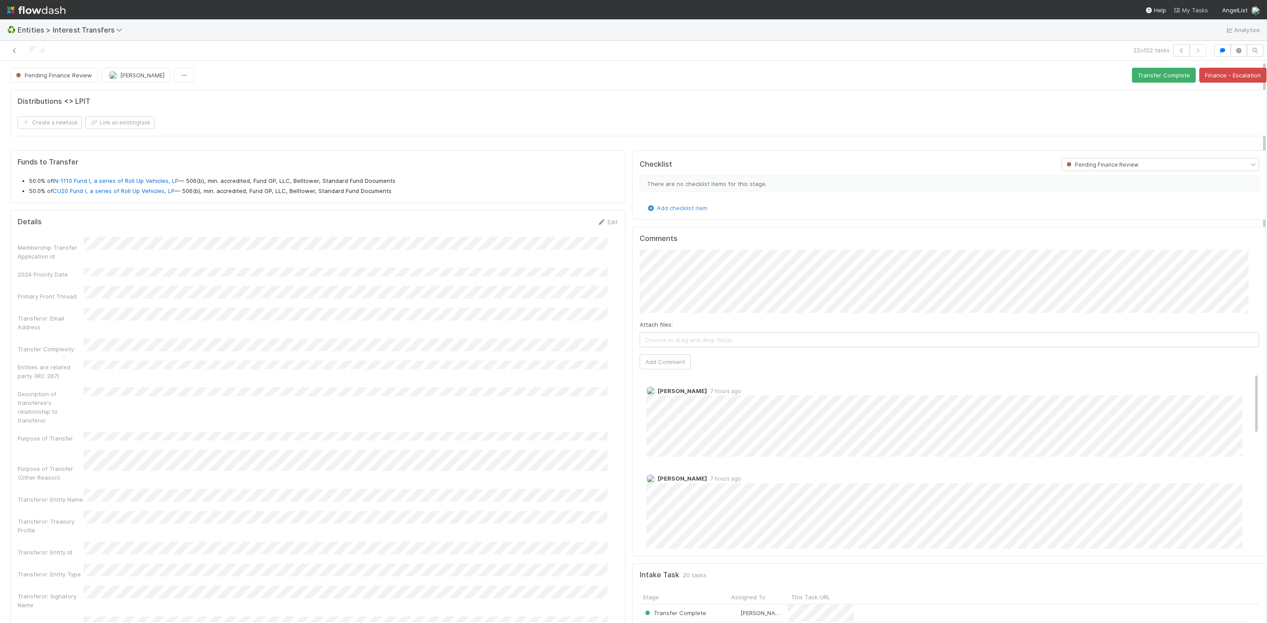
click at [1178, 14] on link "My Tasks" at bounding box center [1190, 10] width 35 height 9
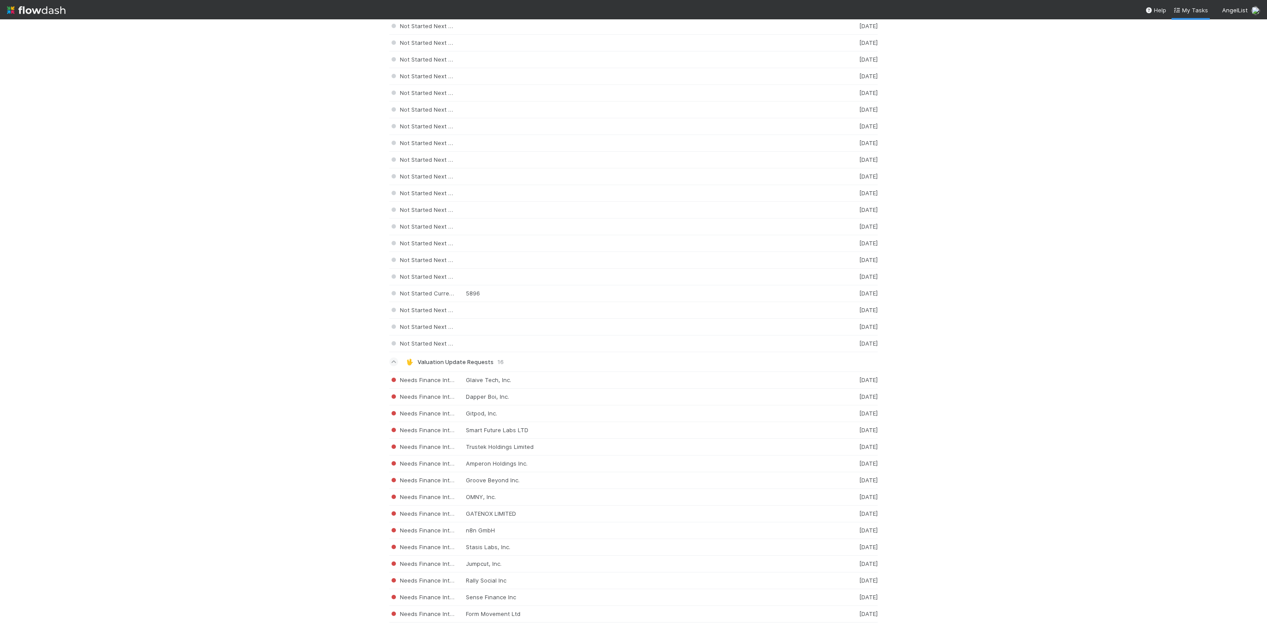
scroll to position [1831, 0]
click at [585, 592] on div "Assigned Fund II, a series of Preview Ventures, LP 5 days ago" at bounding box center [633, 593] width 488 height 17
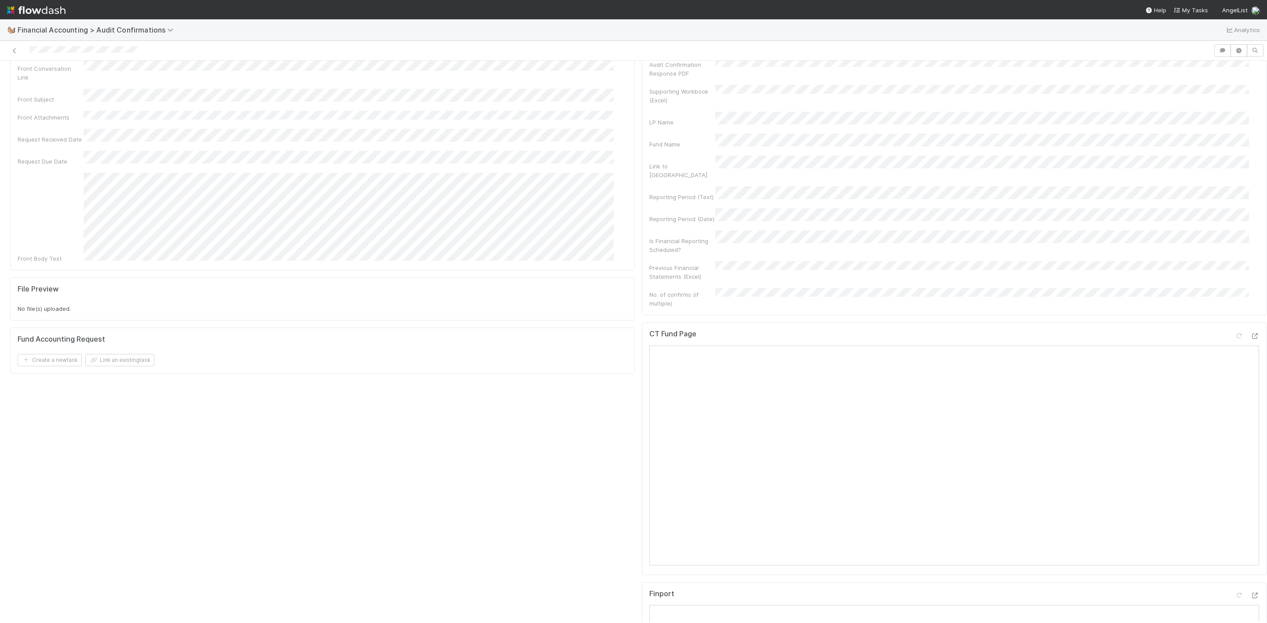
scroll to position [132, 0]
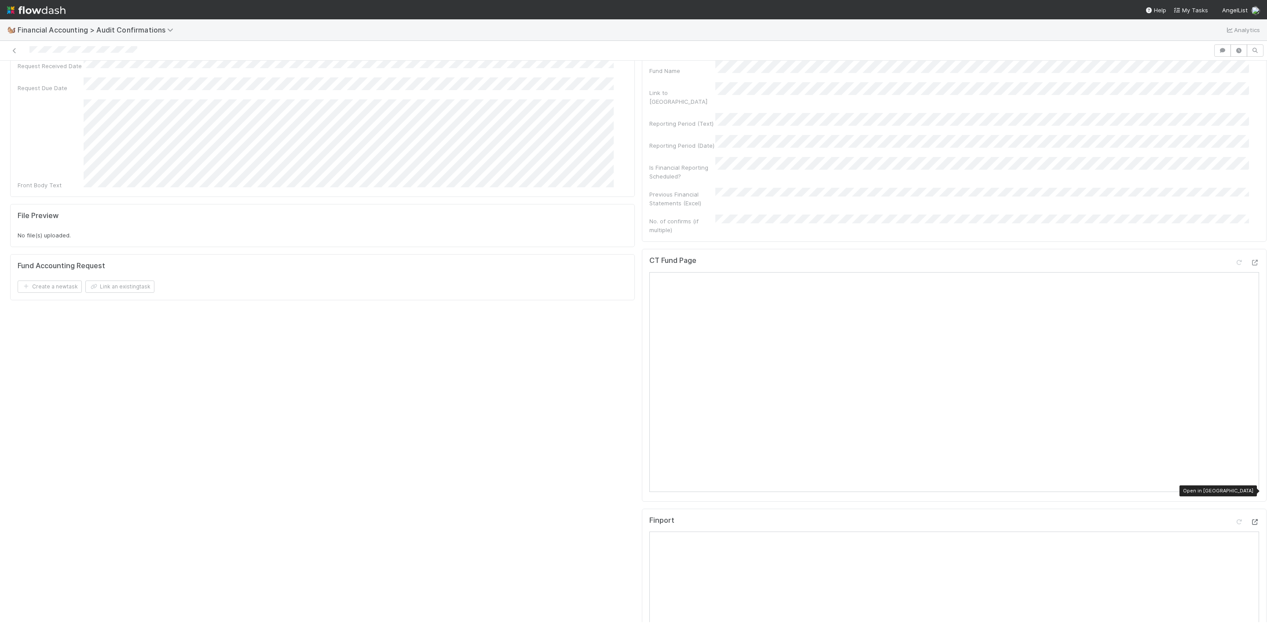
click at [1250, 519] on icon at bounding box center [1254, 522] width 9 height 6
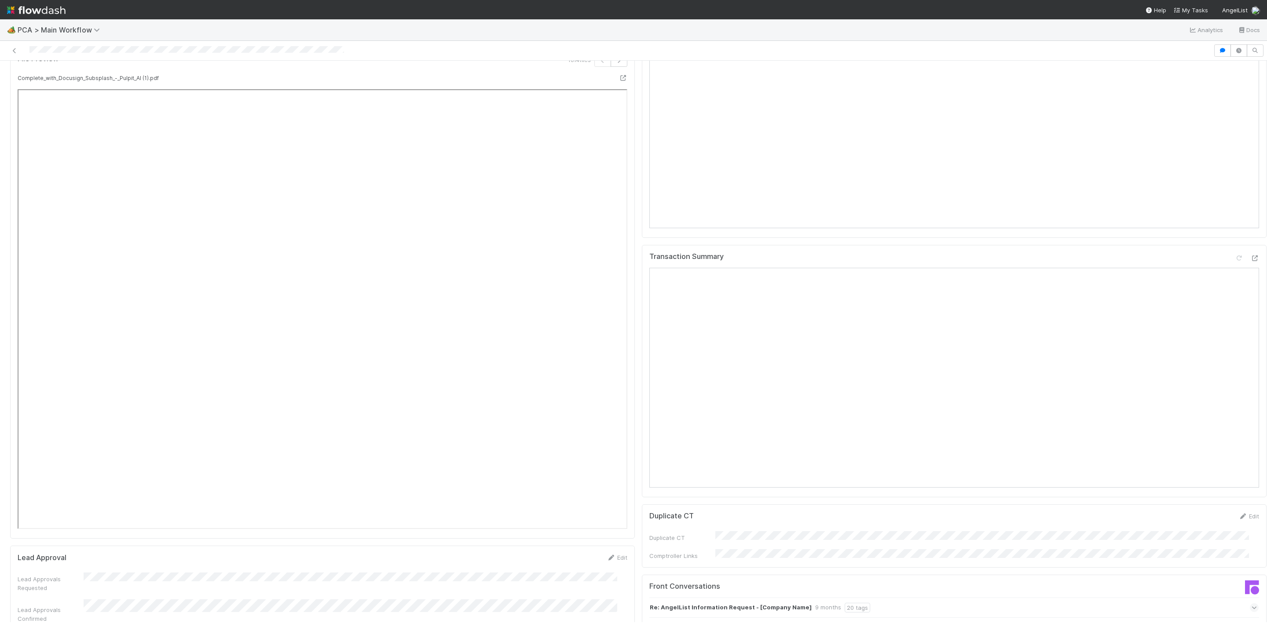
scroll to position [990, 0]
click at [1250, 256] on icon at bounding box center [1254, 259] width 9 height 6
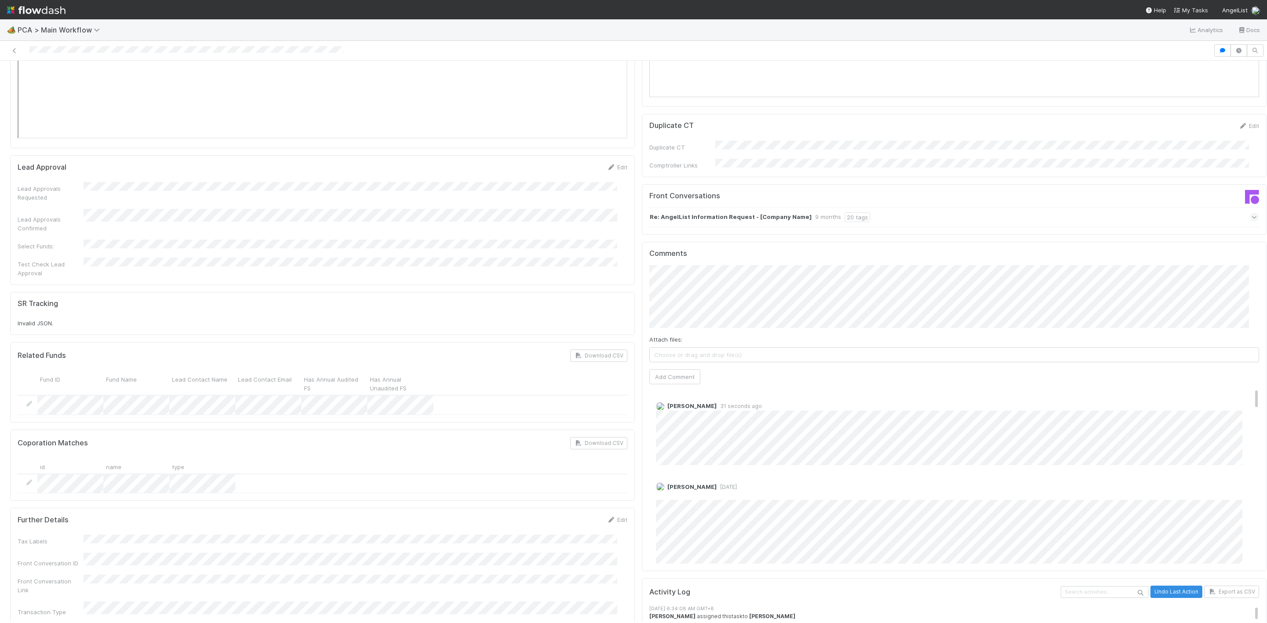
scroll to position [1386, 0]
click at [680, 248] on img "button" at bounding box center [677, 248] width 9 height 9
click at [660, 365] on button "Add Comment" at bounding box center [674, 372] width 51 height 15
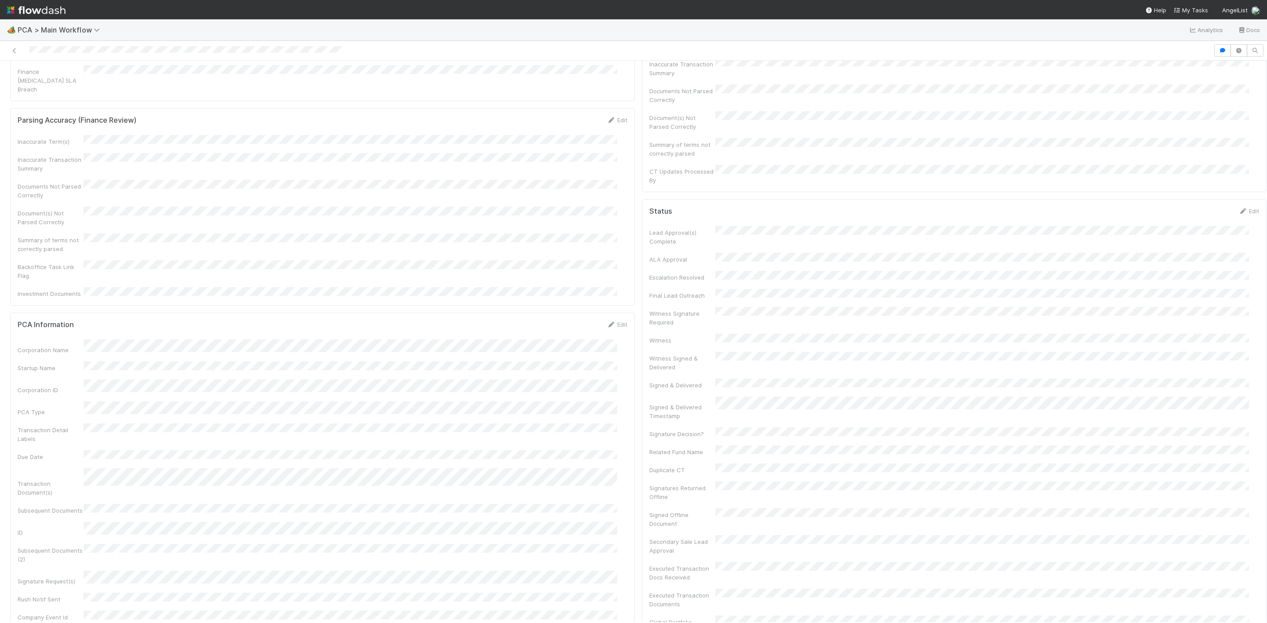
scroll to position [0, 0]
click at [1236, 68] on link "Actions" at bounding box center [1248, 75] width 36 height 15
click at [1230, 68] on link "Actions" at bounding box center [1248, 75] width 36 height 15
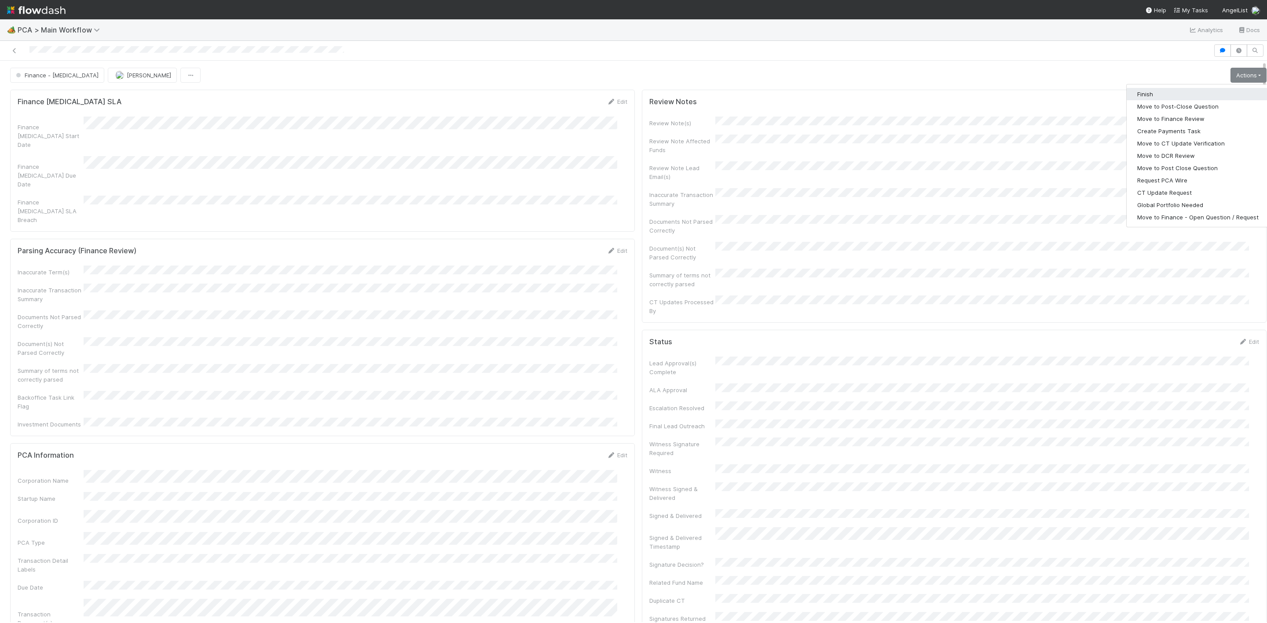
click at [1165, 88] on button "Finish" at bounding box center [1197, 94] width 143 height 12
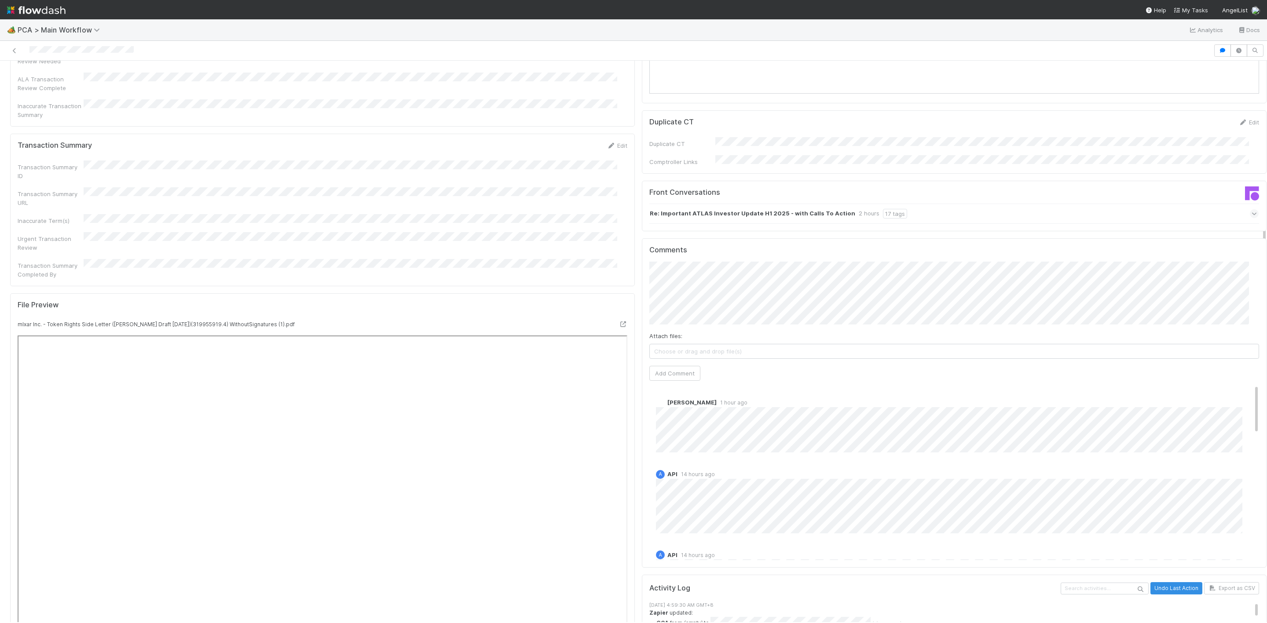
scroll to position [792, 0]
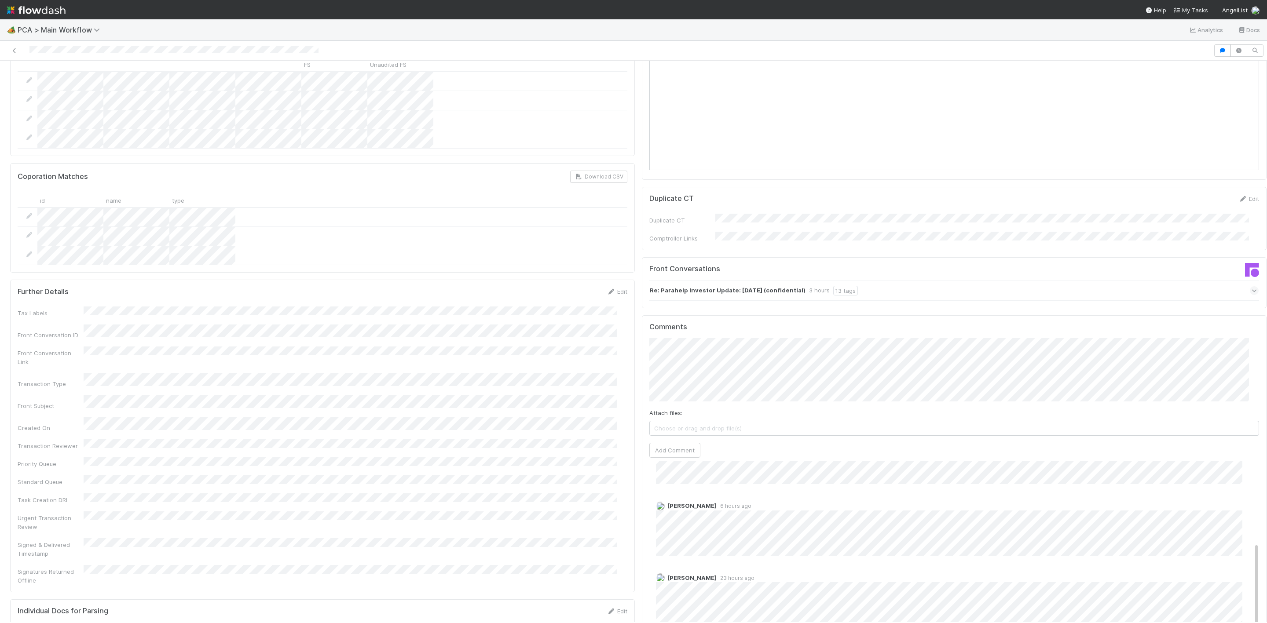
scroll to position [858, 0]
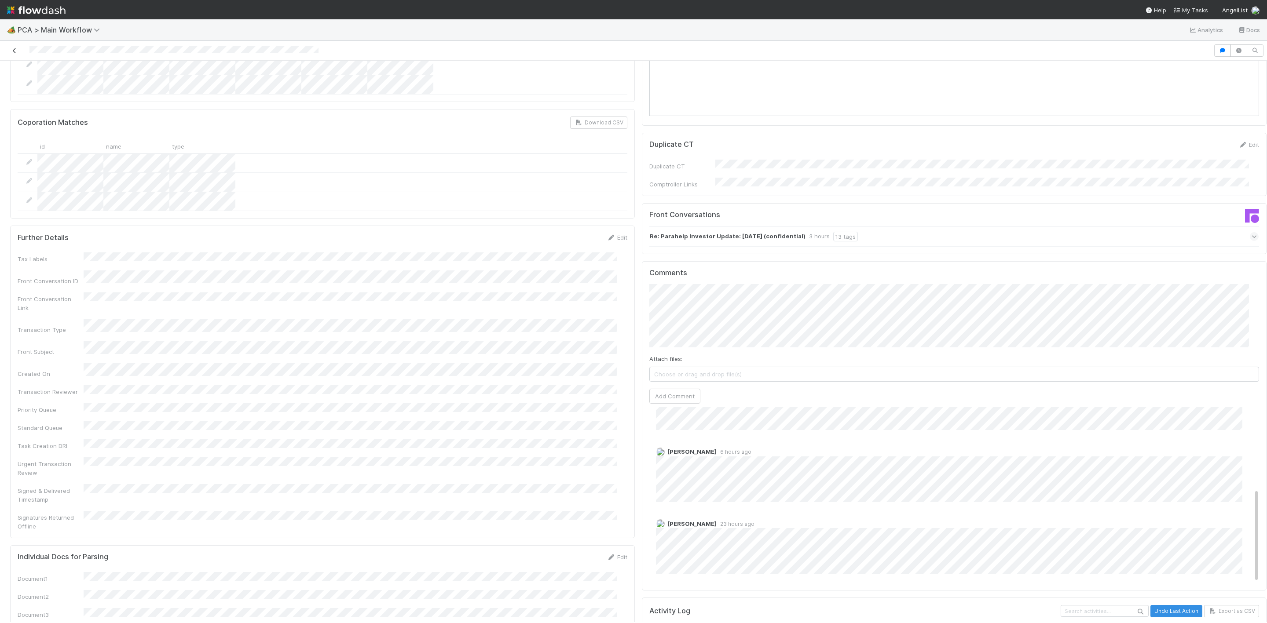
click at [14, 51] on icon at bounding box center [14, 51] width 9 height 6
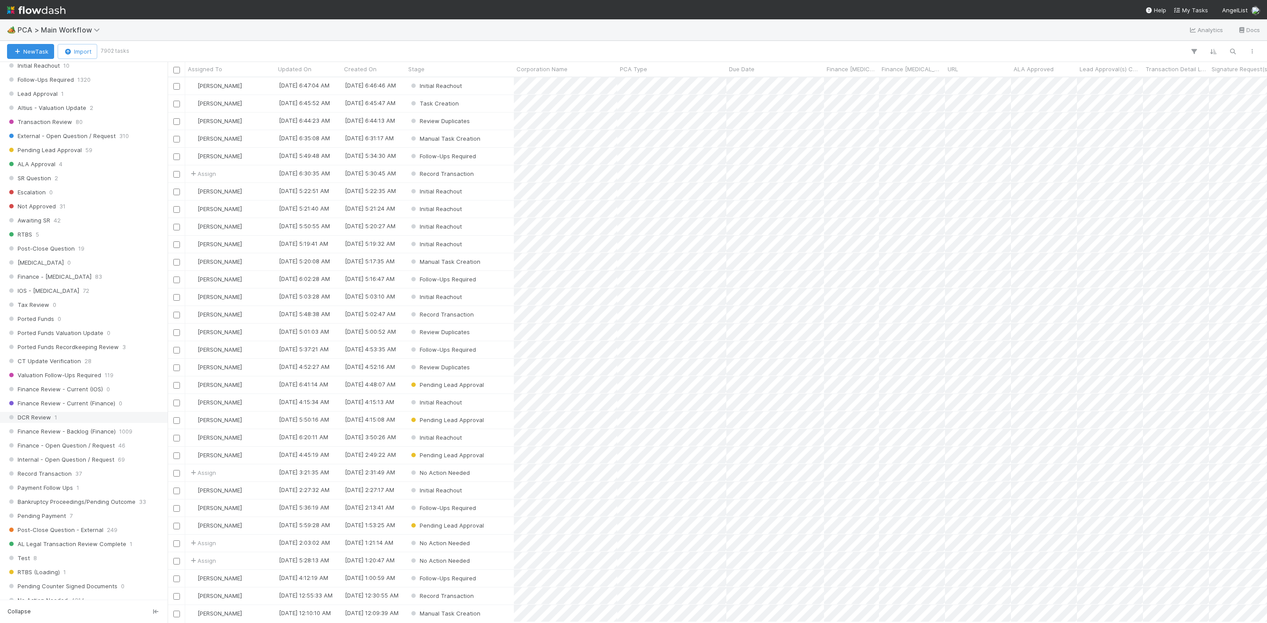
scroll to position [594, 0]
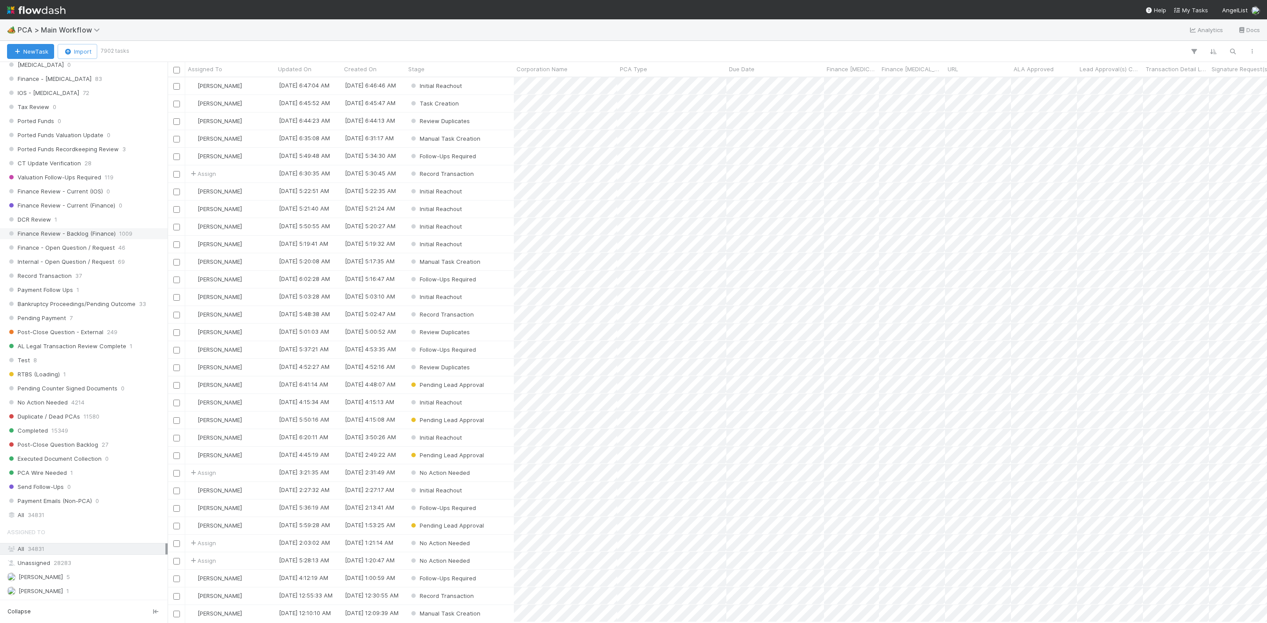
click at [110, 239] on span "Finance Review - Backlog (Finance)" at bounding box center [61, 233] width 109 height 11
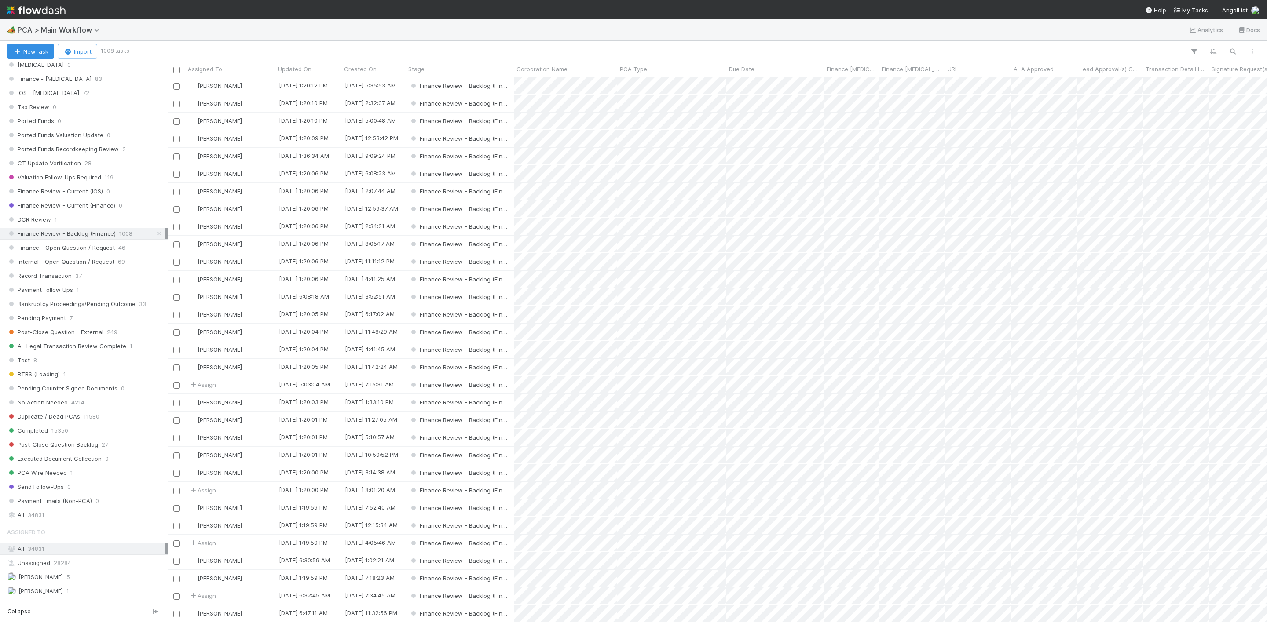
scroll to position [535, 1089]
click at [40, 225] on span "DCR Review" at bounding box center [29, 219] width 44 height 11
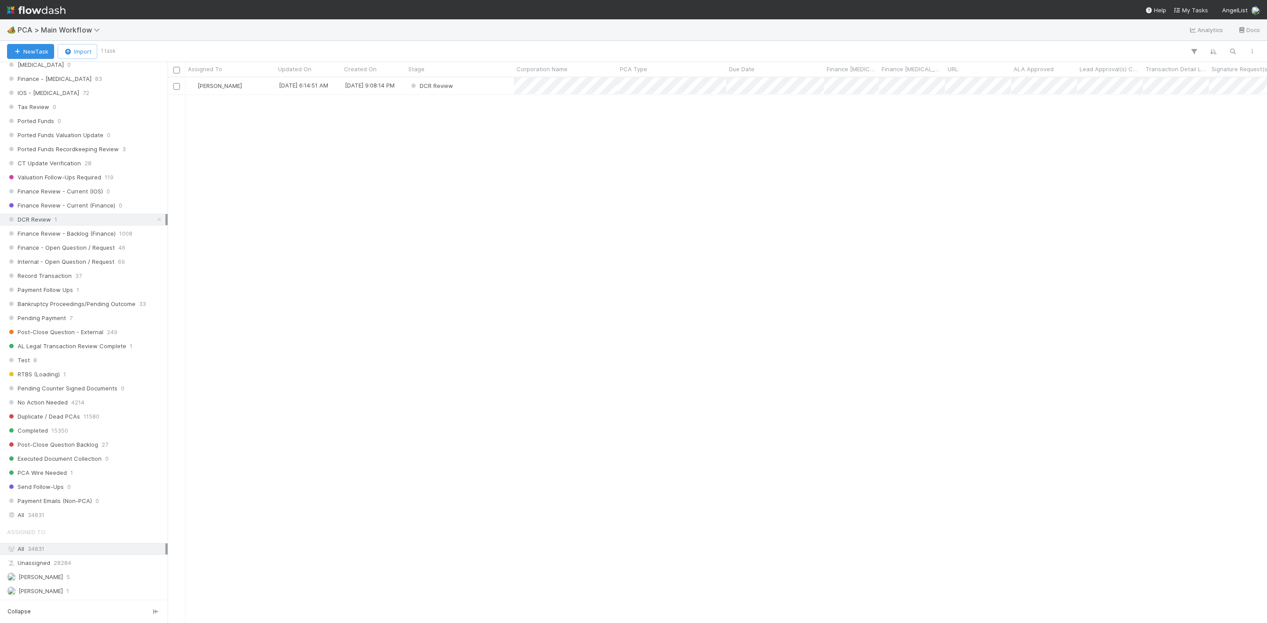
scroll to position [535, 1089]
click at [464, 86] on div "DCR Review" at bounding box center [460, 85] width 108 height 17
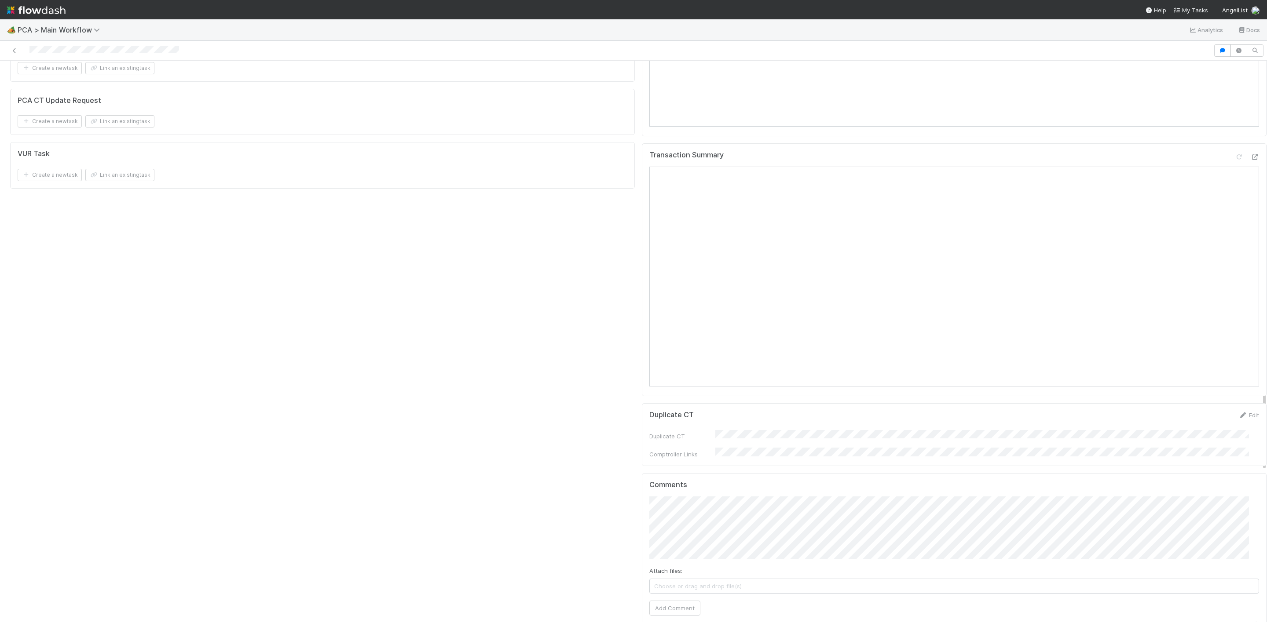
scroll to position [1320, 0]
click at [1250, 186] on icon at bounding box center [1254, 189] width 9 height 6
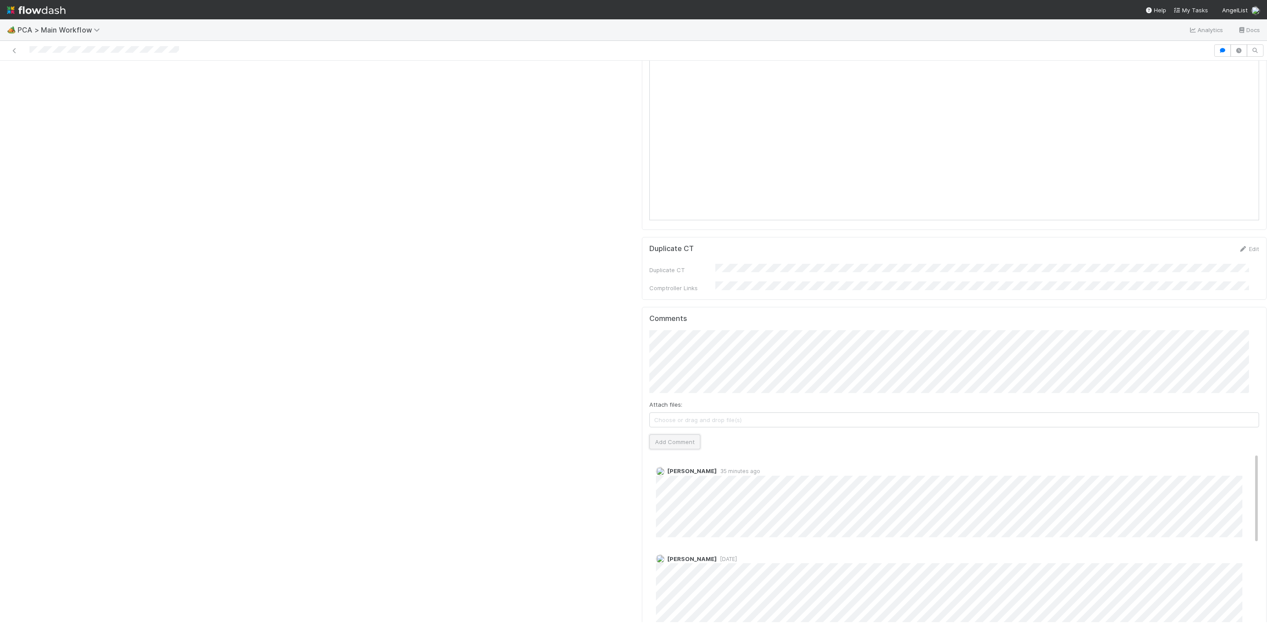
click at [680, 435] on button "Add Comment" at bounding box center [674, 442] width 51 height 15
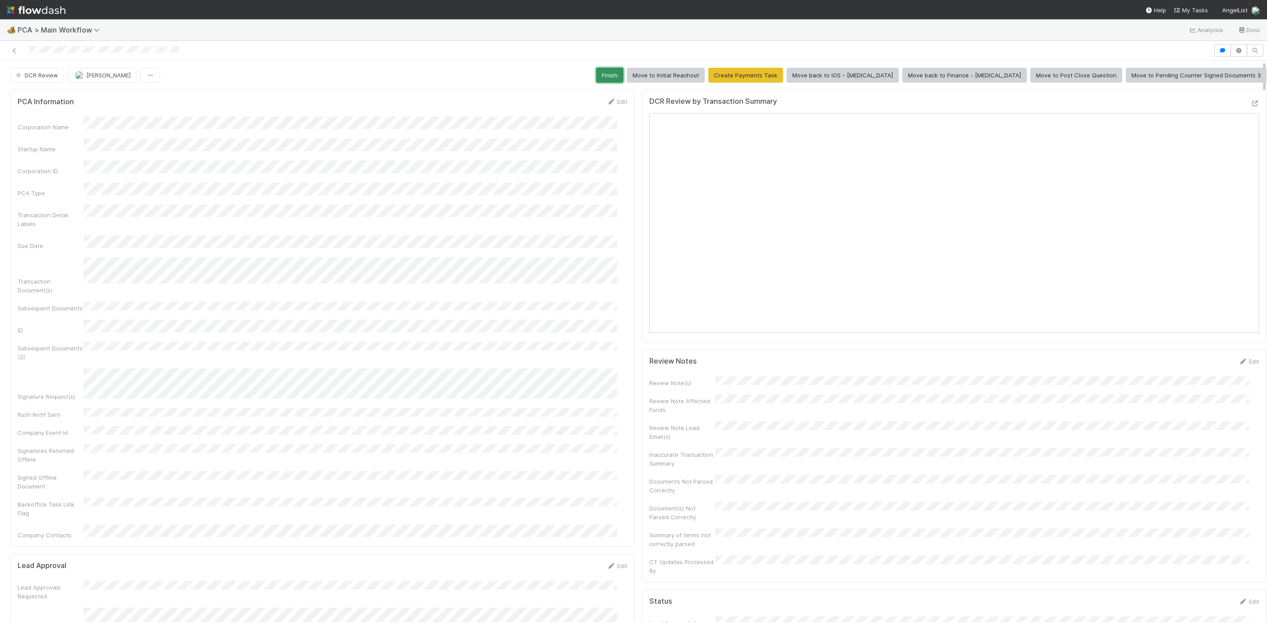
click at [623, 74] on button "Finish" at bounding box center [609, 75] width 27 height 15
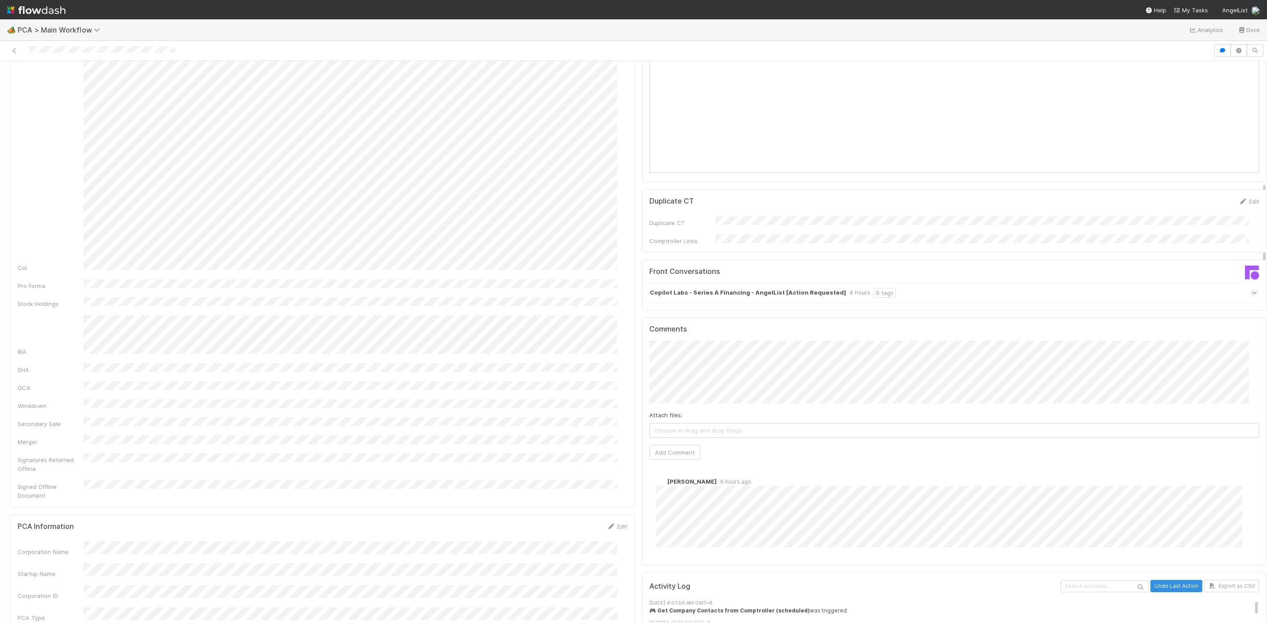
scroll to position [792, 0]
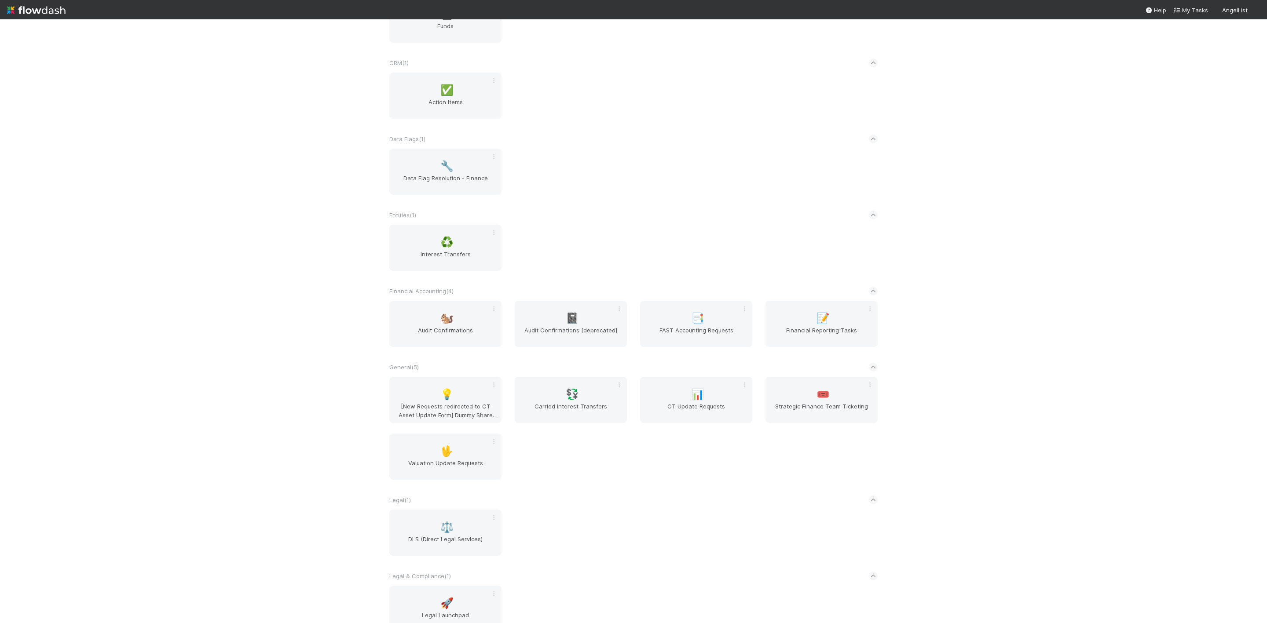
scroll to position [140, 0]
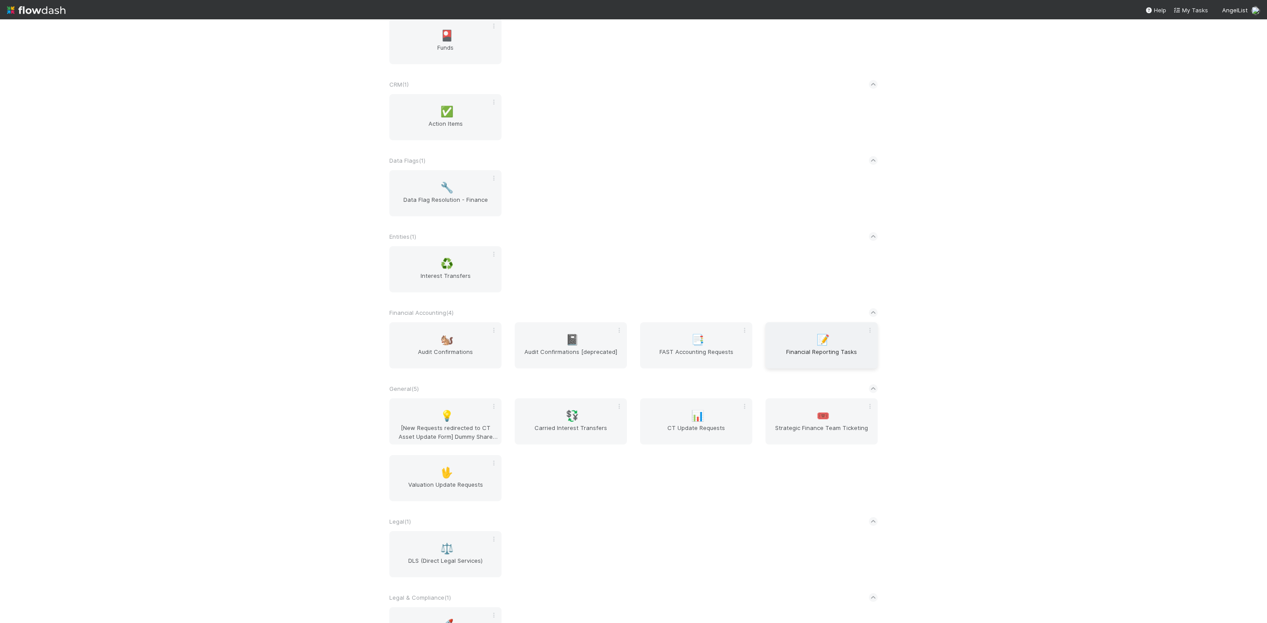
click at [807, 344] on div "📝 Financial Reporting Tasks" at bounding box center [821, 345] width 112 height 46
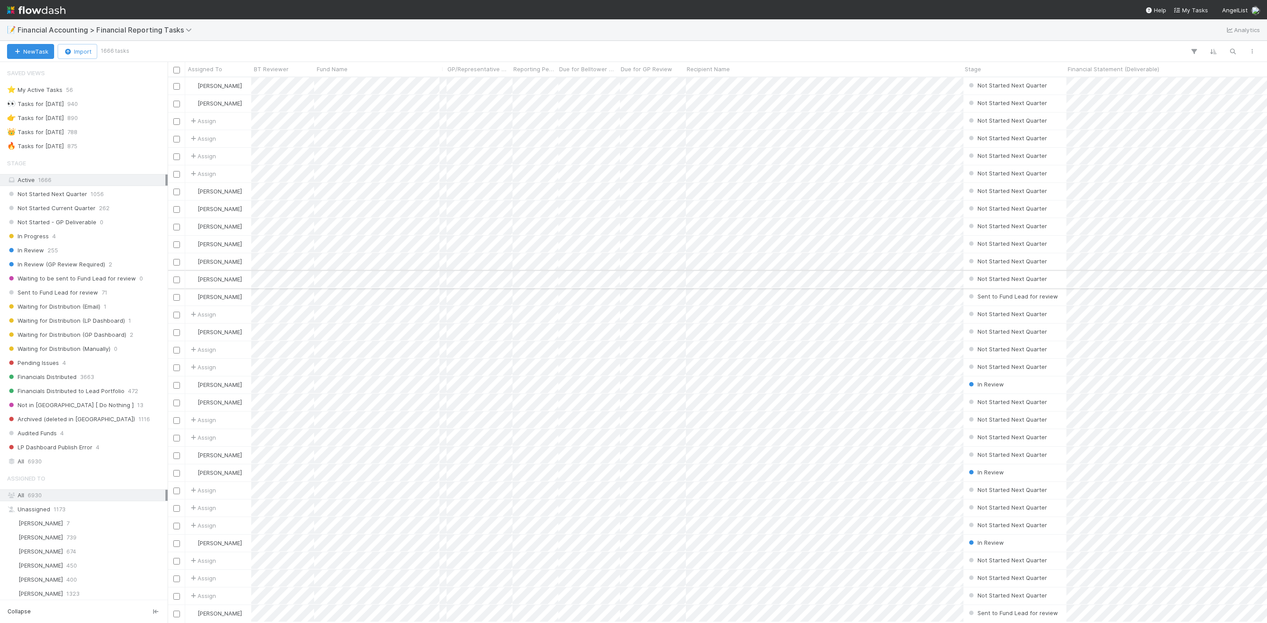
scroll to position [535, 1089]
click at [78, 152] on div "🔥 Tasks for [DATE] 875" at bounding box center [86, 146] width 158 height 11
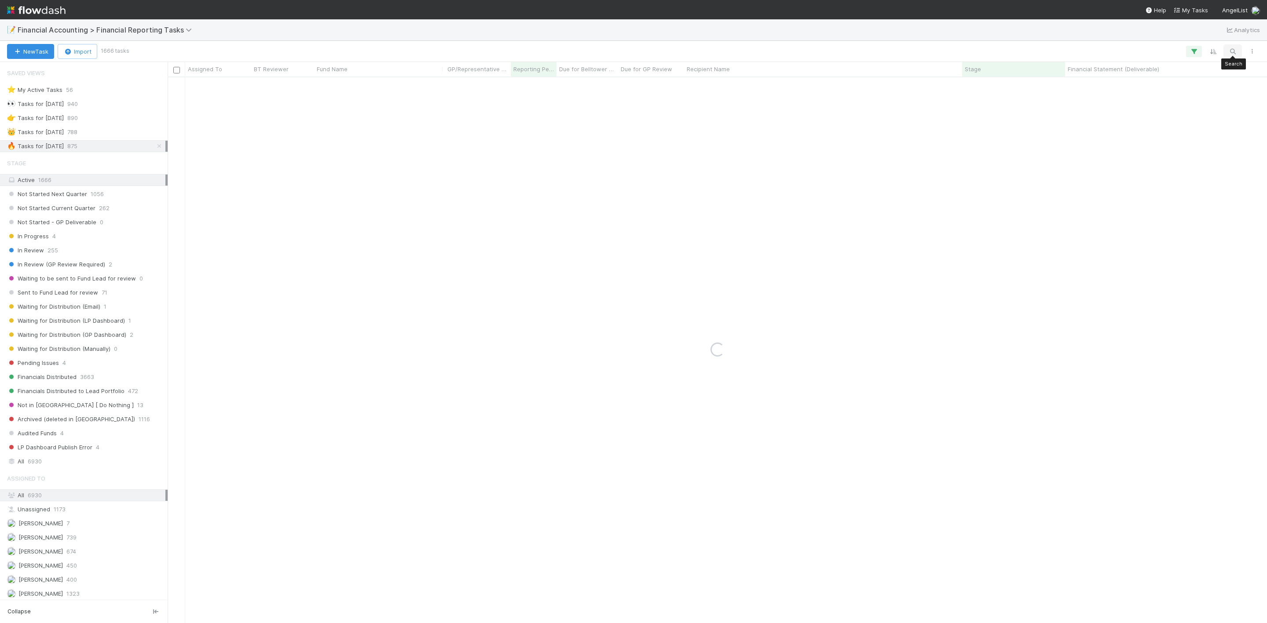
click at [1230, 51] on icon "button" at bounding box center [1232, 52] width 9 height 8
type input "Fund II, a series of The MBA VC Fund, LP"
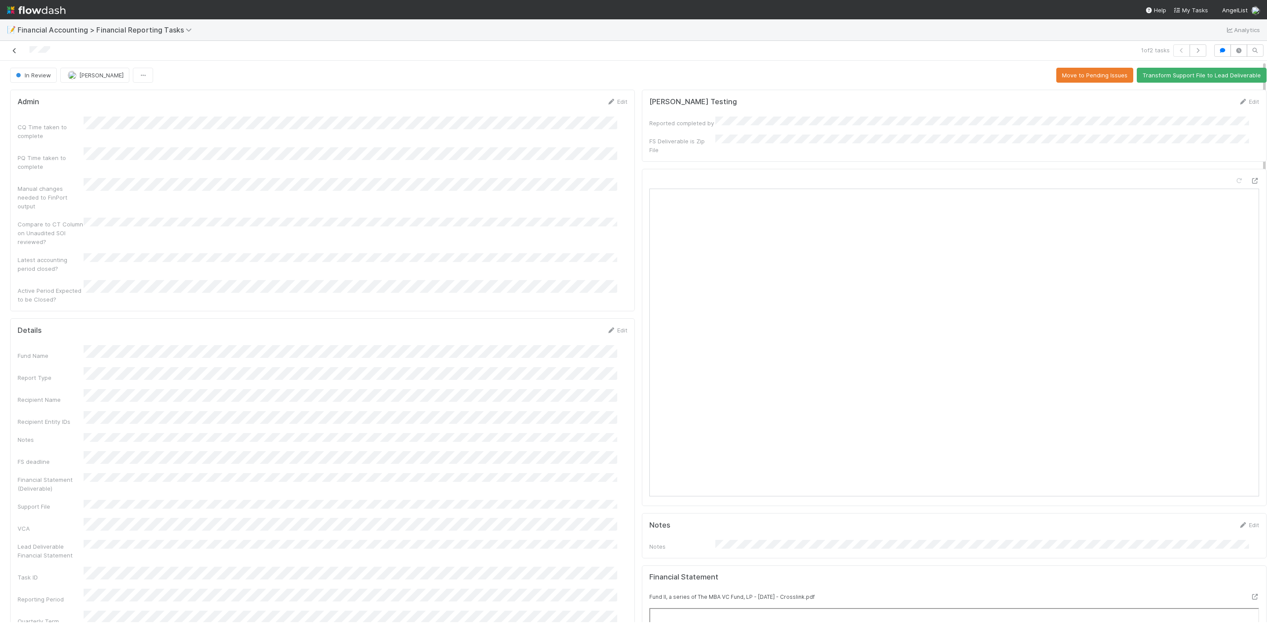
click at [18, 49] on icon at bounding box center [14, 51] width 9 height 6
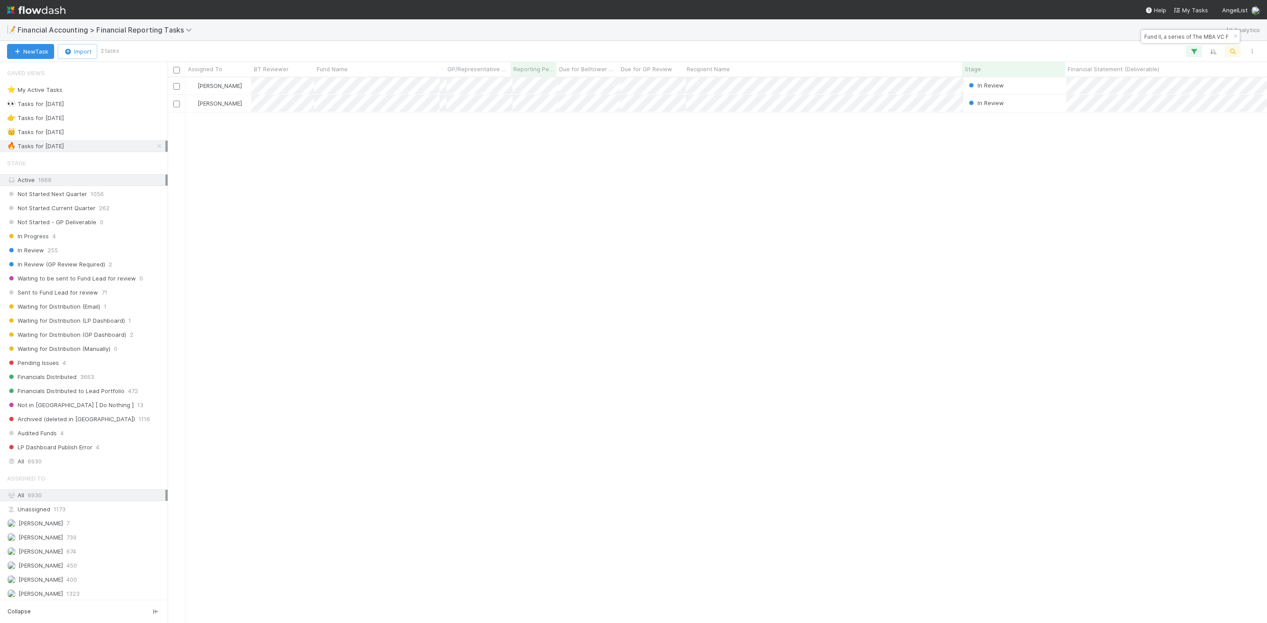
scroll to position [535, 1089]
click at [1213, 37] on input "Fund II, a series of The MBA VC Fund, LP" at bounding box center [1186, 36] width 88 height 11
paste input "Rice Capital Fund I"
type input "Rice Capital Fund I, LP"
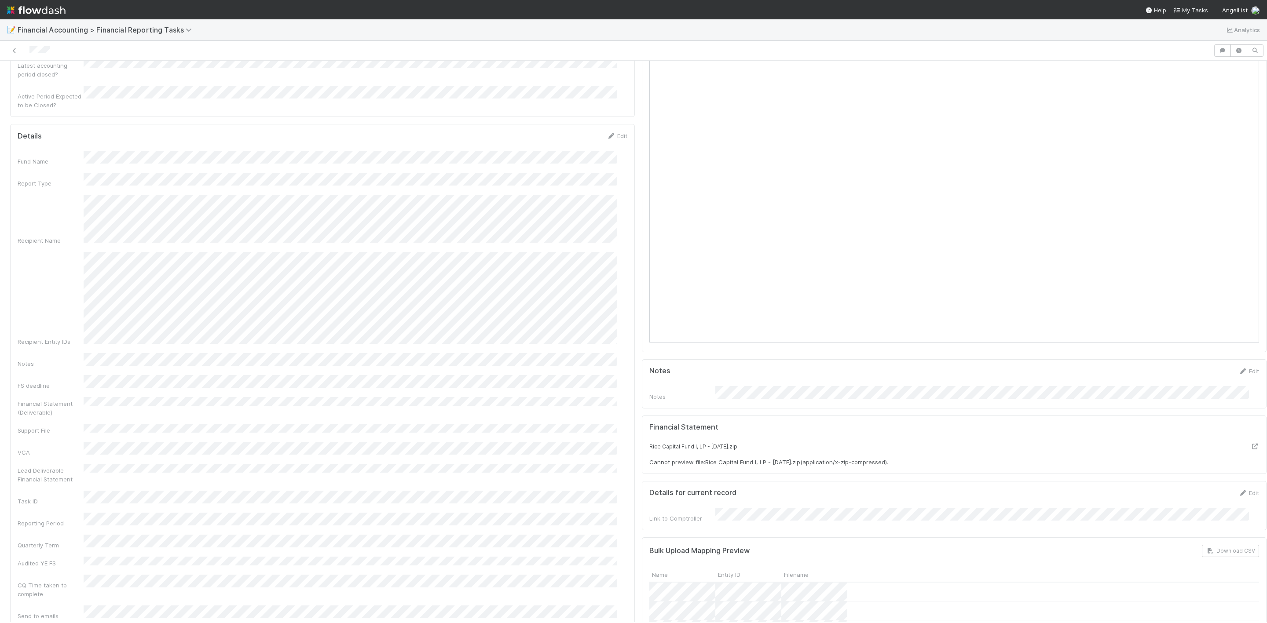
scroll to position [198, 0]
click at [16, 52] on icon at bounding box center [14, 51] width 9 height 6
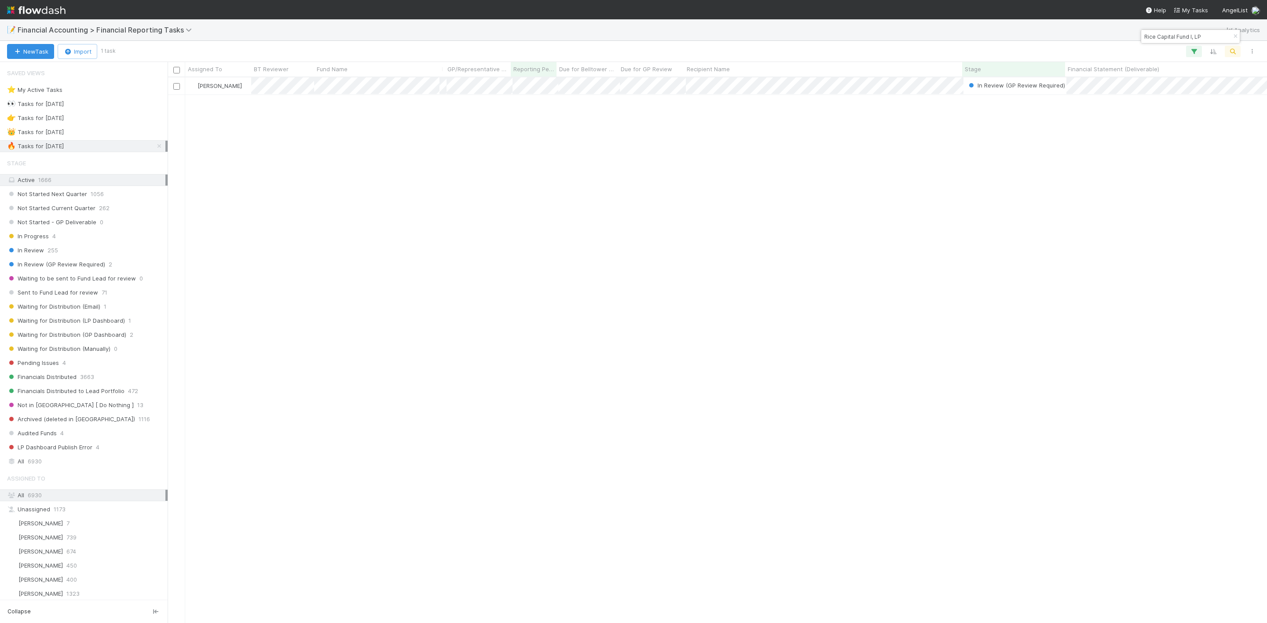
scroll to position [535, 1089]
click at [1189, 42] on div "Rice Capital Fund I, LP" at bounding box center [1190, 36] width 99 height 13
click at [1189, 38] on input "Rice Capital Fund I, LP" at bounding box center [1186, 36] width 88 height 11
paste input "A-CRL-14-Fund, a series of AngelList Omnibus, LLC"
type input "A-CRL-14-Fund, a series of AngelList Omnibus, LLC"
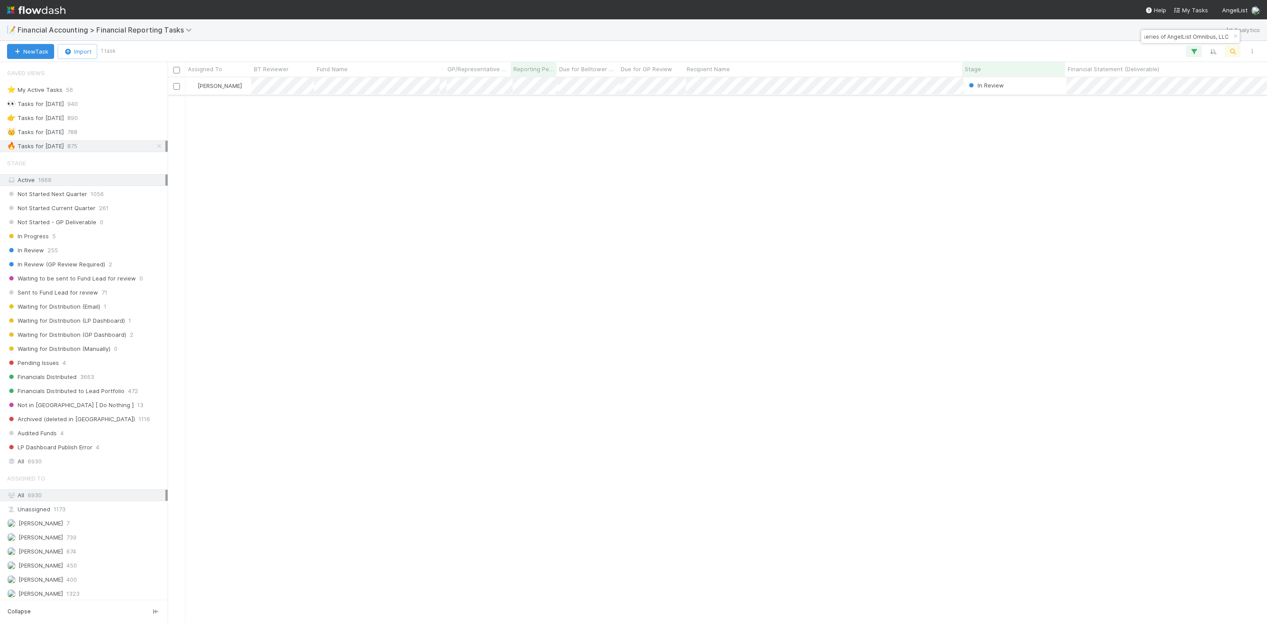
scroll to position [0, 0]
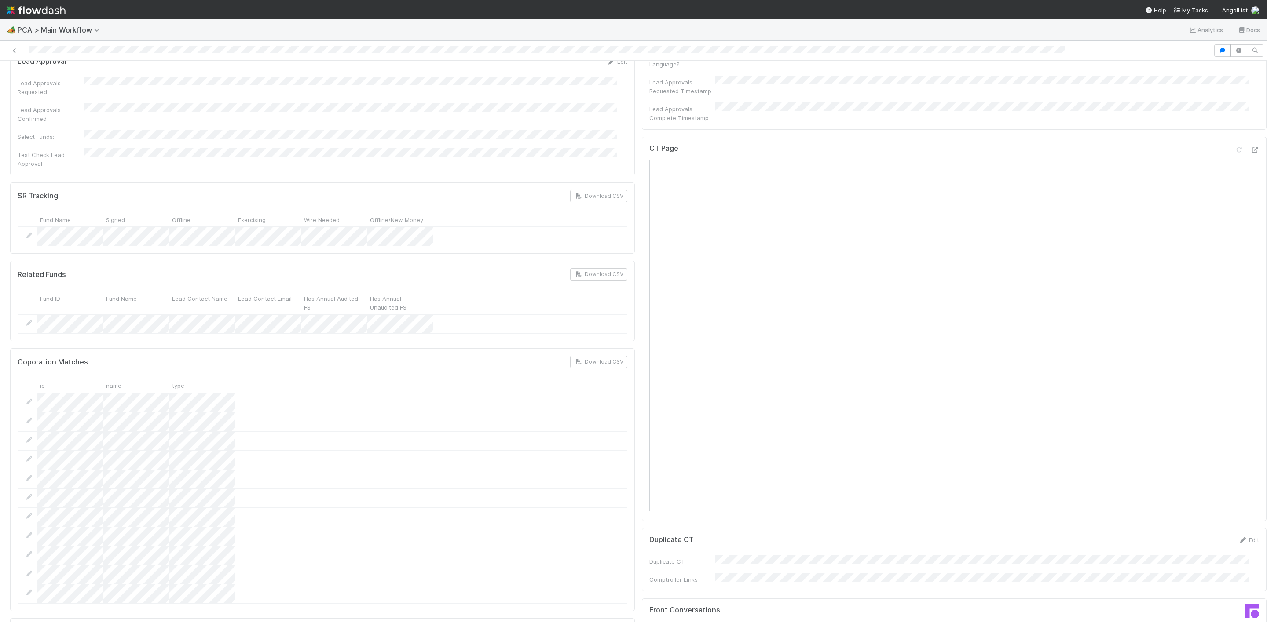
scroll to position [396, 0]
click at [1234, 212] on div at bounding box center [1246, 218] width 25 height 12
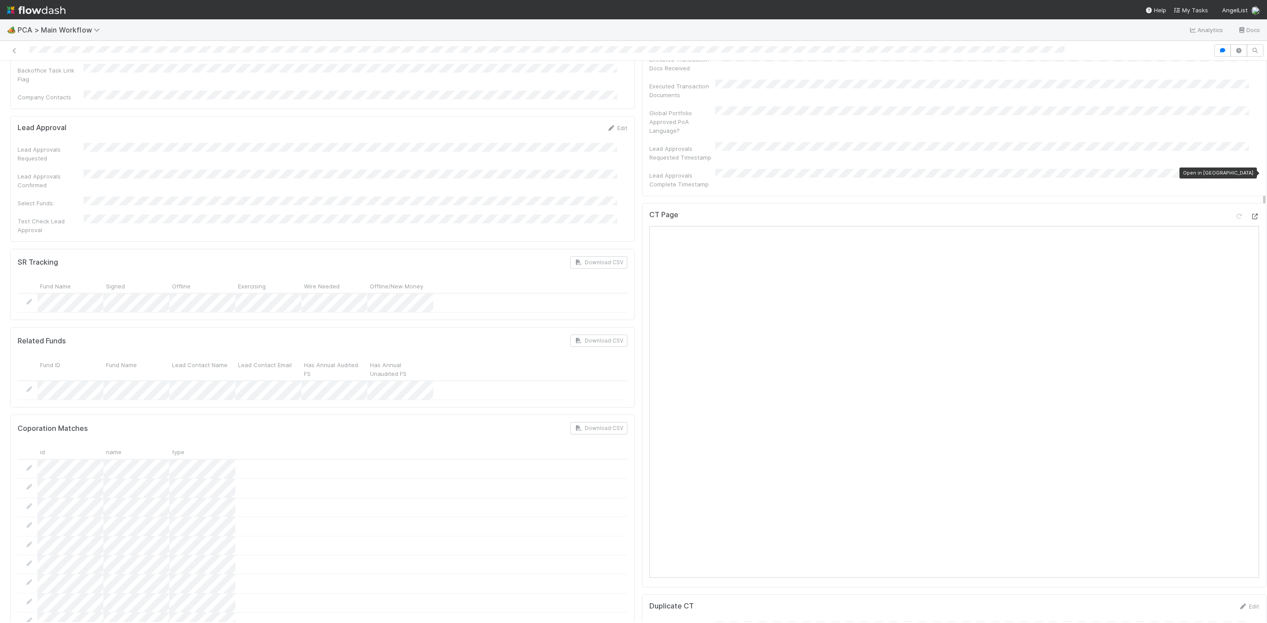
click at [1250, 214] on icon at bounding box center [1254, 217] width 9 height 6
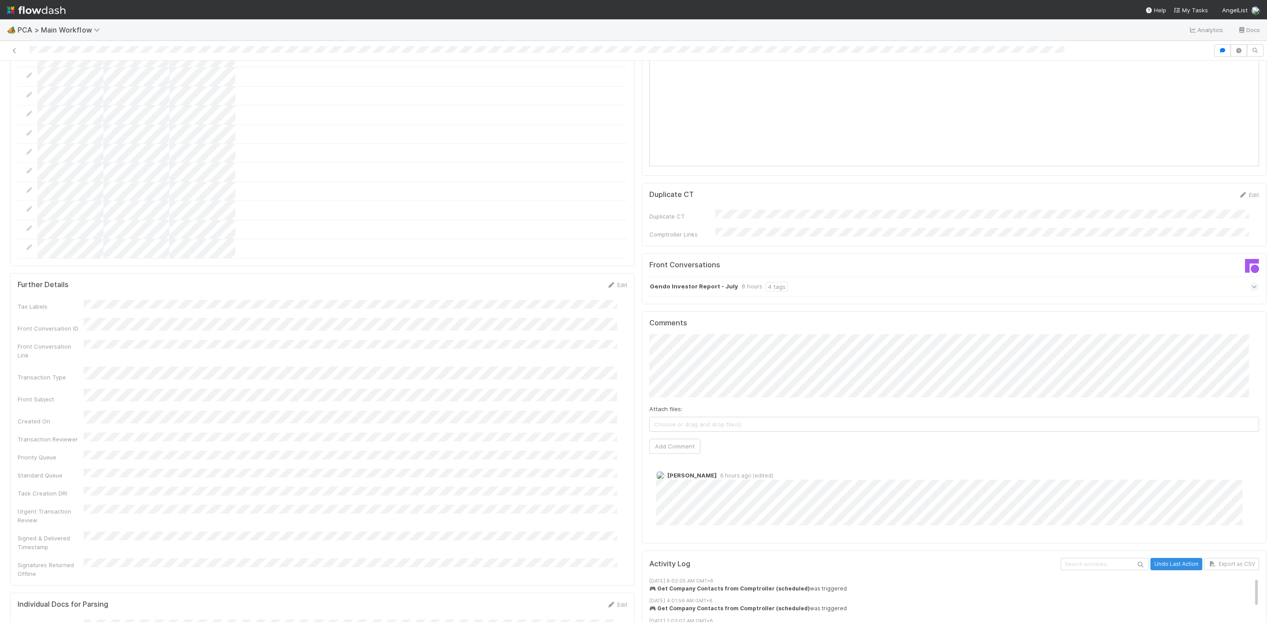
scroll to position [924, 0]
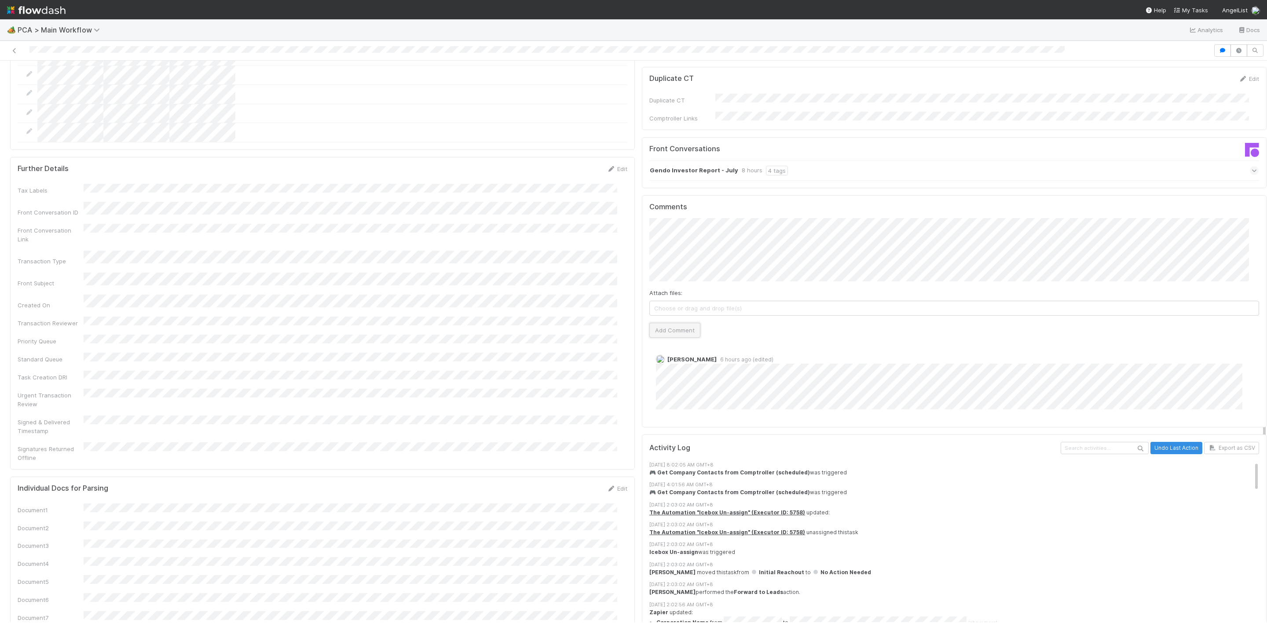
click at [666, 323] on button "Add Comment" at bounding box center [674, 330] width 51 height 15
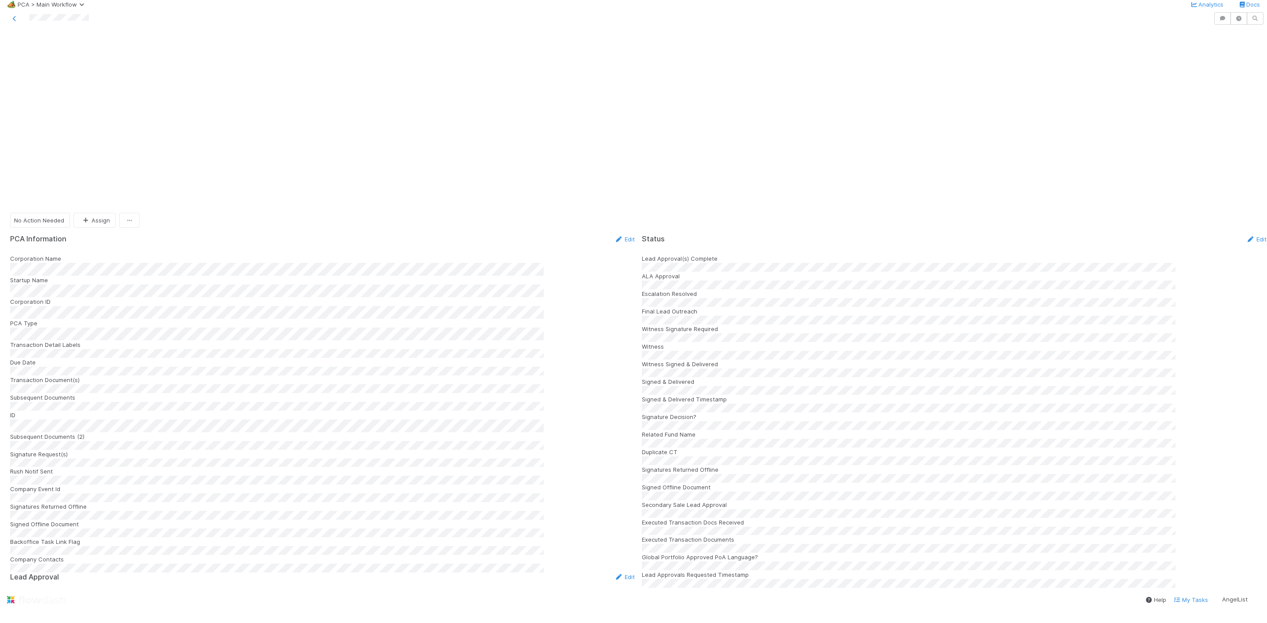
scroll to position [726, 0]
click at [65, 206] on button "No Action Needed" at bounding box center [40, 213] width 60 height 15
click at [59, 92] on div "ICU" at bounding box center [69, 99] width 124 height 16
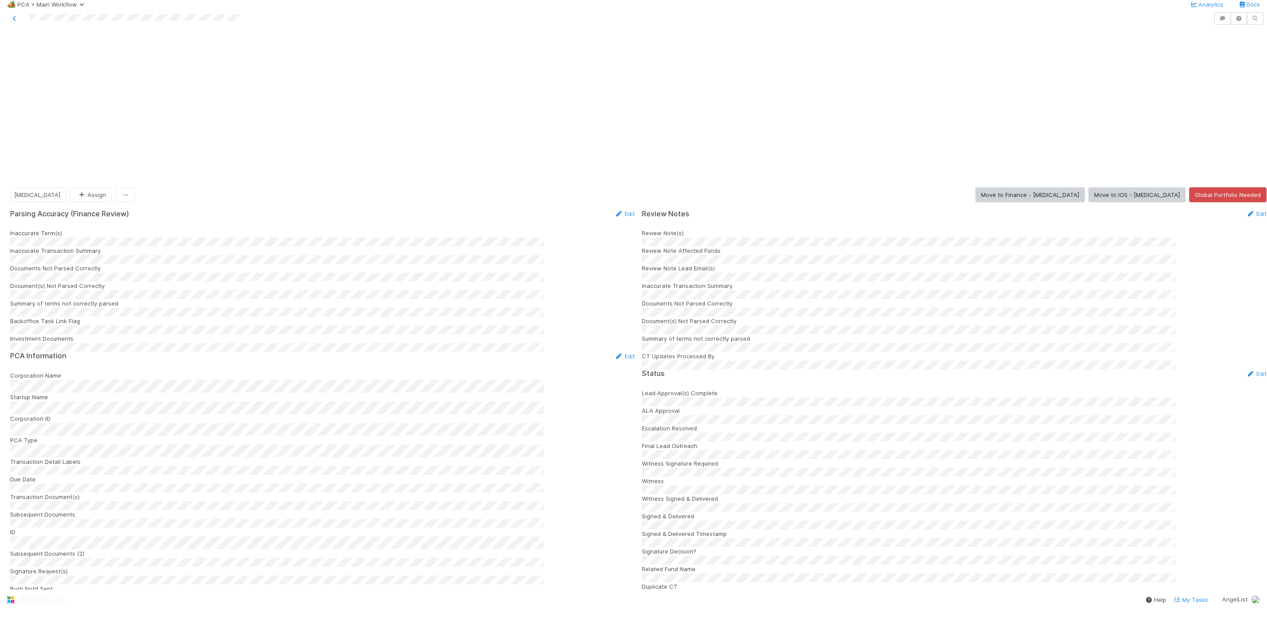
scroll to position [1056, 0]
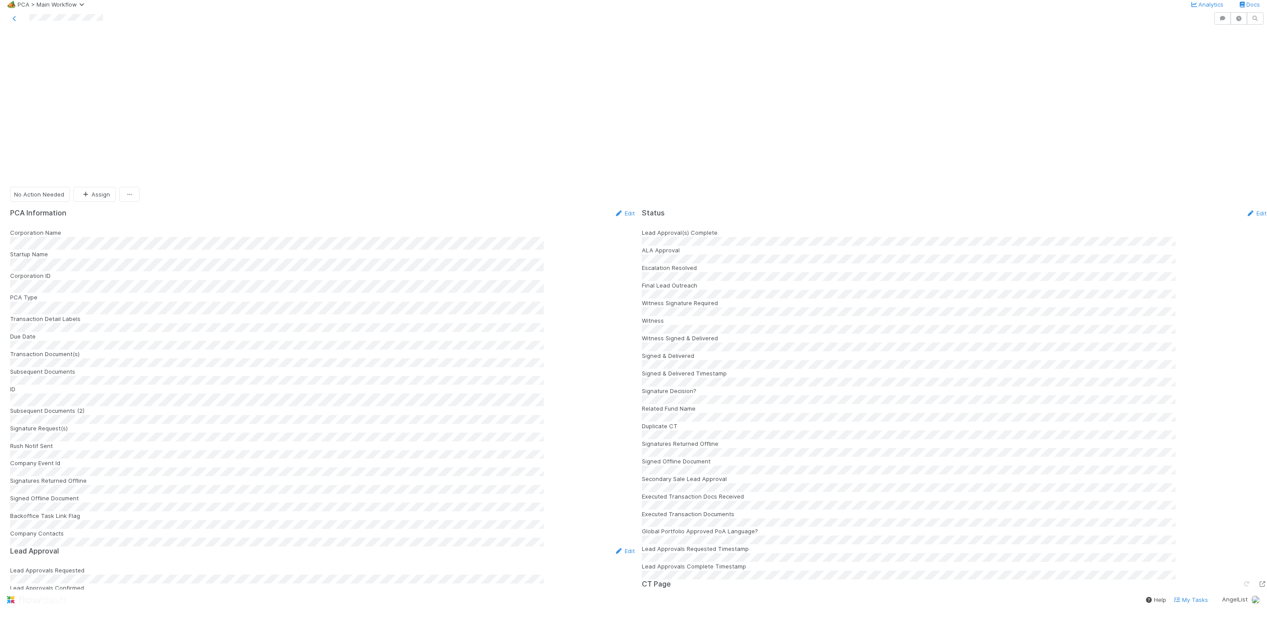
scroll to position [792, 0]
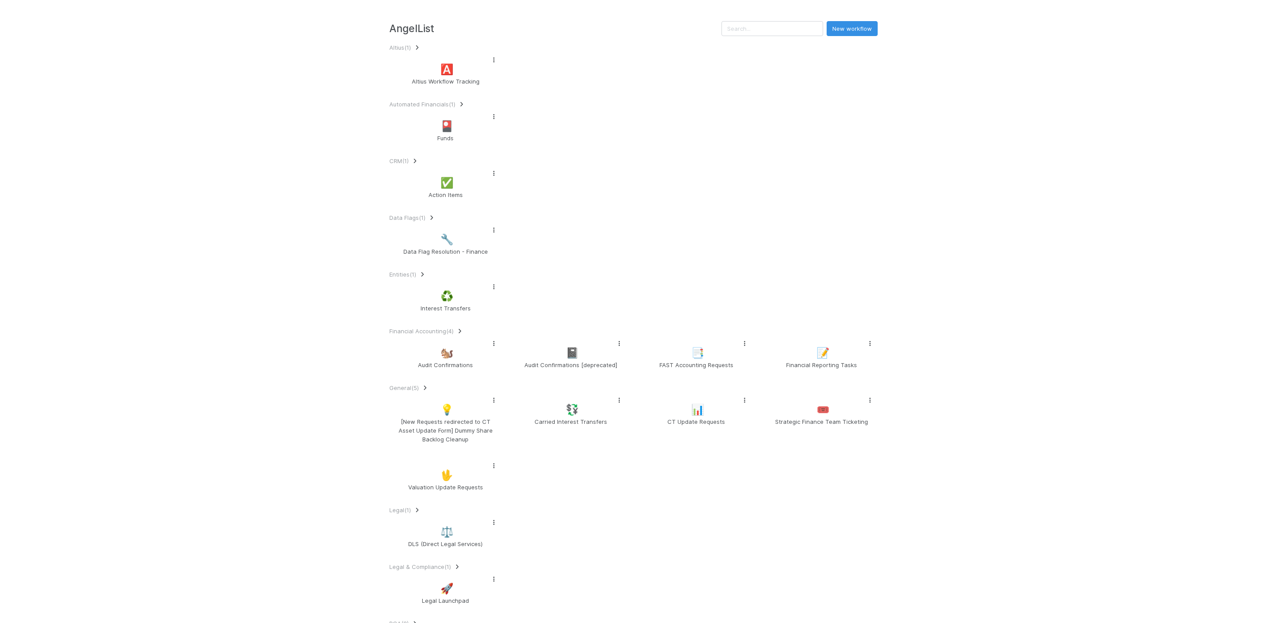
scroll to position [338, 0]
click at [807, 336] on div "📝 Financial Reporting Tasks" at bounding box center [821, 354] width 112 height 37
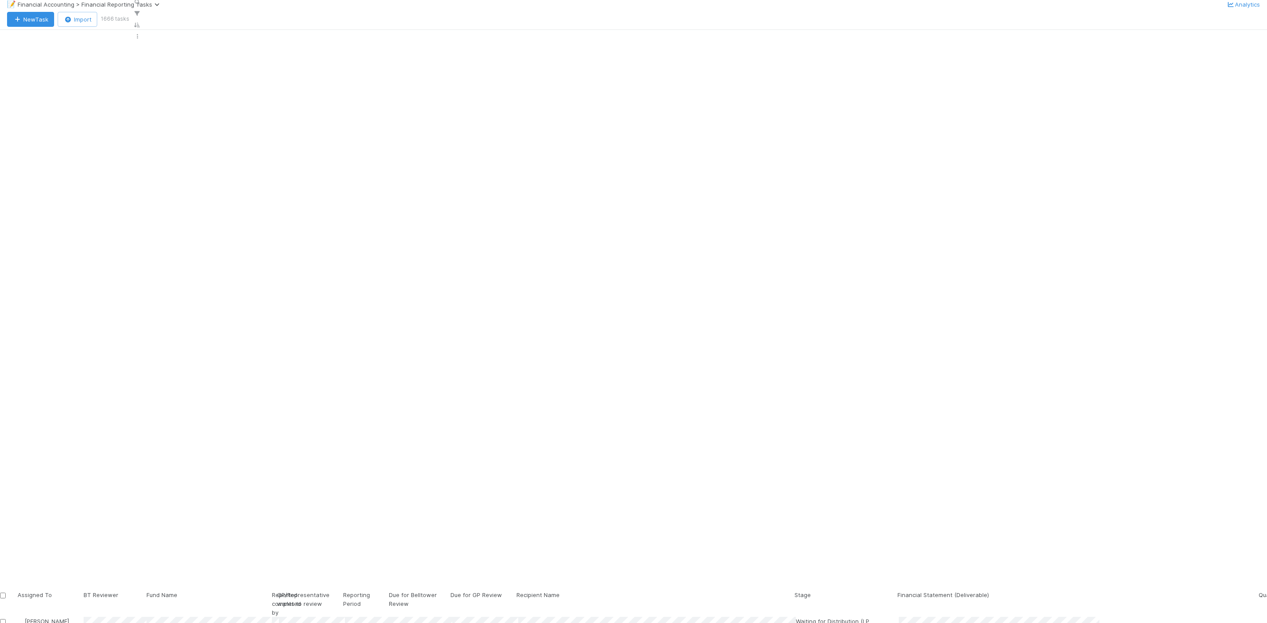
scroll to position [148, 0]
click at [143, 5] on icon "button" at bounding box center [138, 2] width 9 height 5
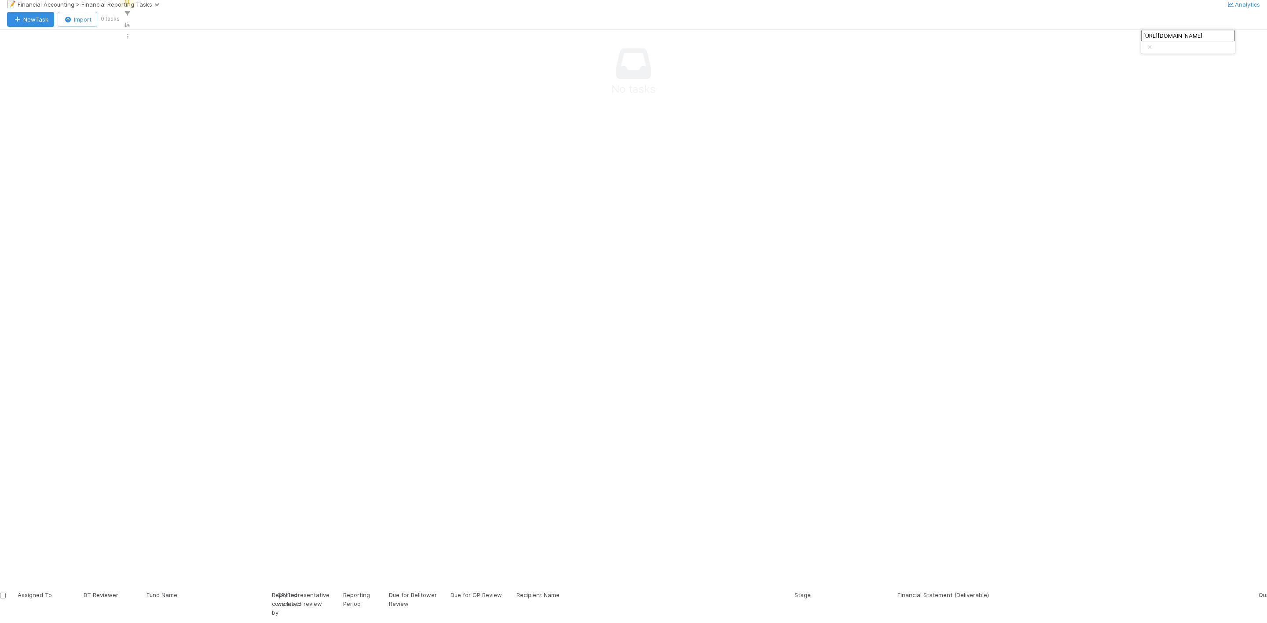
click at [1163, 36] on input "[URL][DOMAIN_NAME]" at bounding box center [1188, 35] width 94 height 11
paste input "Preview Ventures"
type input "Preview Ventures"
